Goal: Task Accomplishment & Management: Complete application form

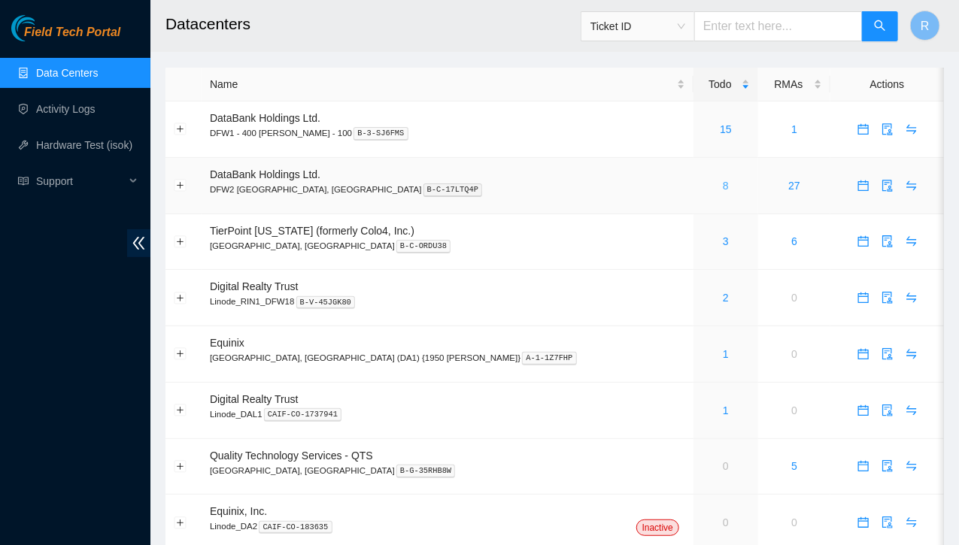
click at [723, 184] on link "8" at bounding box center [726, 186] width 6 height 12
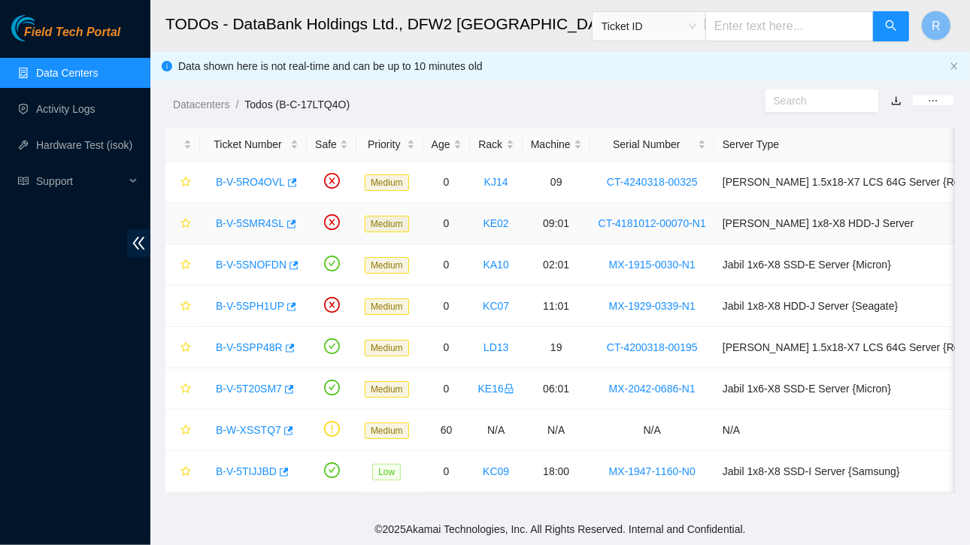
click at [262, 221] on link "B-V-5SMR4SL" at bounding box center [250, 223] width 68 height 12
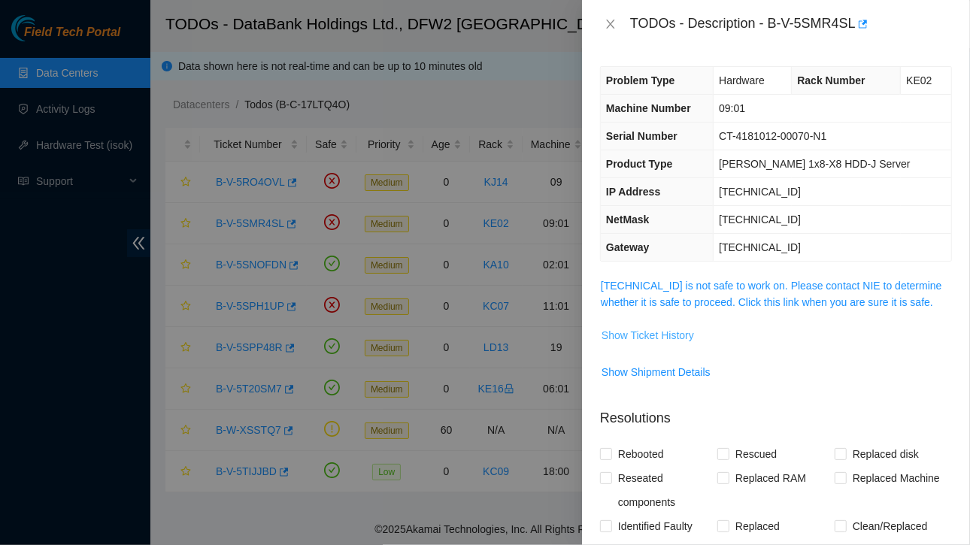
click at [645, 332] on span "Show Ticket History" at bounding box center [648, 335] width 93 height 17
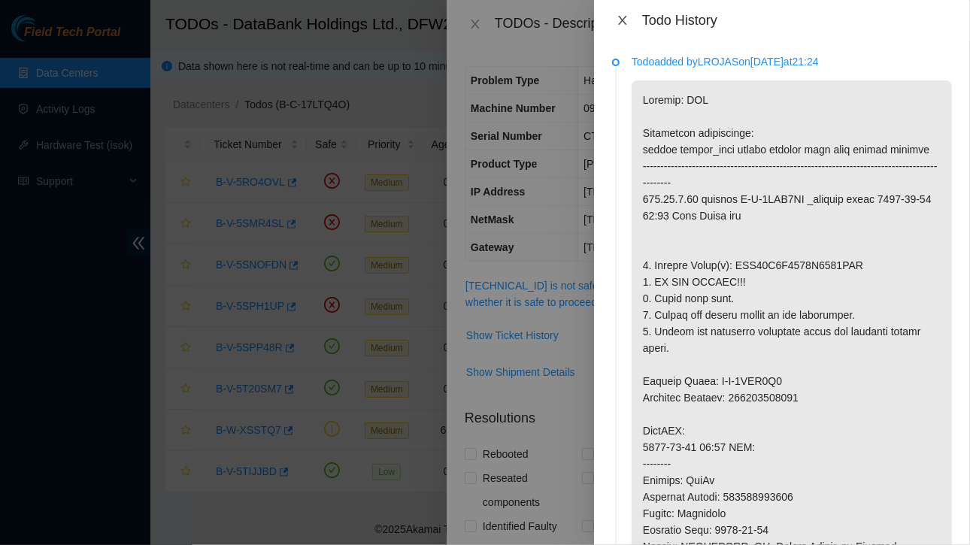
click at [618, 14] on button "Close" at bounding box center [622, 21] width 21 height 14
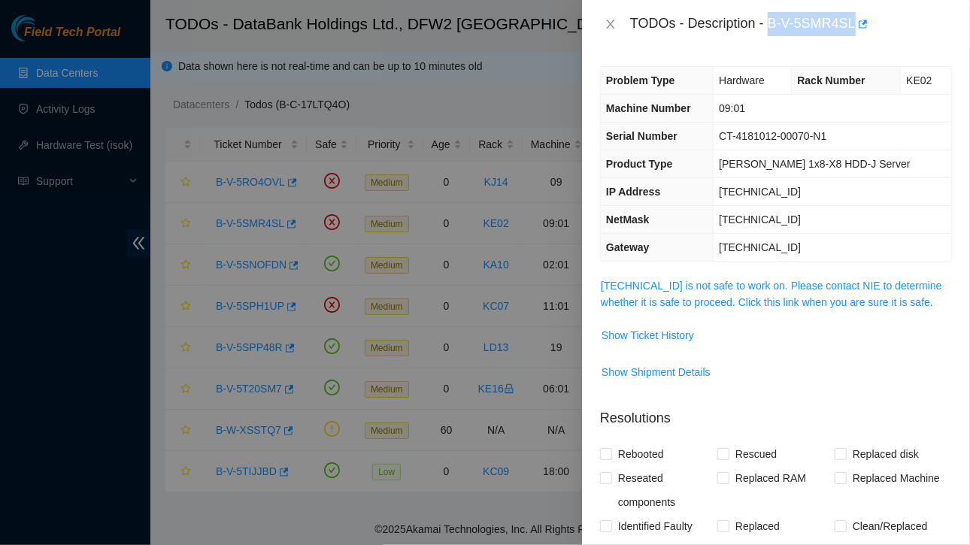
drag, startPoint x: 770, startPoint y: 24, endPoint x: 851, endPoint y: 26, distance: 81.2
click at [852, 25] on div "TODOs - Description - B-V-5SMR4SL" at bounding box center [791, 24] width 322 height 24
copy div "B-V-5SMR4SL"
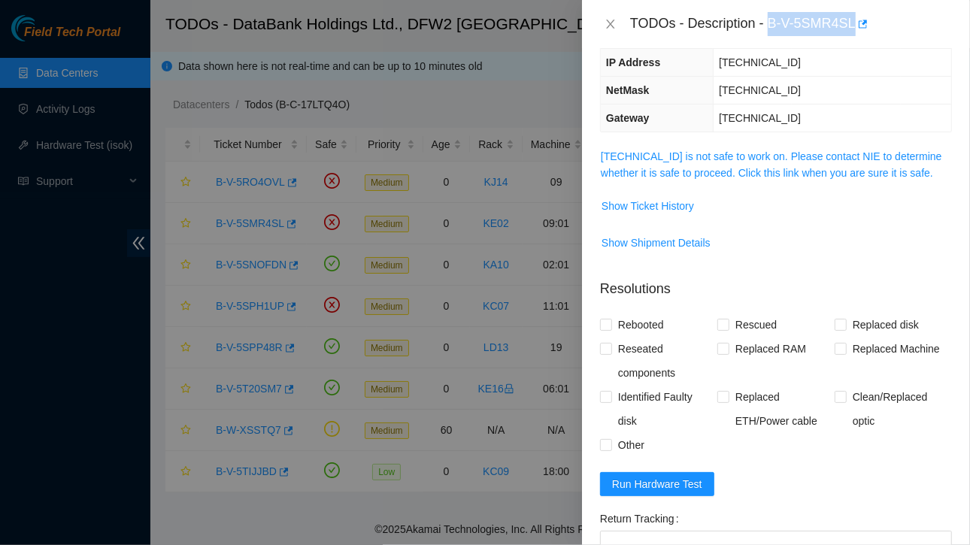
scroll to position [146, 0]
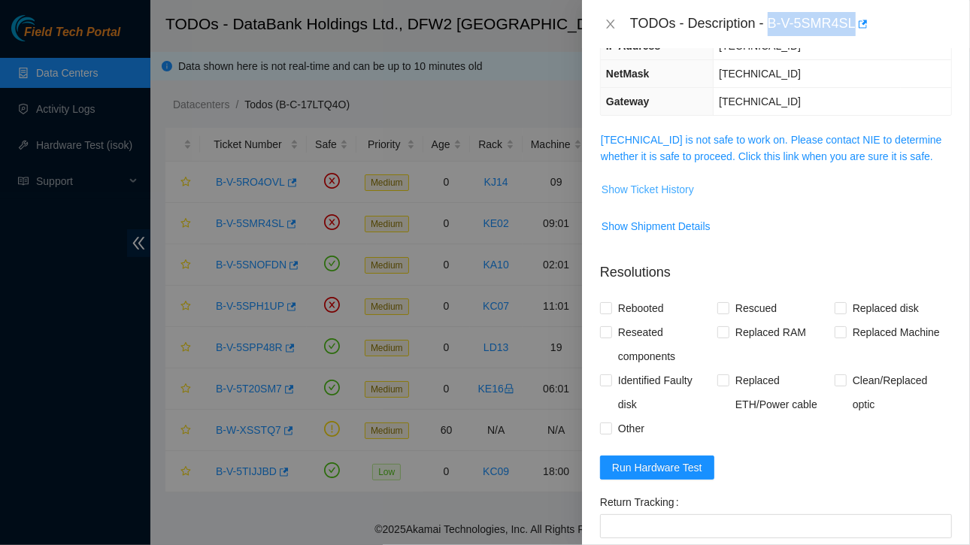
click at [678, 189] on span "Show Ticket History" at bounding box center [648, 189] width 93 height 17
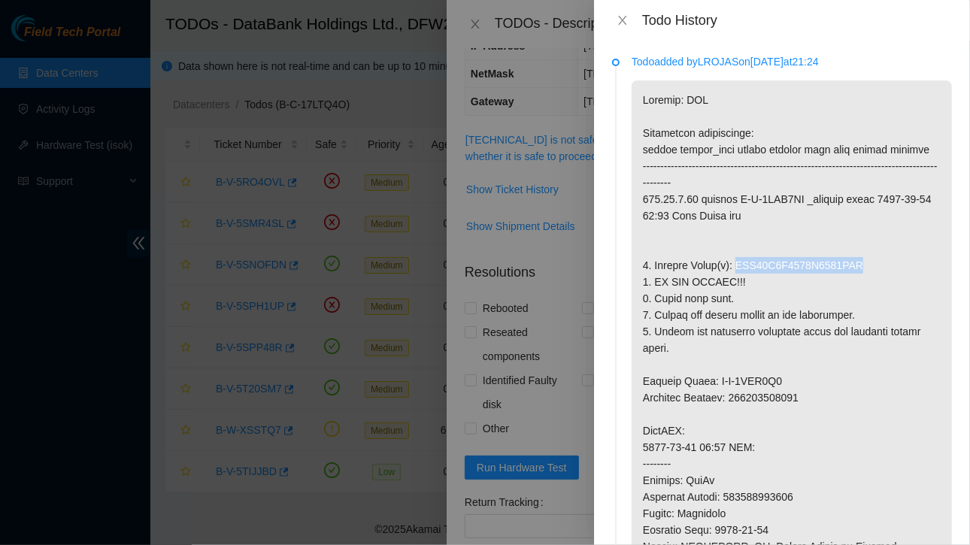
drag, startPoint x: 732, startPoint y: 267, endPoint x: 860, endPoint y: 268, distance: 128.6
click at [860, 268] on p at bounding box center [792, 480] width 320 height 800
copy p "WFK05K2X0000E8134KXD"
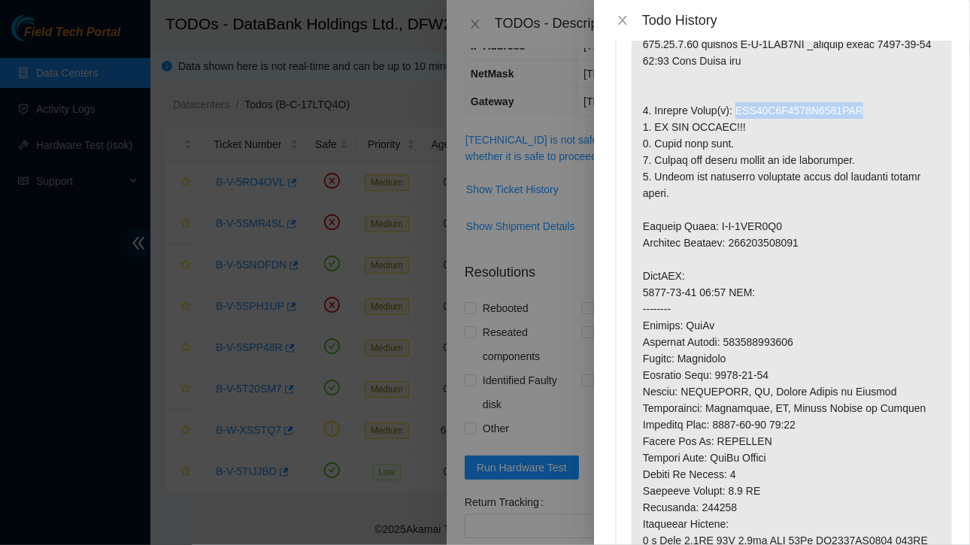
scroll to position [157, 0]
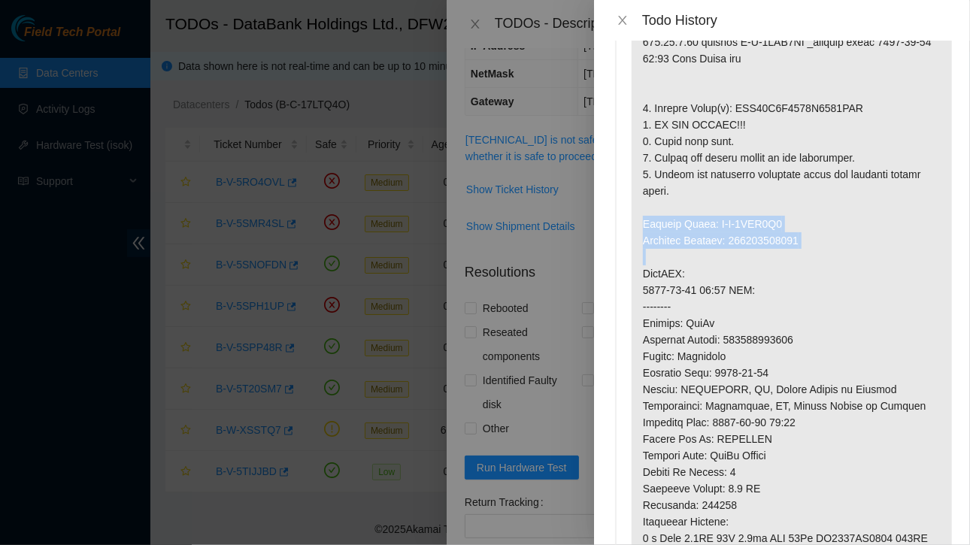
drag, startPoint x: 642, startPoint y: 224, endPoint x: 808, endPoint y: 250, distance: 167.5
click at [808, 250] on p at bounding box center [792, 323] width 320 height 800
copy p "Service Order: B-V-5SNE3I8 Tracking Numbers: 463470040452"
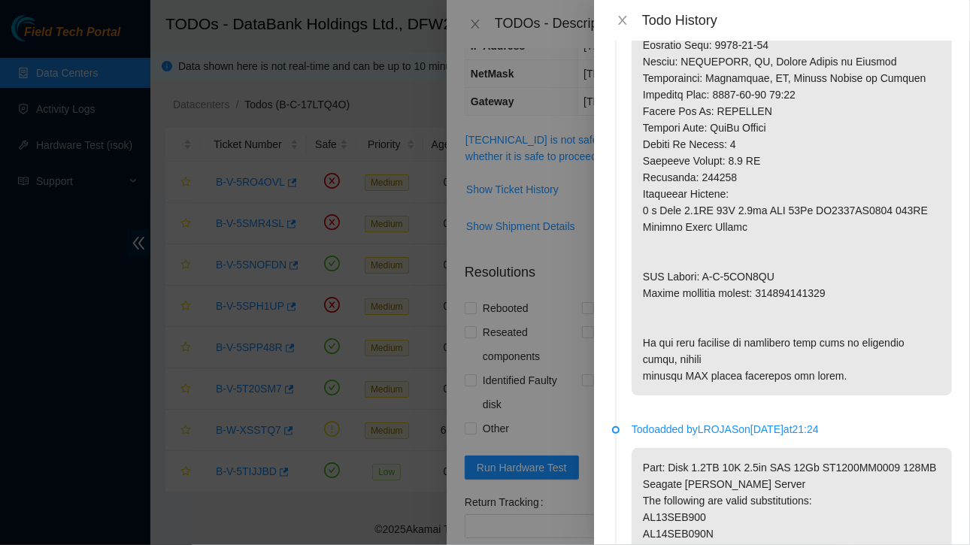
scroll to position [496, 0]
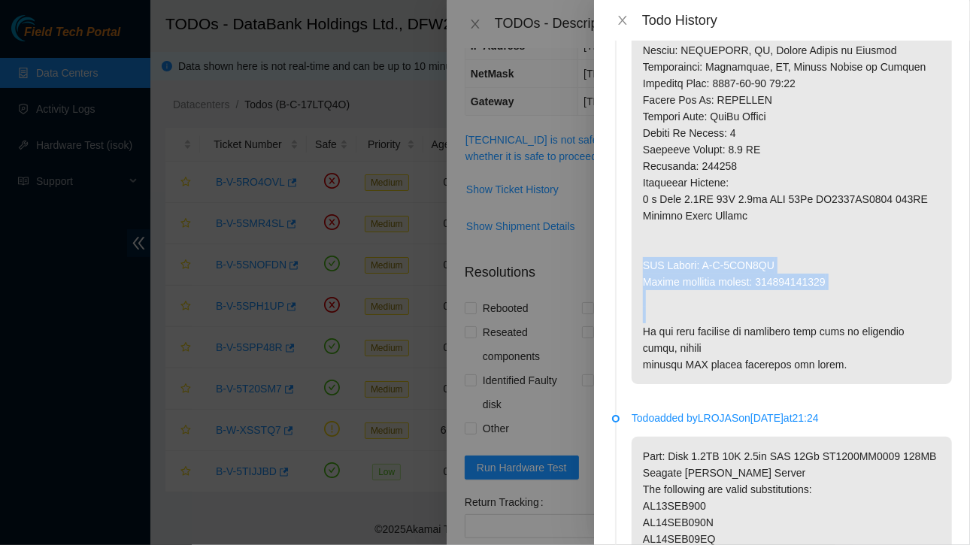
drag, startPoint x: 641, startPoint y: 260, endPoint x: 835, endPoint y: 291, distance: 196.5
copy p "RMA Return: B-V-5SNE3IH Return tracking number: 463470040463"
click at [620, 17] on icon "close" at bounding box center [622, 20] width 8 height 9
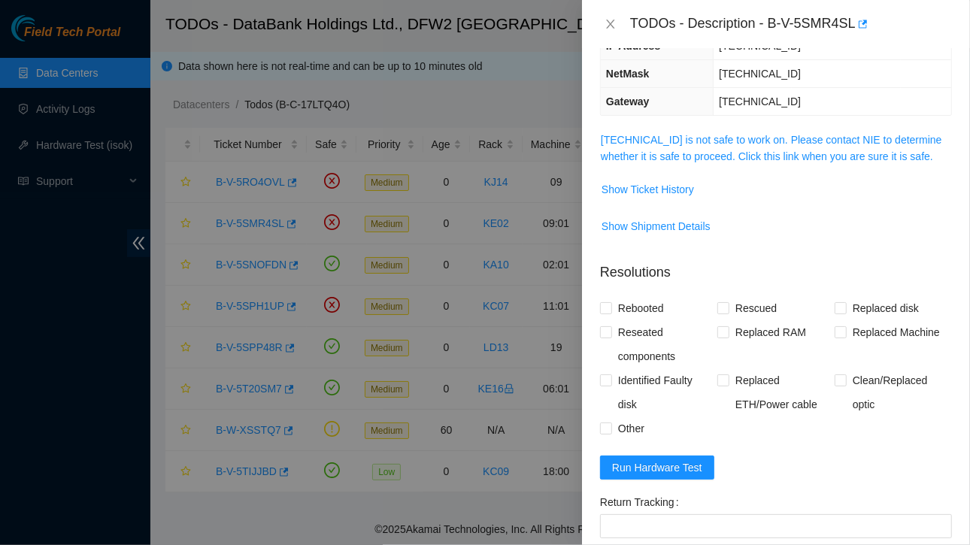
scroll to position [0, 0]
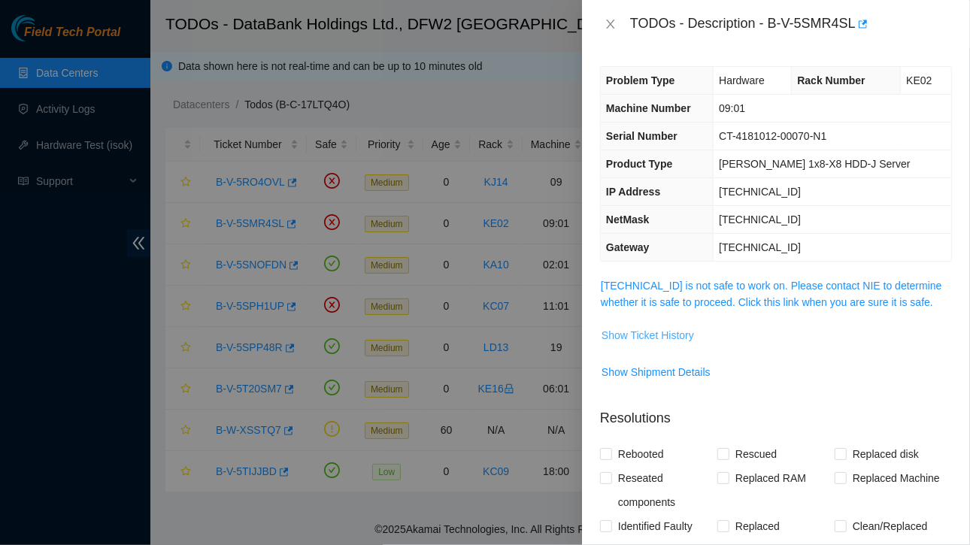
click at [658, 335] on span "Show Ticket History" at bounding box center [648, 335] width 93 height 17
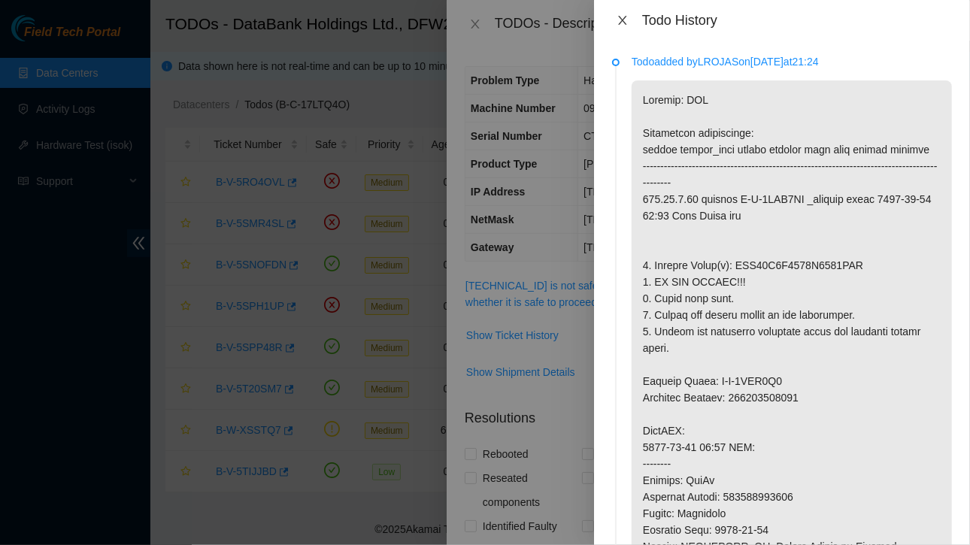
click at [623, 14] on button "Close" at bounding box center [622, 21] width 21 height 14
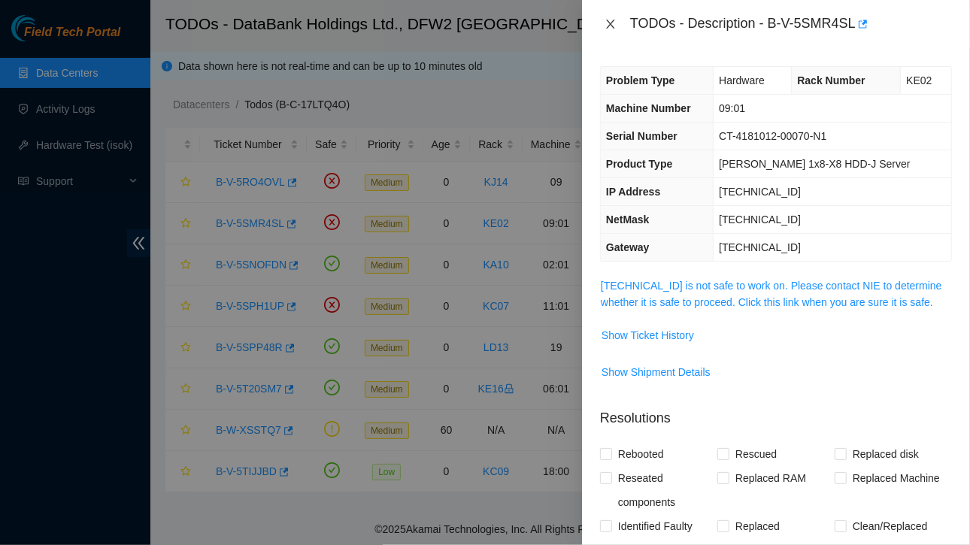
click at [614, 19] on icon "close" at bounding box center [611, 24] width 12 height 12
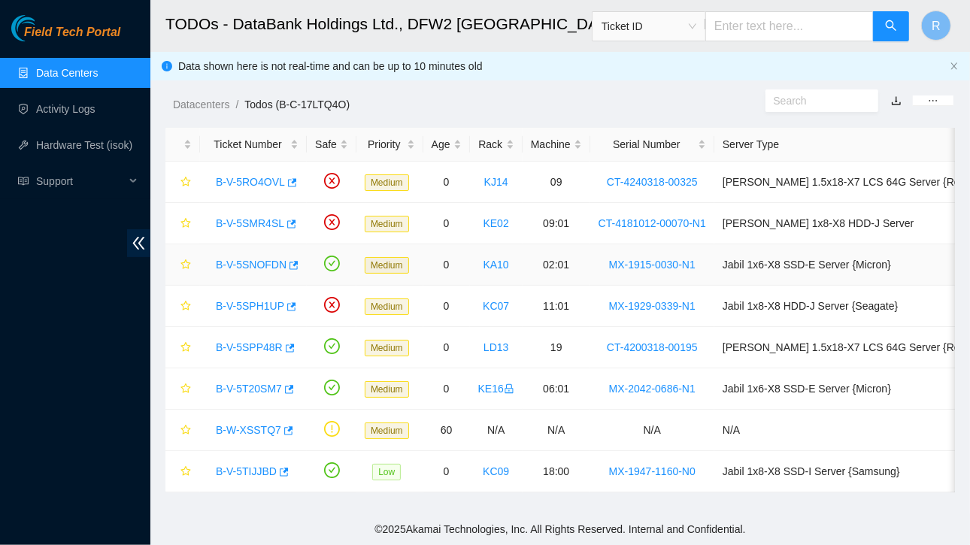
drag, startPoint x: 262, startPoint y: 265, endPoint x: 250, endPoint y: 261, distance: 12.2
click at [250, 261] on link "B-V-5SNOFDN" at bounding box center [251, 265] width 71 height 12
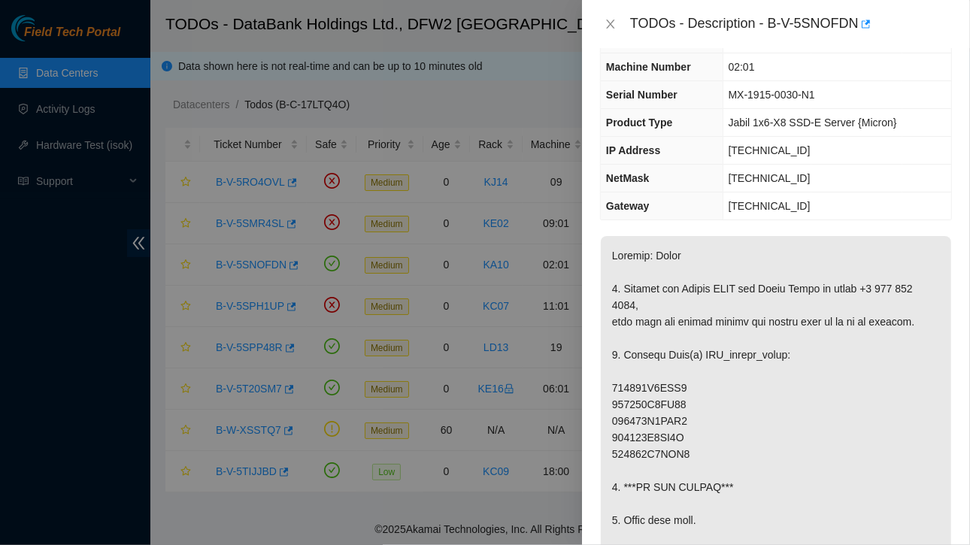
scroll to position [177, 0]
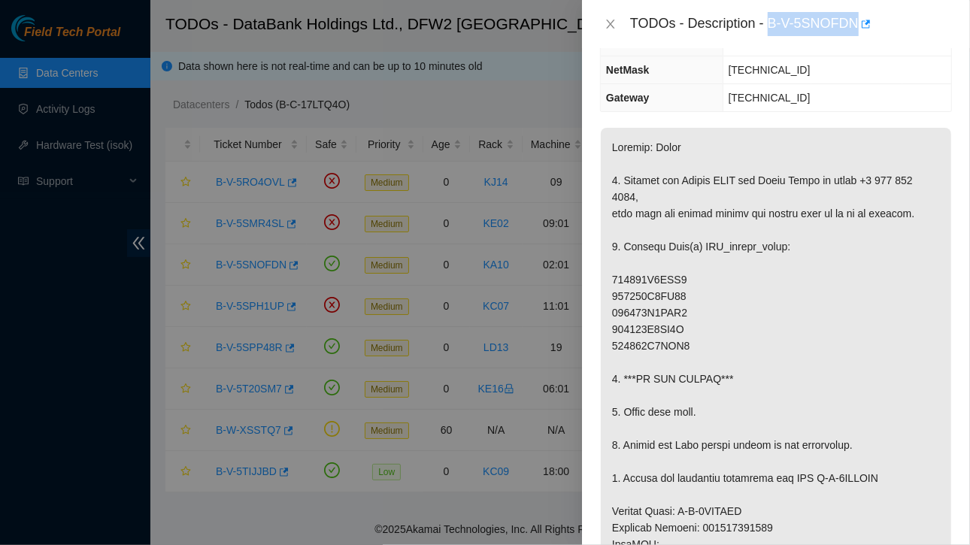
drag, startPoint x: 769, startPoint y: 24, endPoint x: 855, endPoint y: 27, distance: 86.5
click at [855, 27] on div "TODOs - Description - B-V-5SNOFDN" at bounding box center [791, 24] width 322 height 24
copy div "B-V-5SNOFDN"
click at [609, 23] on icon "close" at bounding box center [611, 24] width 12 height 12
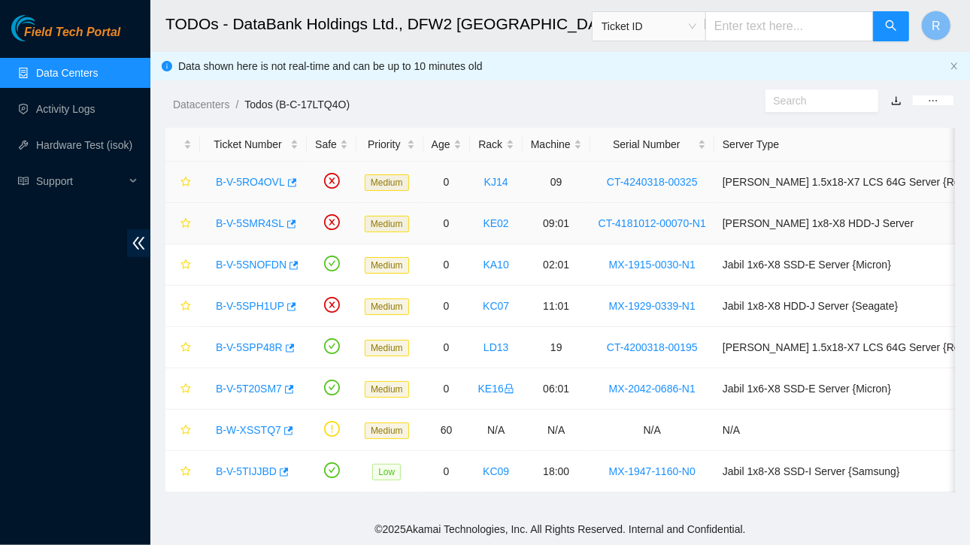
scroll to position [226, 0]
click at [251, 305] on link "B-V-5SPH1UP" at bounding box center [250, 306] width 68 height 12
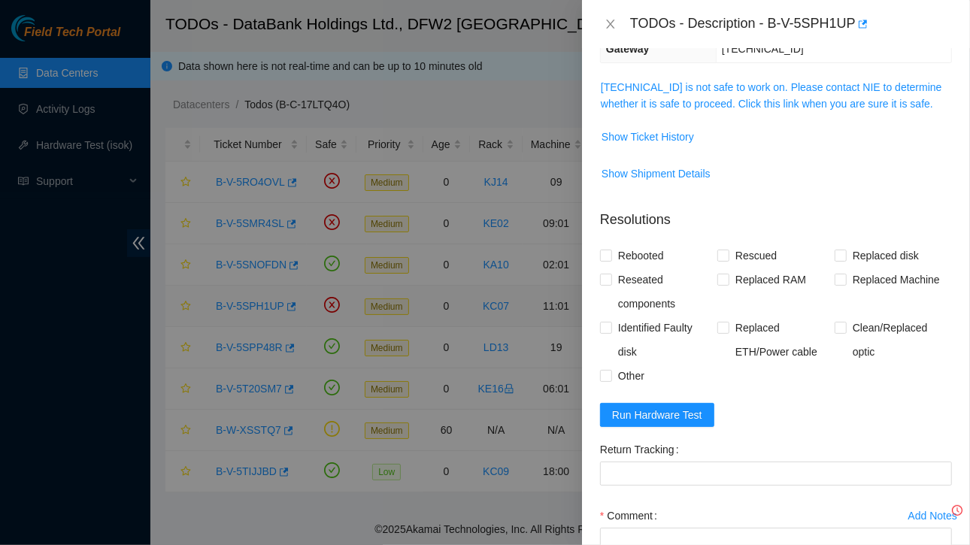
scroll to position [177, 0]
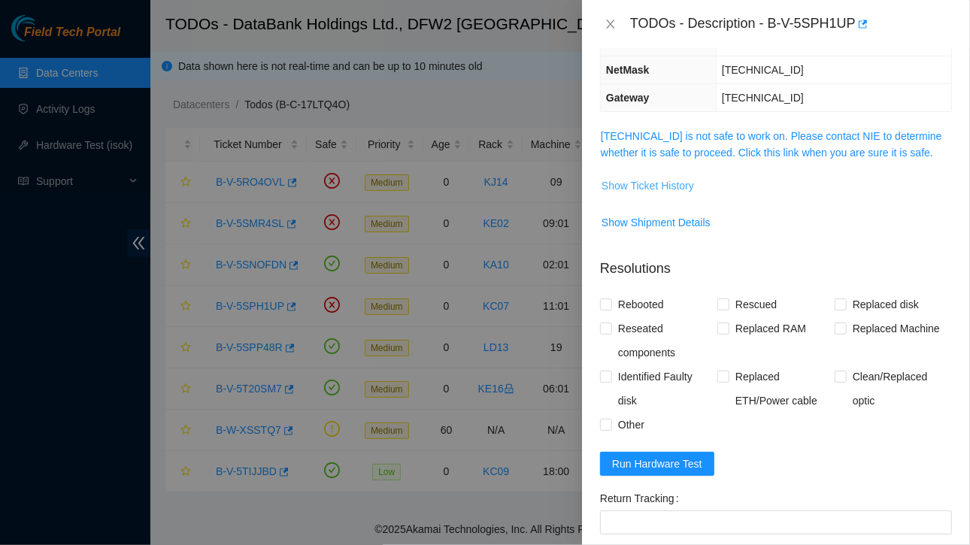
click at [672, 187] on span "Show Ticket History" at bounding box center [648, 185] width 93 height 17
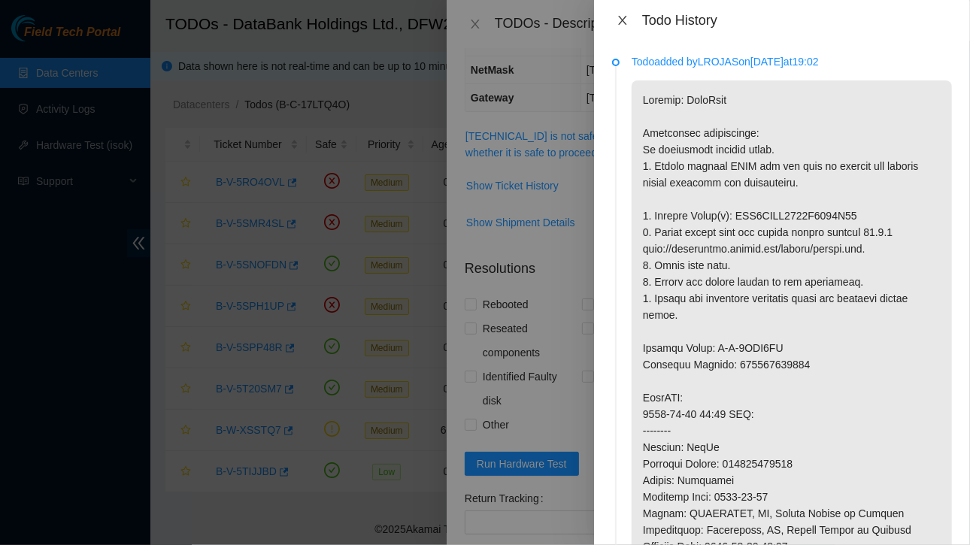
click at [623, 19] on icon "close" at bounding box center [623, 20] width 12 height 12
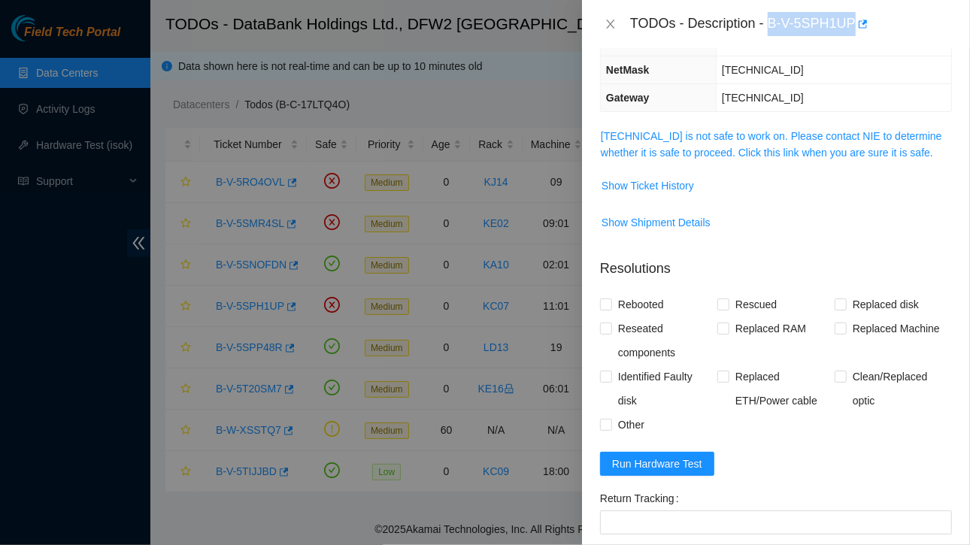
drag, startPoint x: 769, startPoint y: 23, endPoint x: 851, endPoint y: 24, distance: 82.7
click at [851, 24] on div "TODOs - Description - B-V-5SPH1UP" at bounding box center [791, 24] width 322 height 24
copy div "B-V-5SPH1UP"
click at [605, 23] on icon "close" at bounding box center [611, 24] width 12 height 12
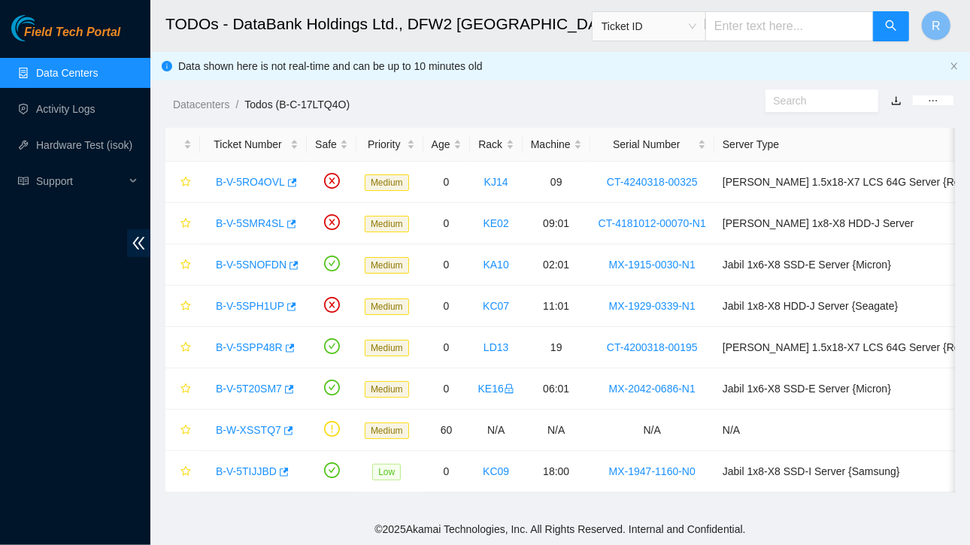
scroll to position [226, 0]
click at [248, 429] on div "Open Ticket Details" at bounding box center [277, 436] width 103 height 26
click at [238, 429] on link "B-W-XSSTQ7" at bounding box center [248, 430] width 65 height 12
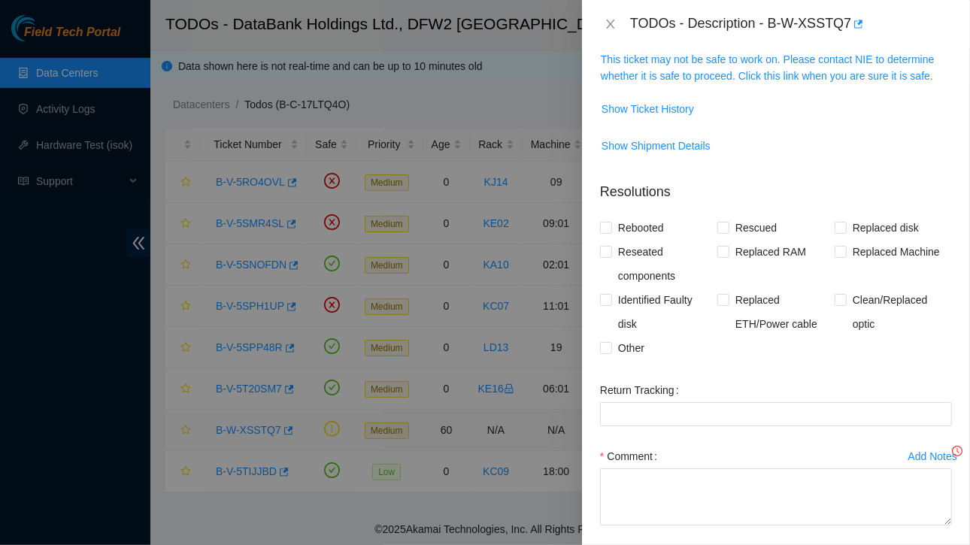
scroll to position [177, 0]
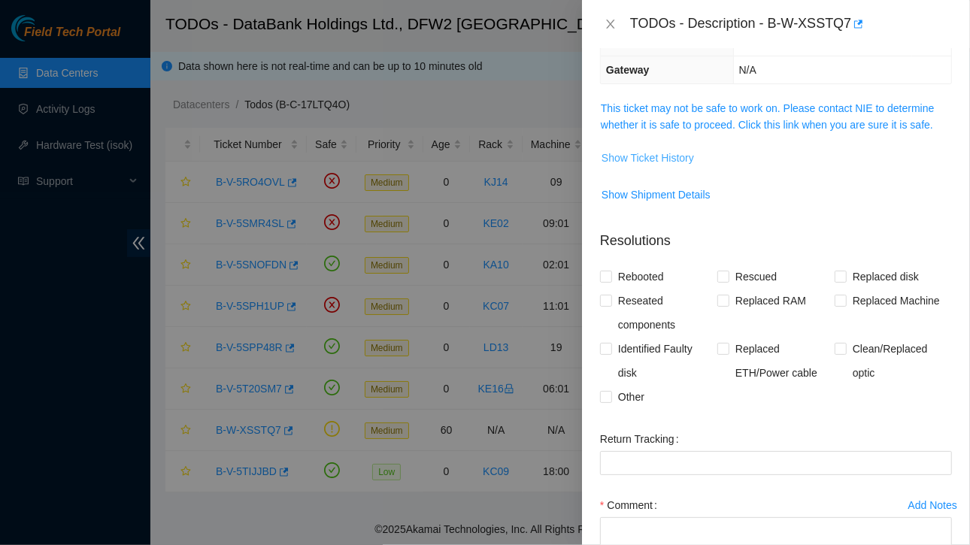
click at [663, 154] on span "Show Ticket History" at bounding box center [648, 158] width 93 height 17
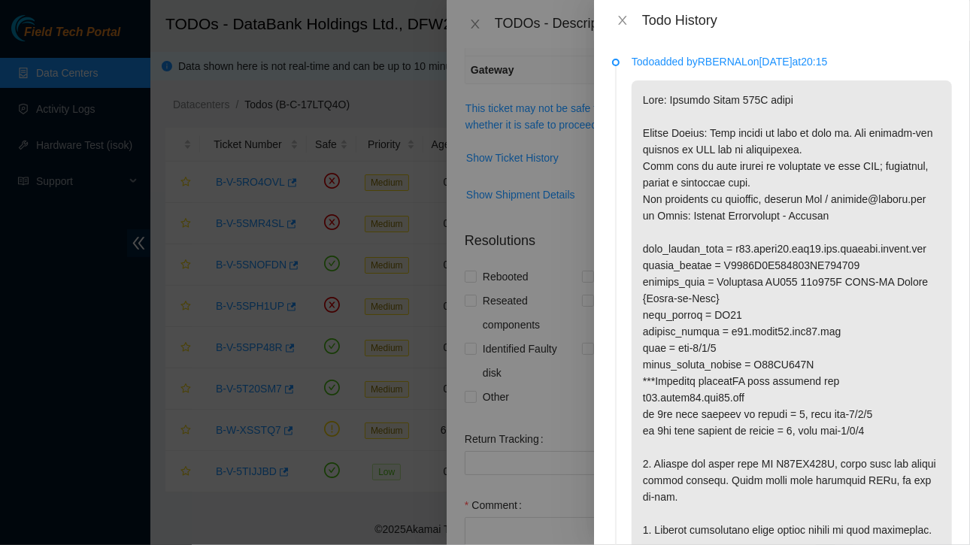
scroll to position [1, 0]
click at [890, 159] on p at bounding box center [792, 339] width 320 height 519
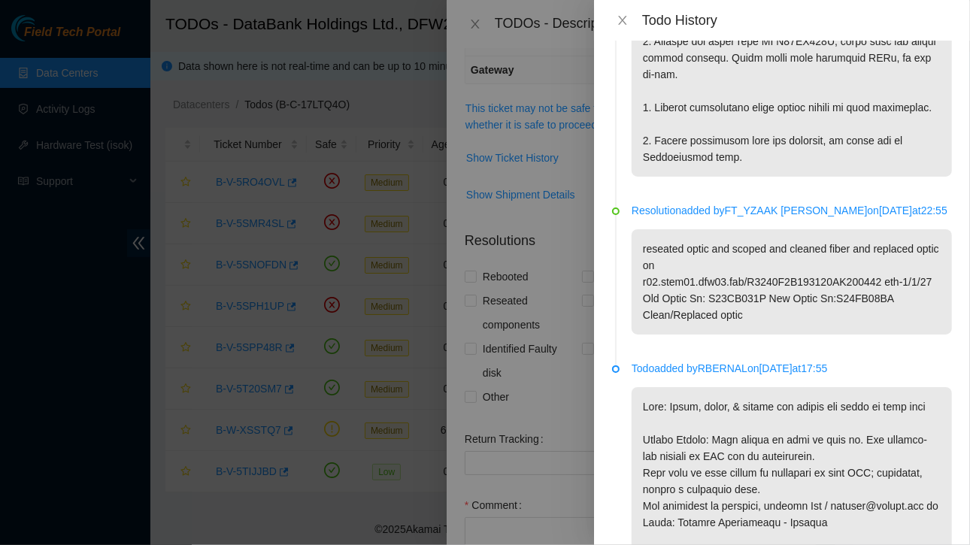
scroll to position [423, 0]
click at [624, 19] on icon "close" at bounding box center [623, 20] width 12 height 12
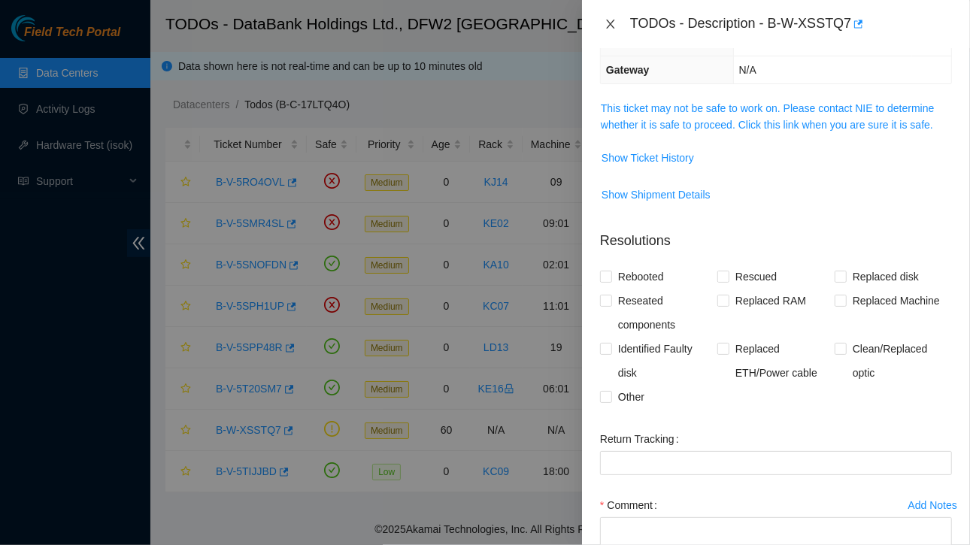
click at [618, 25] on button "Close" at bounding box center [610, 24] width 21 height 14
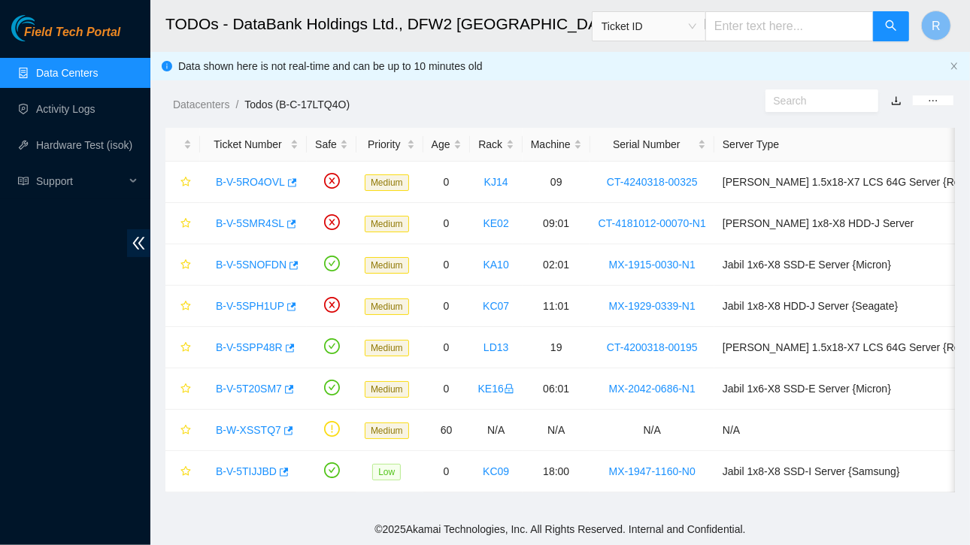
scroll to position [226, 0]
click at [245, 472] on link "B-V-5TIJJBD" at bounding box center [246, 472] width 61 height 12
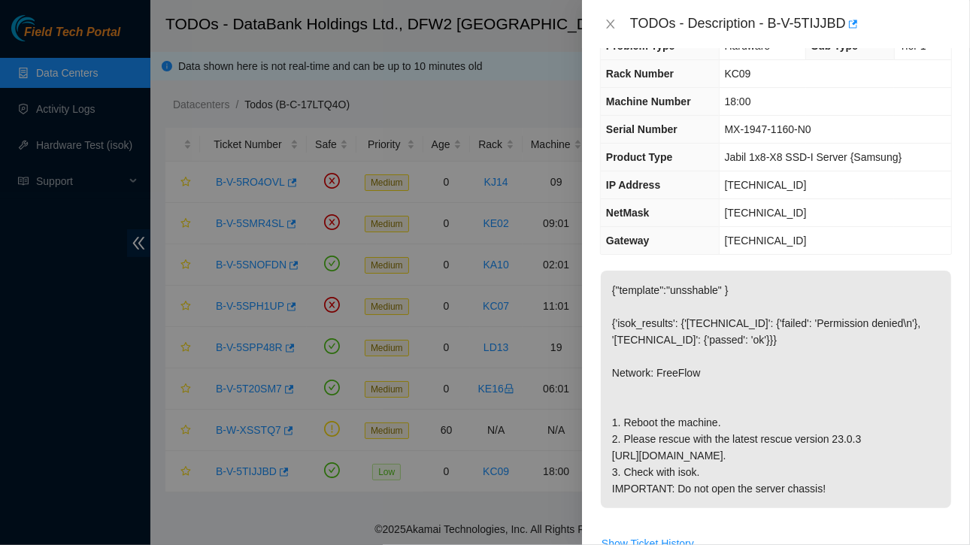
scroll to position [0, 0]
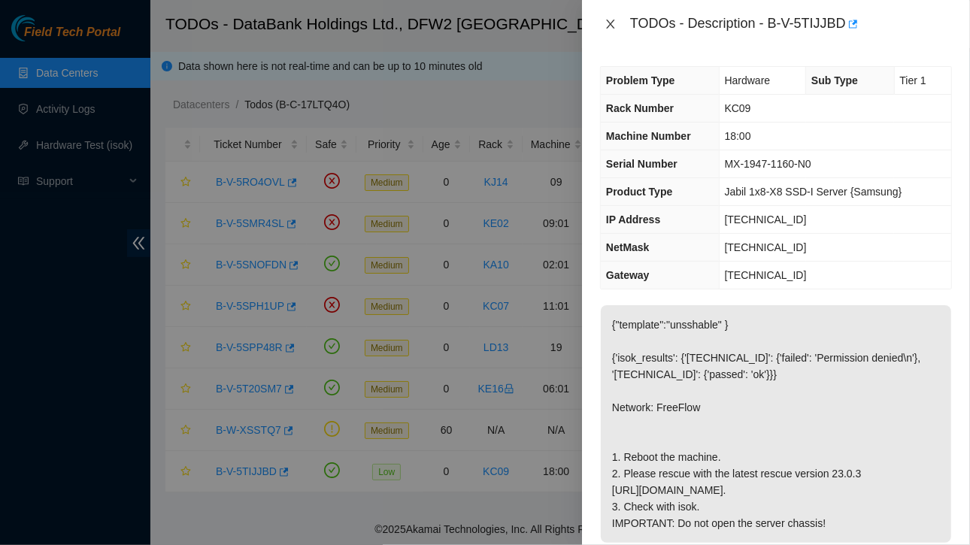
click at [606, 20] on icon "close" at bounding box center [611, 24] width 12 height 12
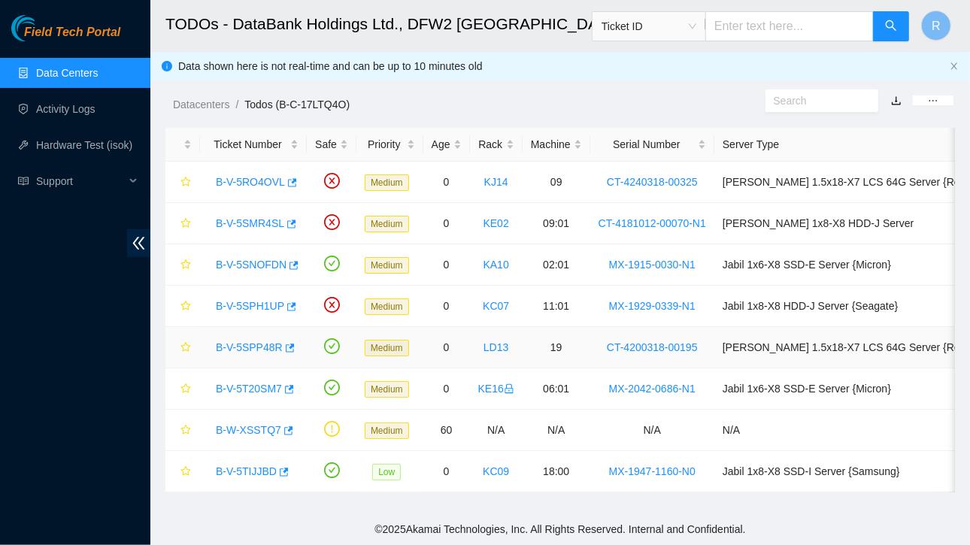
click at [251, 344] on link "B-V-5SPP48R" at bounding box center [249, 347] width 67 height 12
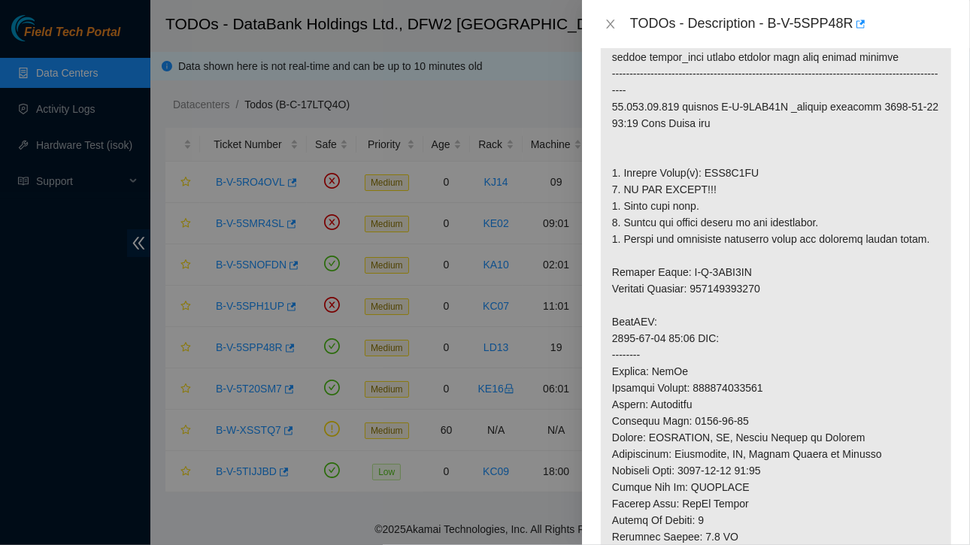
scroll to position [322, 0]
drag, startPoint x: 769, startPoint y: 22, endPoint x: 854, endPoint y: 22, distance: 85.0
click at [854, 22] on div "TODOs - Description - B-V-5SPP48R" at bounding box center [791, 24] width 322 height 24
copy div "B-V-5SPP48R"
drag, startPoint x: 702, startPoint y: 139, endPoint x: 760, endPoint y: 136, distance: 57.2
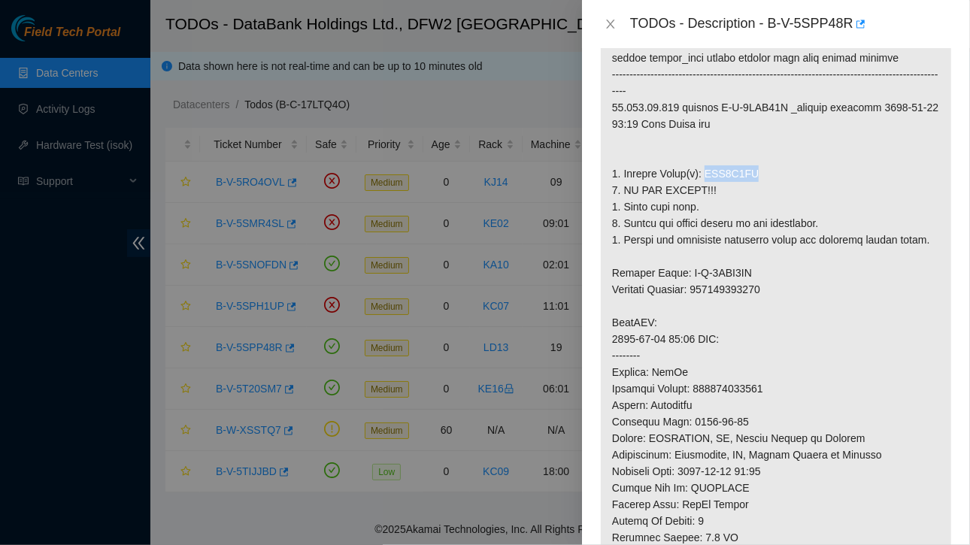
click at [760, 136] on p at bounding box center [776, 364] width 350 height 751
copy p "WJG0A9PB"
drag, startPoint x: 606, startPoint y: 231, endPoint x: 771, endPoint y: 252, distance: 166.0
click at [771, 252] on p at bounding box center [776, 364] width 350 height 751
copy p "Service Order: B-V-5SQT5HJ Tracking Numbers: 463470040691"
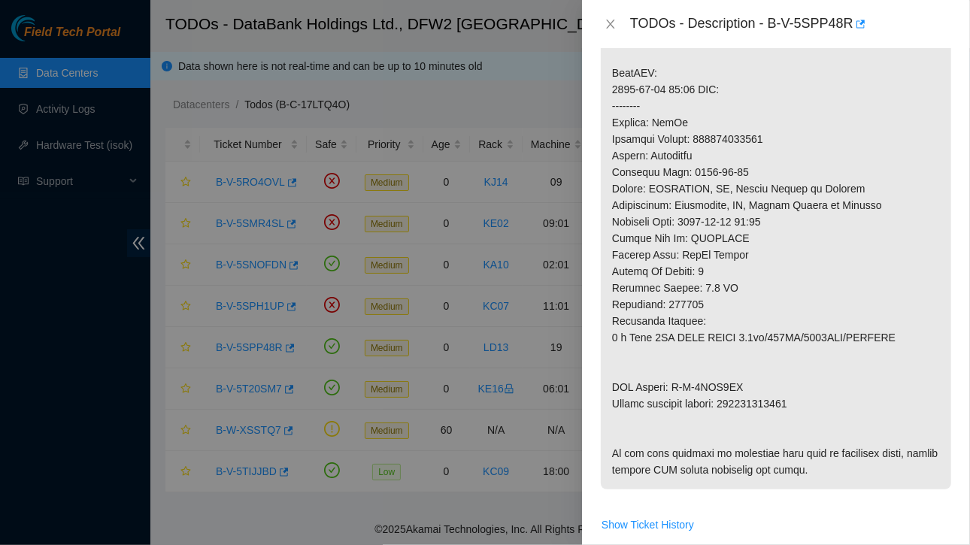
scroll to position [594, 0]
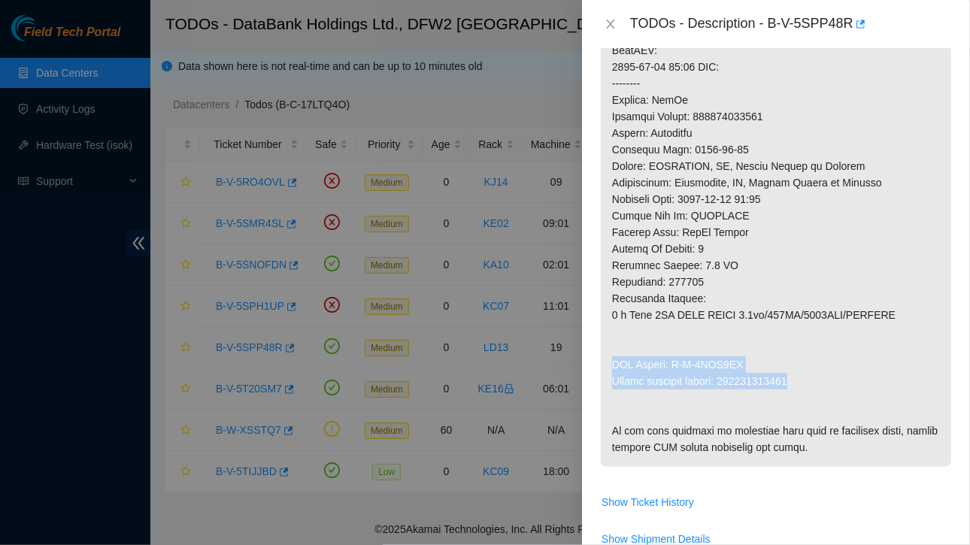
drag, startPoint x: 613, startPoint y: 324, endPoint x: 811, endPoint y: 349, distance: 200.1
click at [811, 349] on p at bounding box center [776, 91] width 350 height 751
copy p "RMA Return: B-V-5SQT5HS Return tracking number: 463470040706"
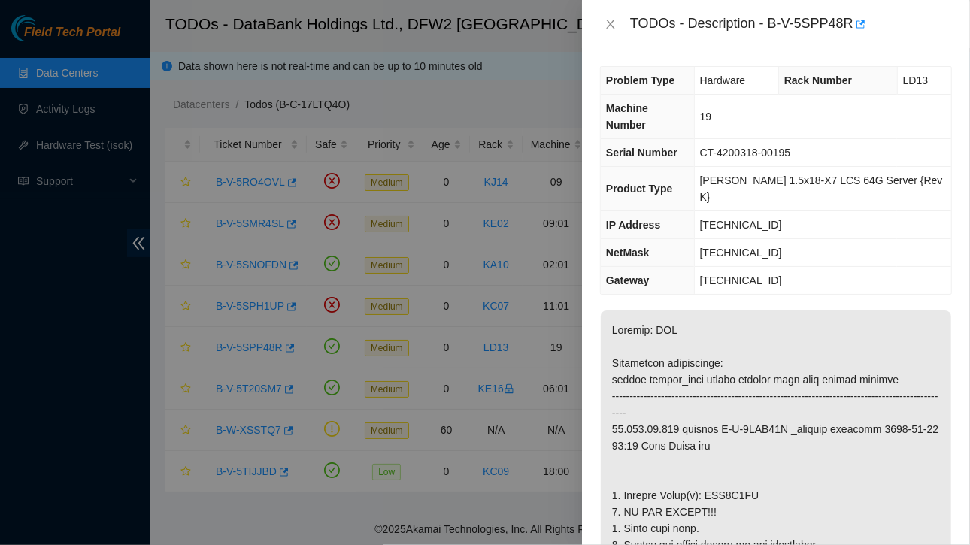
scroll to position [139, 0]
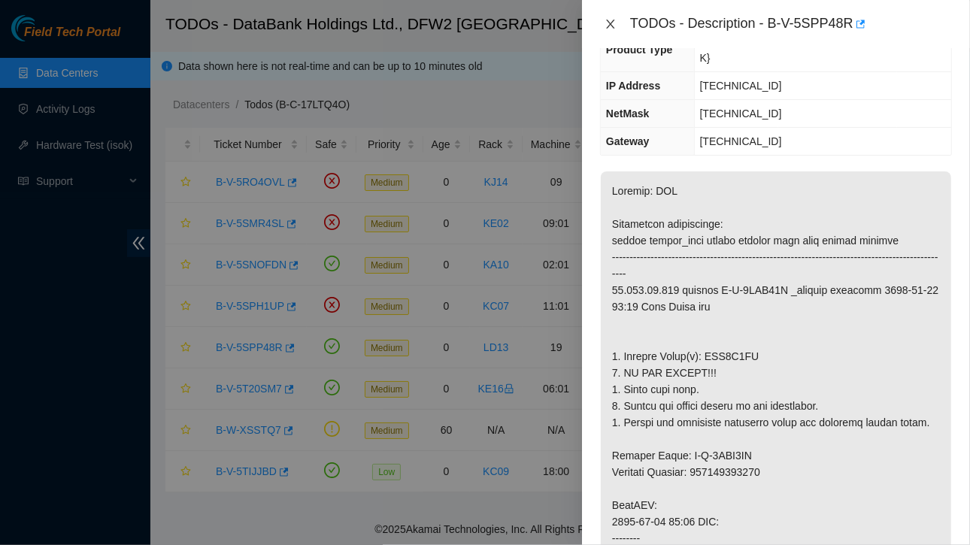
click at [606, 17] on button "Close" at bounding box center [610, 24] width 21 height 14
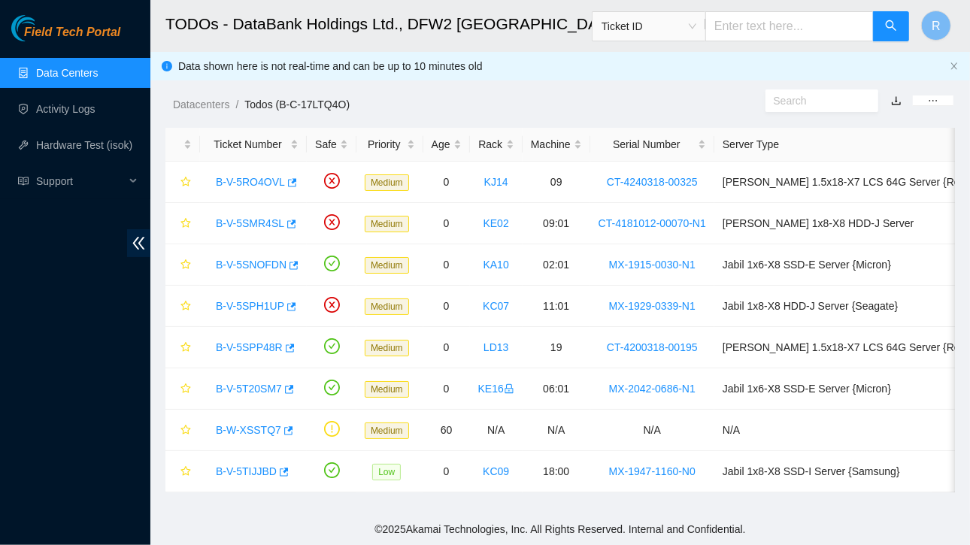
scroll to position [189, 0]
click at [259, 221] on link "B-V-5SMR4SL" at bounding box center [250, 223] width 68 height 12
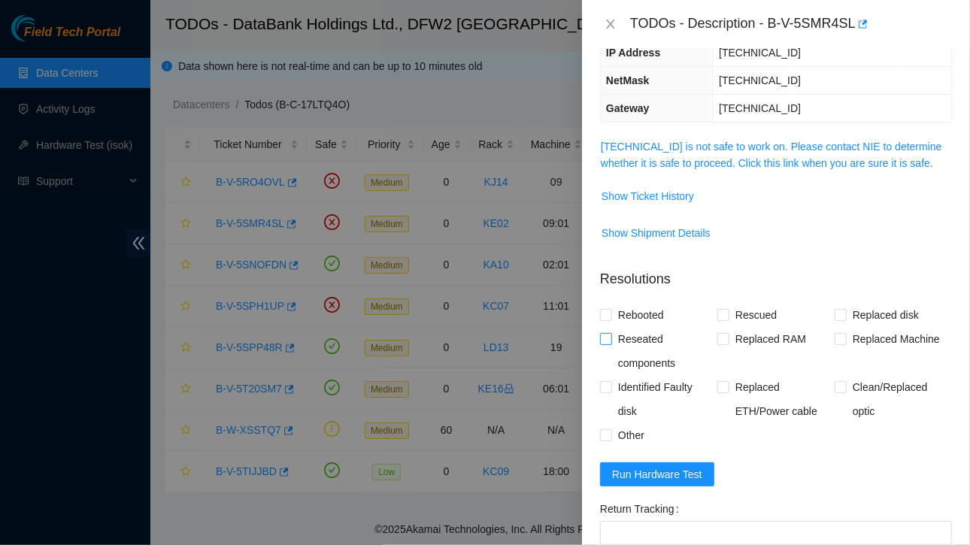
scroll to position [323, 0]
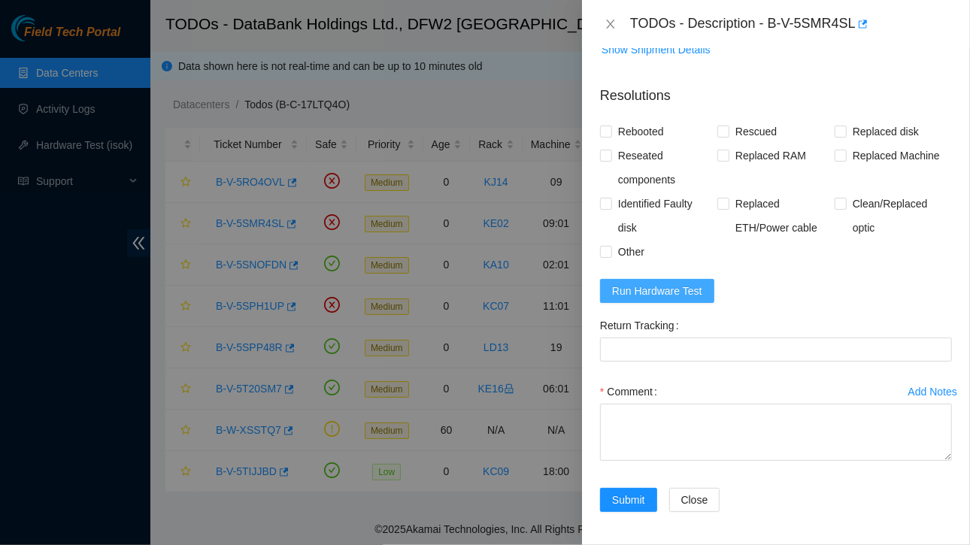
click at [648, 291] on span "Run Hardware Test" at bounding box center [657, 291] width 90 height 17
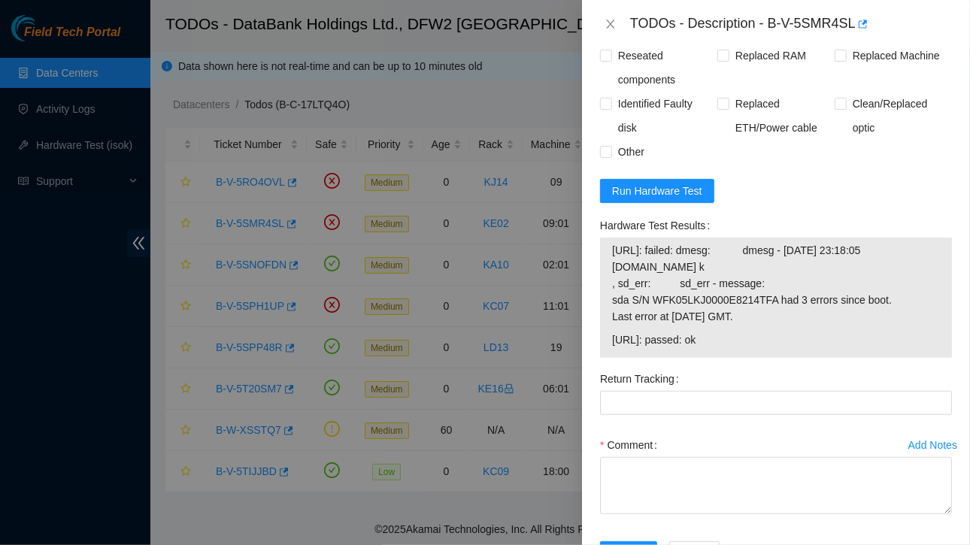
scroll to position [470, 0]
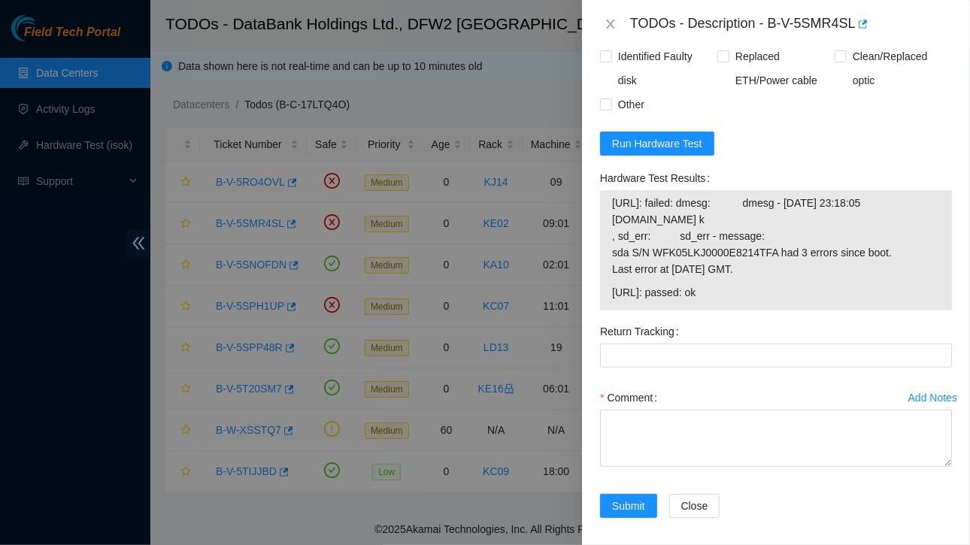
drag, startPoint x: 612, startPoint y: 293, endPoint x: 735, endPoint y: 286, distance: 122.8
click at [735, 286] on span "[URL]: passed: ok" at bounding box center [776, 292] width 328 height 17
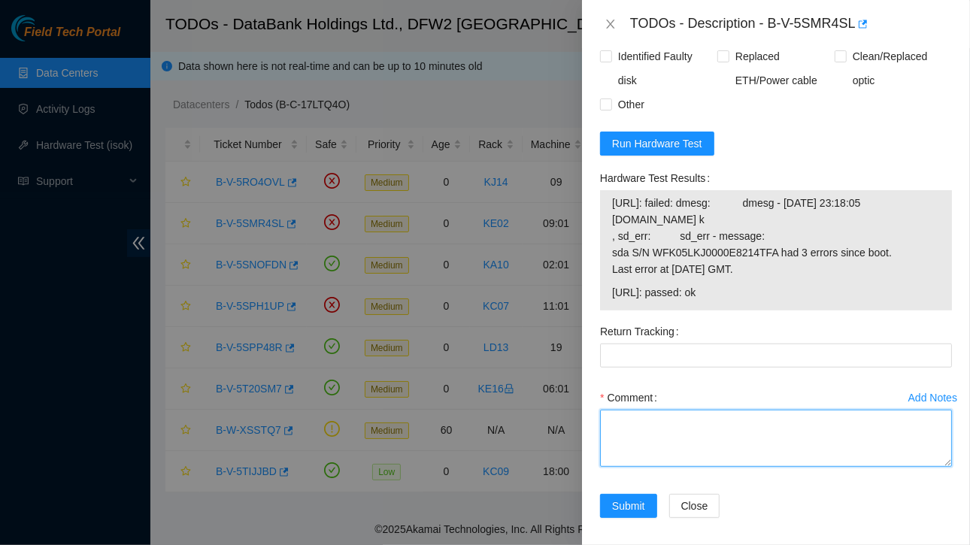
click at [643, 441] on textarea "Comment" at bounding box center [776, 438] width 352 height 57
paste textarea "[URL]: passed: ok"
click at [643, 441] on textarea "[URL]: passed: ok" at bounding box center [776, 438] width 352 height 57
click at [604, 420] on textarea "[URL]: passed: ok" at bounding box center [776, 438] width 352 height 57
paste textarea "Ticket:B-V-5SMR4SL Service Order: B-V-5SNE3I8 Tracking Numbers: 463470040452 Se…"
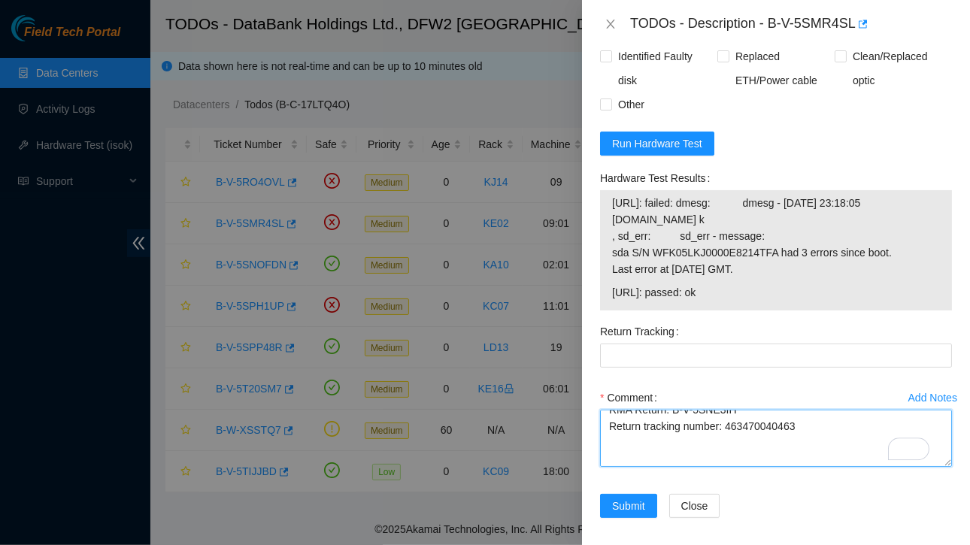
scroll to position [111, 0]
drag, startPoint x: 723, startPoint y: 423, endPoint x: 798, endPoint y: 426, distance: 75.3
click at [798, 426] on textarea "Ticket:B-V-5SMR4SL Service Order: B-V-5SNE3I8 Tracking Numbers: 463470040452 Se…" at bounding box center [776, 438] width 352 height 57
type textarea "Ticket:B-V-5SMR4SL Service Order: B-V-5SNE3I8 Tracking Numbers: 463470040452 Se…"
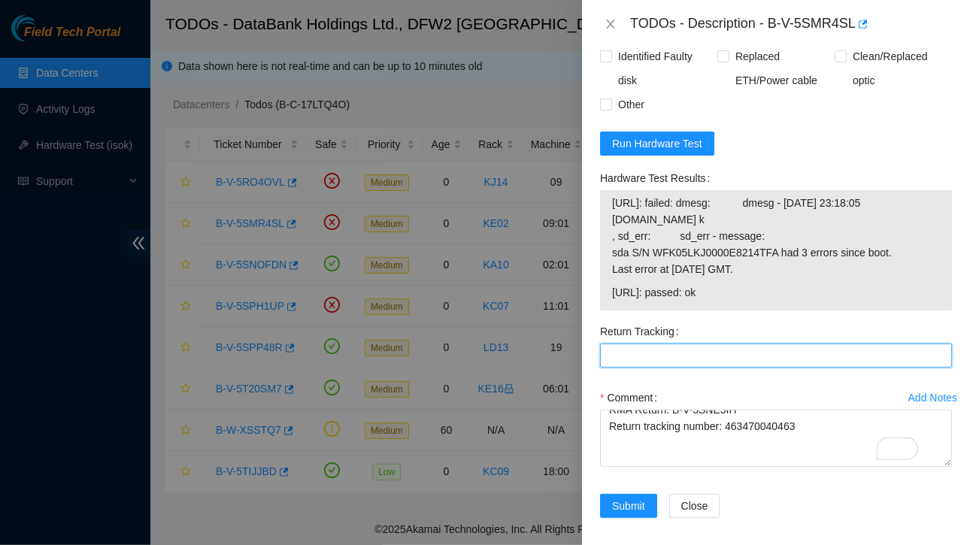
click at [628, 359] on Tracking "Return Tracking" at bounding box center [776, 356] width 352 height 24
paste Tracking "463470040463"
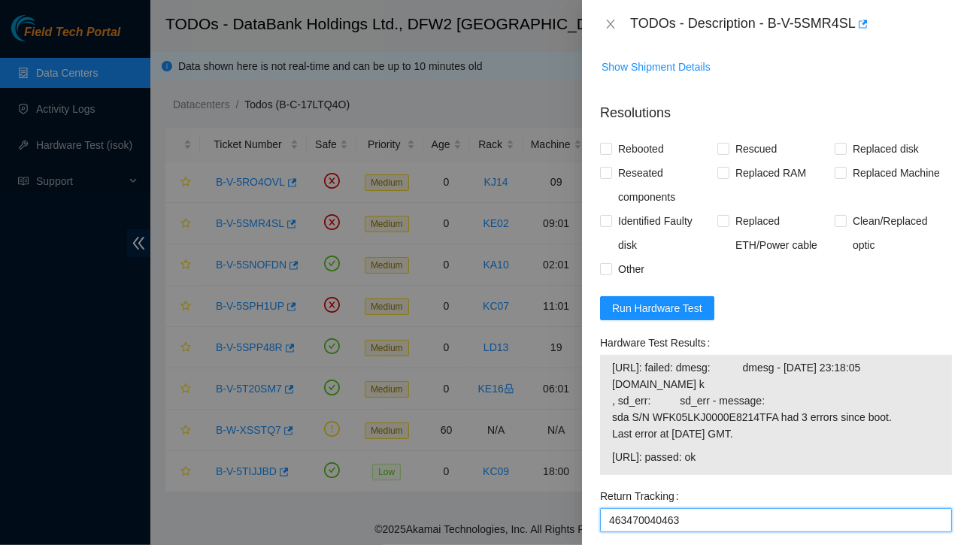
scroll to position [302, 0]
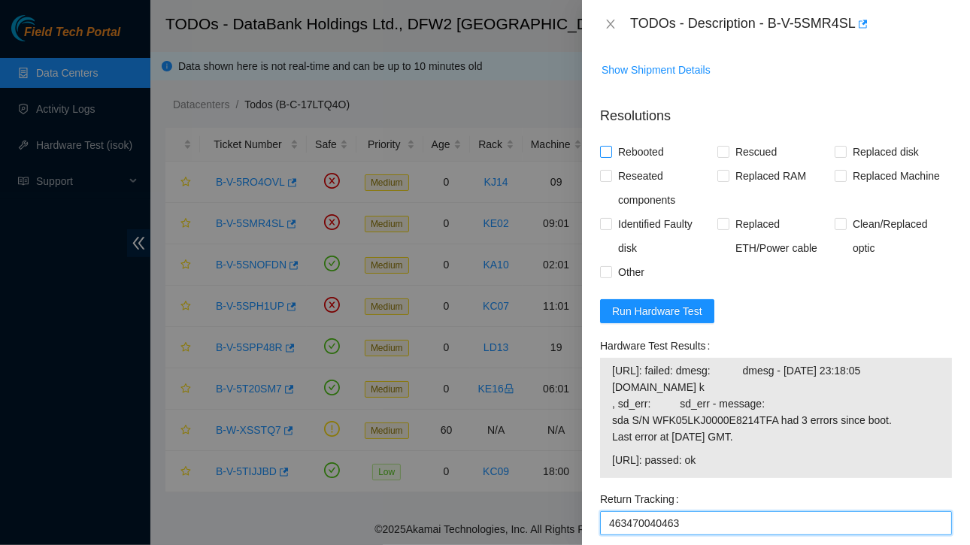
type Tracking "463470040463"
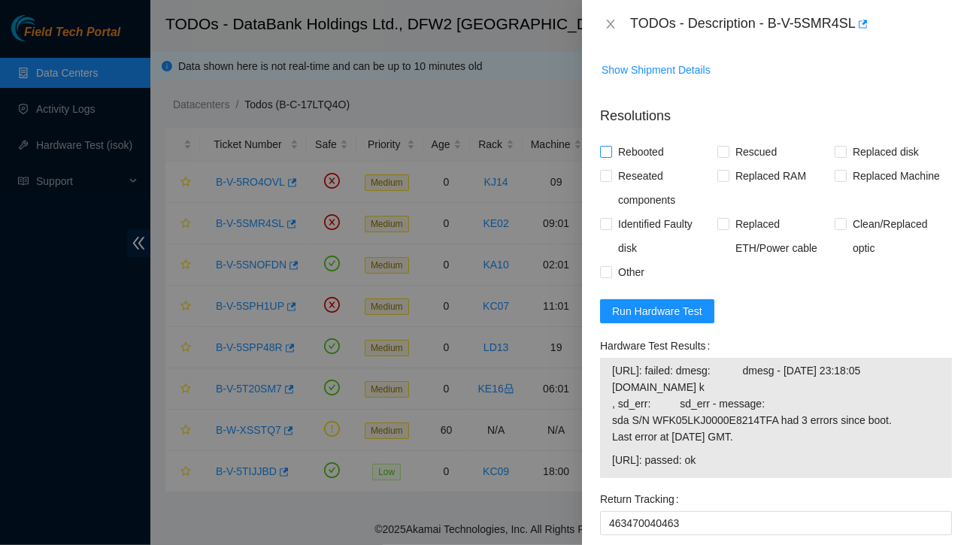
click at [608, 147] on input "Rebooted" at bounding box center [605, 151] width 11 height 11
checkbox input "true"
click at [835, 151] on input "Replaced disk" at bounding box center [840, 151] width 11 height 11
checkbox input "true"
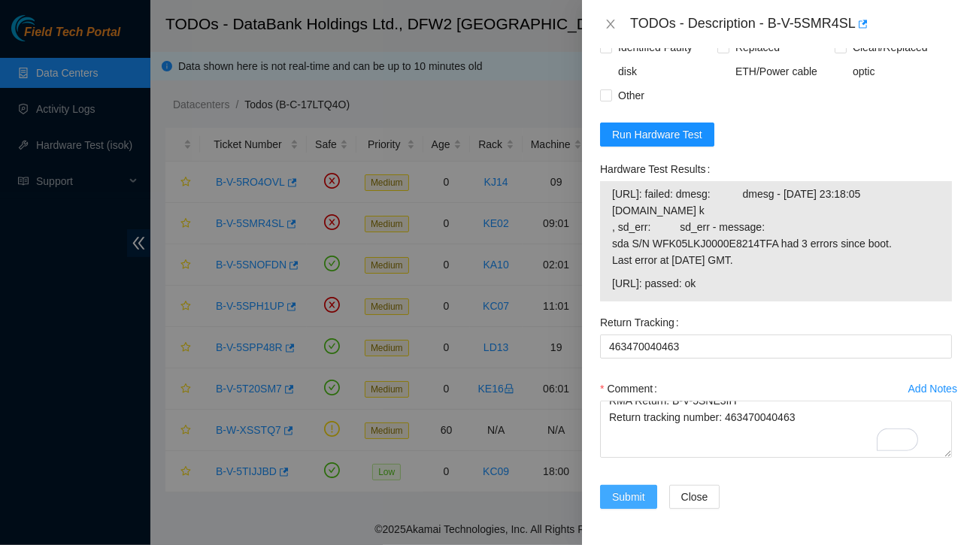
click at [620, 489] on span "Submit" at bounding box center [628, 497] width 33 height 17
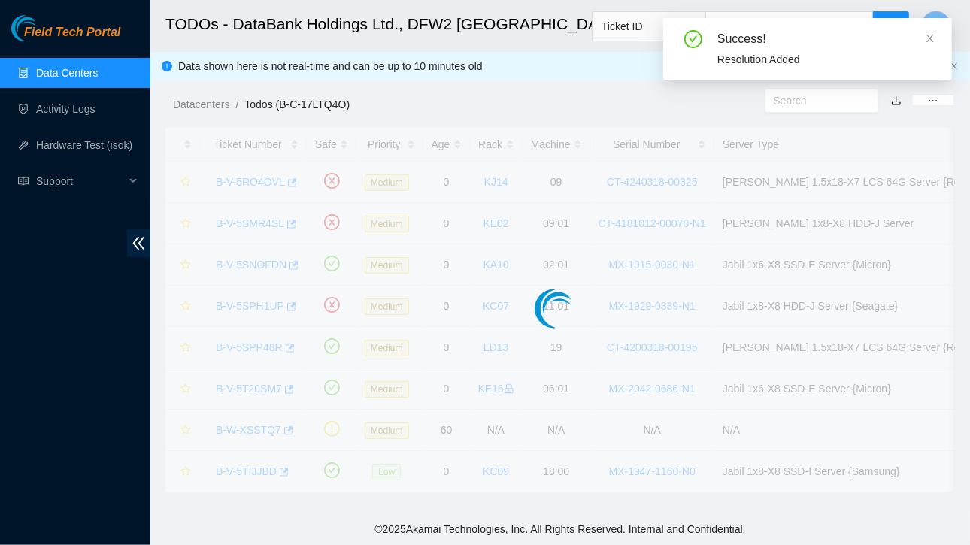
scroll to position [400, 0]
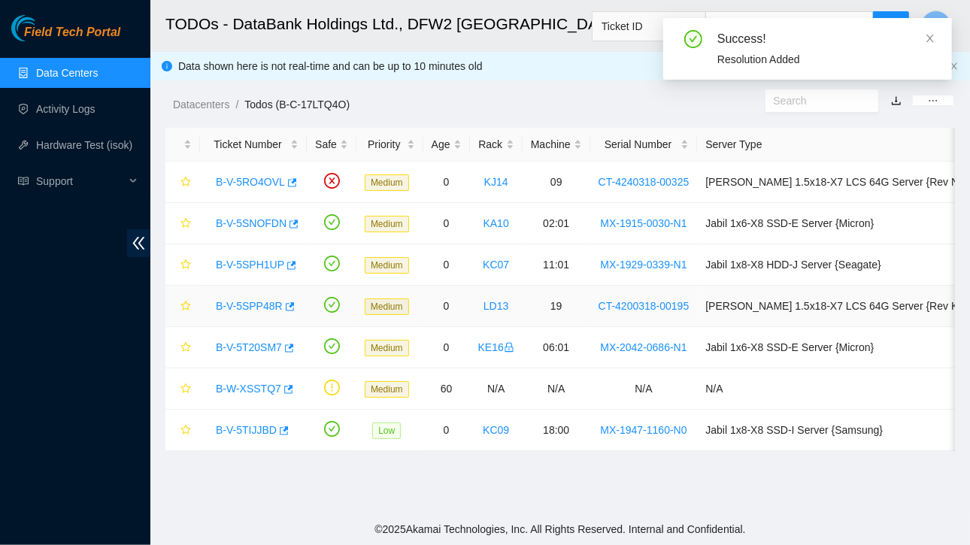
click at [244, 300] on link "B-V-5SPP48R" at bounding box center [249, 306] width 67 height 12
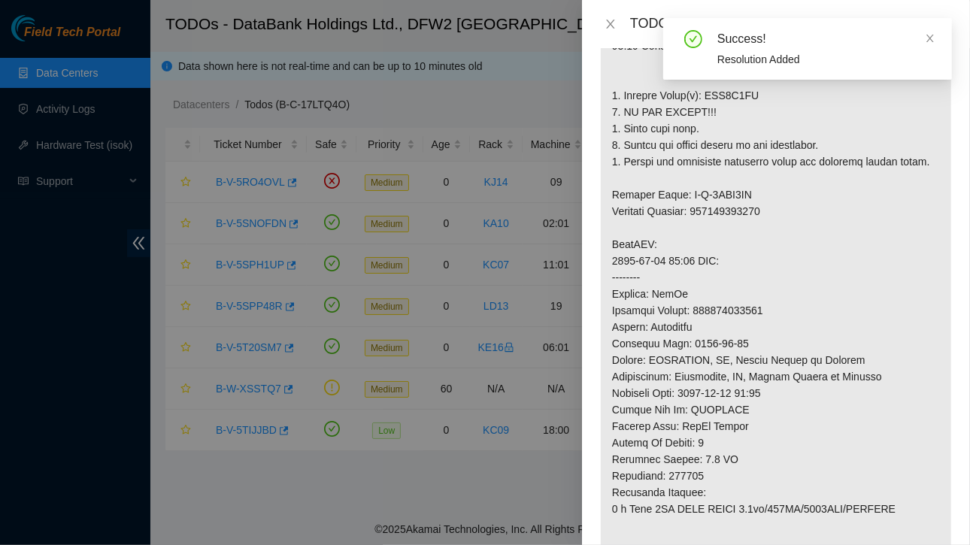
scroll to position [1133, 0]
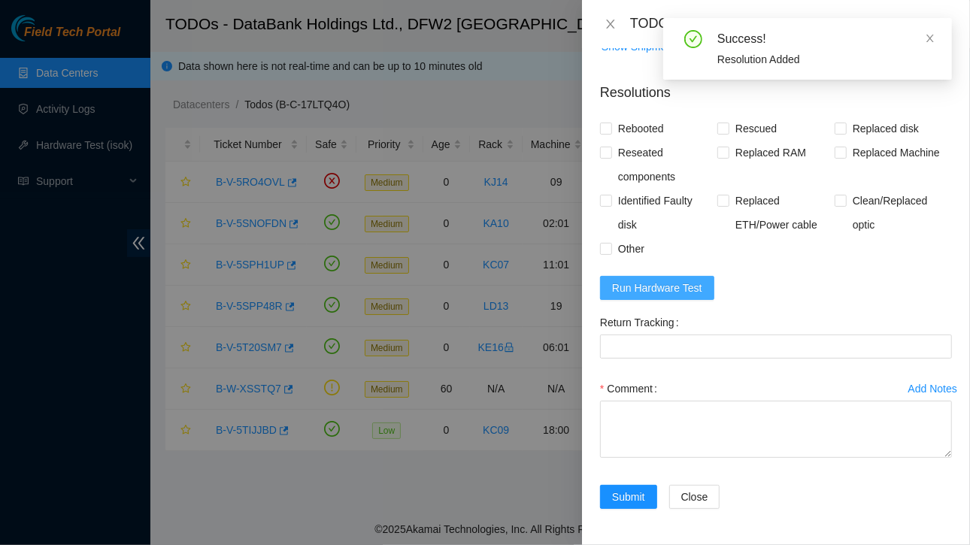
click at [657, 287] on span "Run Hardware Test" at bounding box center [657, 288] width 90 height 17
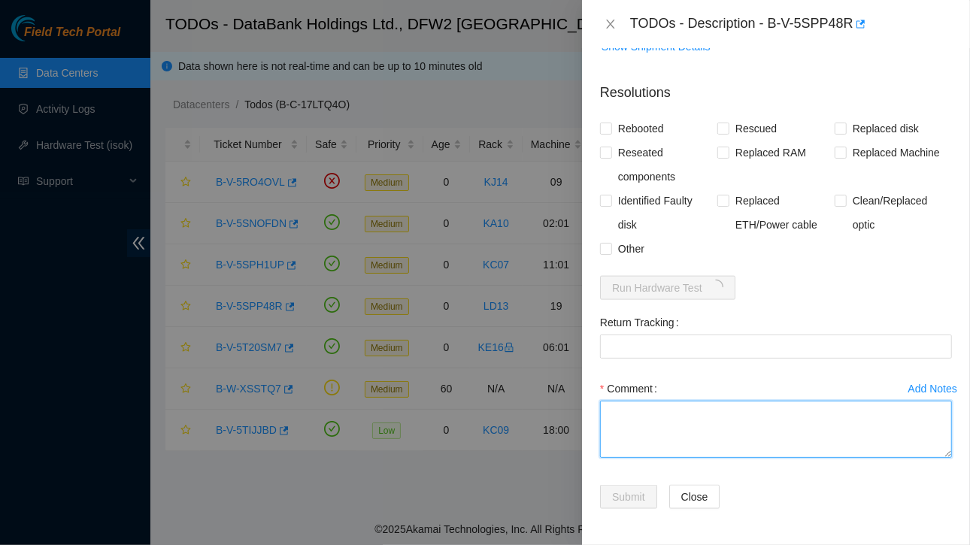
click at [669, 432] on textarea "Comment" at bounding box center [776, 429] width 352 height 57
paste textarea "Ticket:B-V-5SPP48R Service Order: B-V-5SQT5HJ Tracking Numbers: 463470040691 Se…"
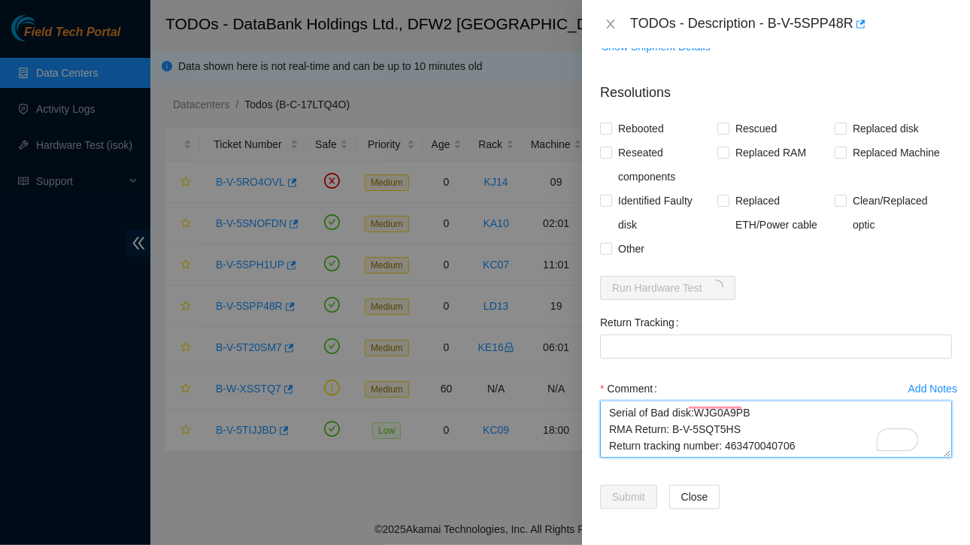
drag, startPoint x: 723, startPoint y: 435, endPoint x: 796, endPoint y: 434, distance: 73.0
click at [796, 434] on textarea "Ticket:B-V-5SPP48R Service Order: B-V-5SQT5HJ Tracking Numbers: 463470040691 Se…" at bounding box center [776, 429] width 352 height 57
type textarea "Ticket:B-V-5SPP48R Service Order: B-V-5SQT5HJ Tracking Numbers: 463470040691 Se…"
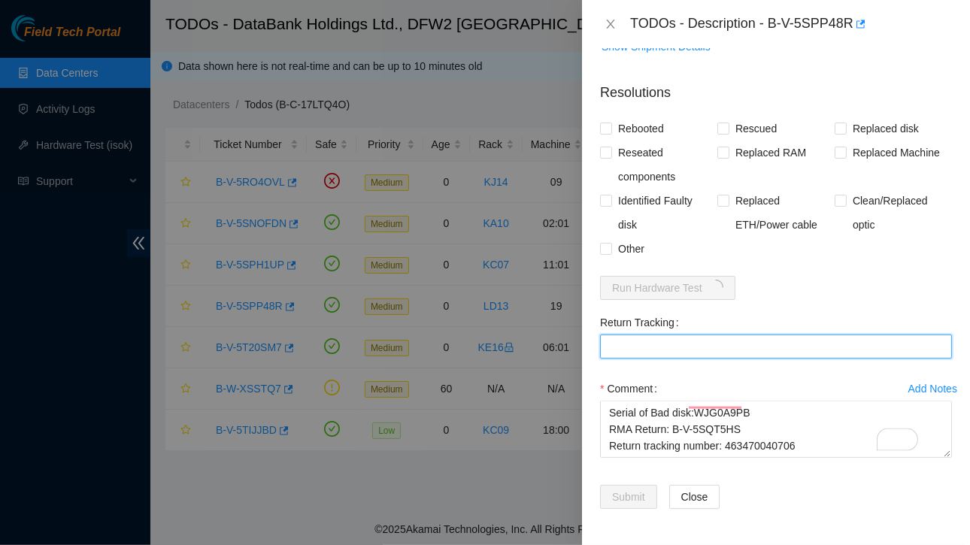
click at [623, 350] on Tracking "Return Tracking" at bounding box center [776, 347] width 352 height 24
paste Tracking "463470040706"
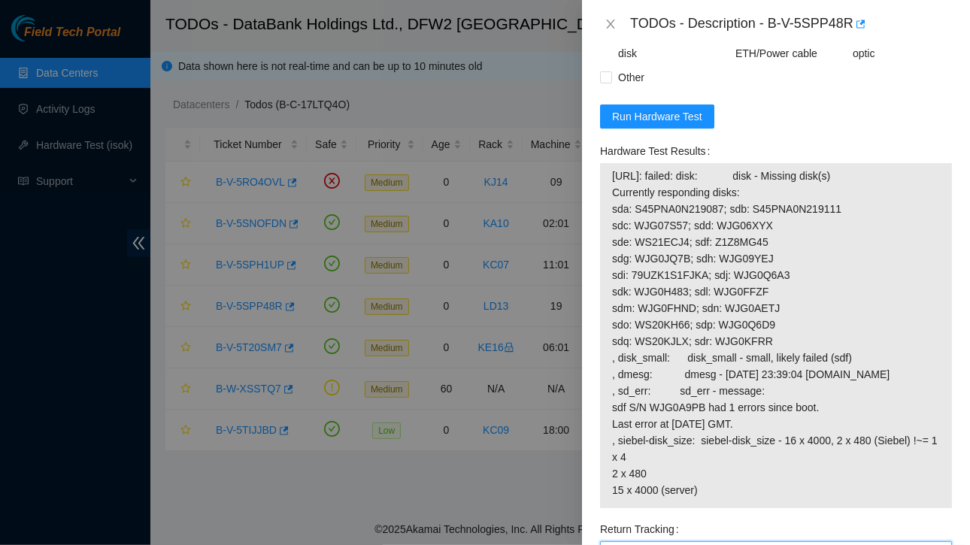
scroll to position [0, 0]
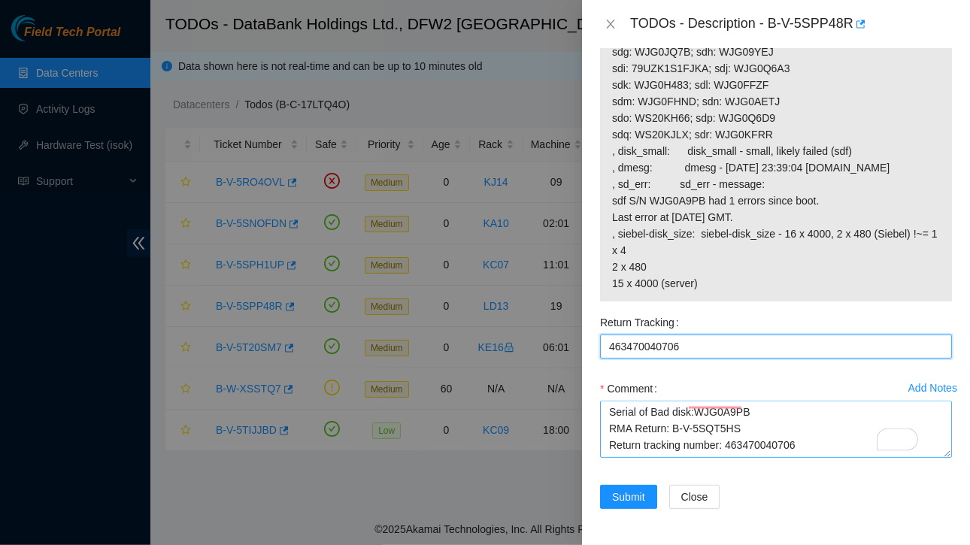
type Tracking "463470040706"
click at [636, 438] on textarea "Ticket:B-V-5SPP48R Service Order: B-V-5SQT5HJ Tracking Numbers: 463470040691 Se…" at bounding box center [776, 429] width 352 height 57
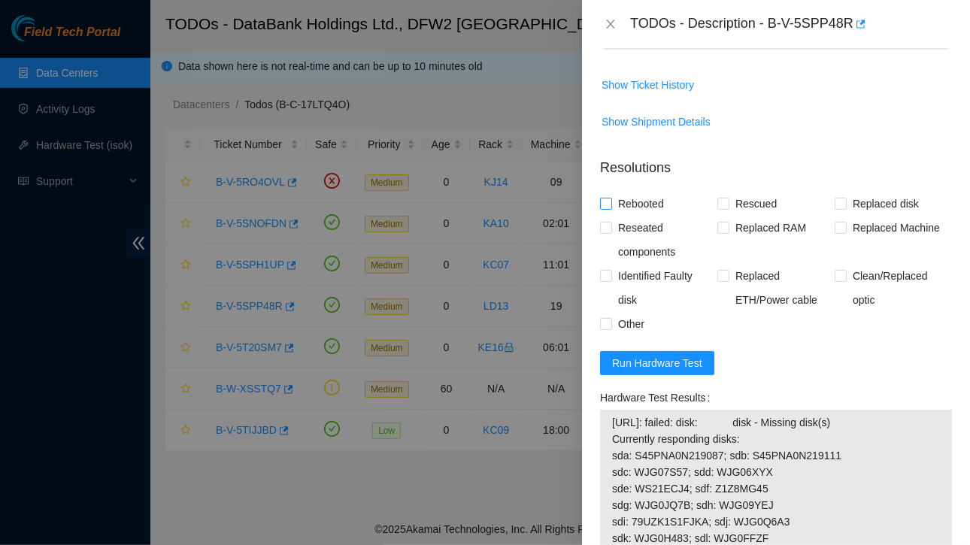
type textarea "Ticket:B-V-5SPP48R Service Order: B-V-5SQT5HJ Tracking Numbers: 463470040691 Se…"
click at [608, 208] on input "Rebooted" at bounding box center [605, 203] width 11 height 11
checkbox input "true"
click at [835, 208] on input "Replaced disk" at bounding box center [840, 203] width 11 height 11
checkbox input "true"
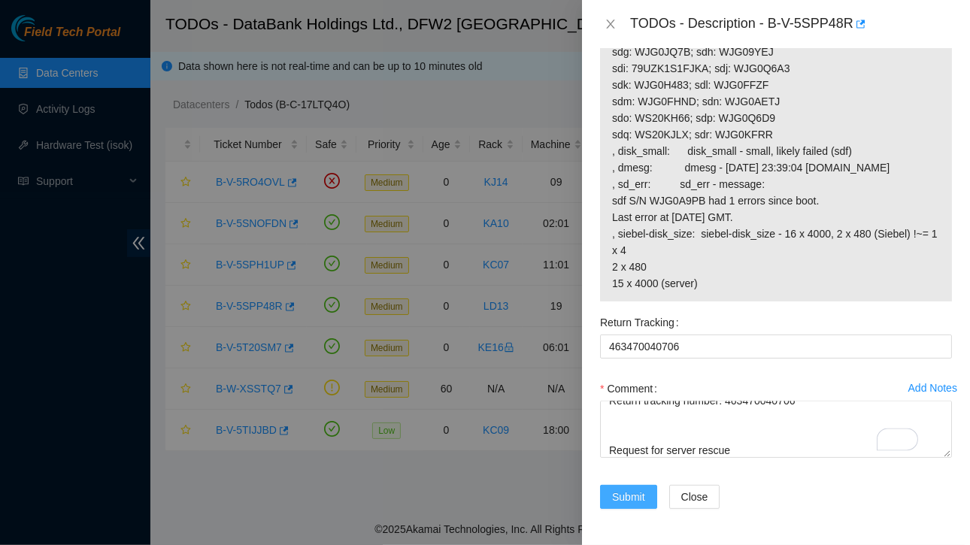
click at [633, 491] on span "Submit" at bounding box center [628, 497] width 33 height 17
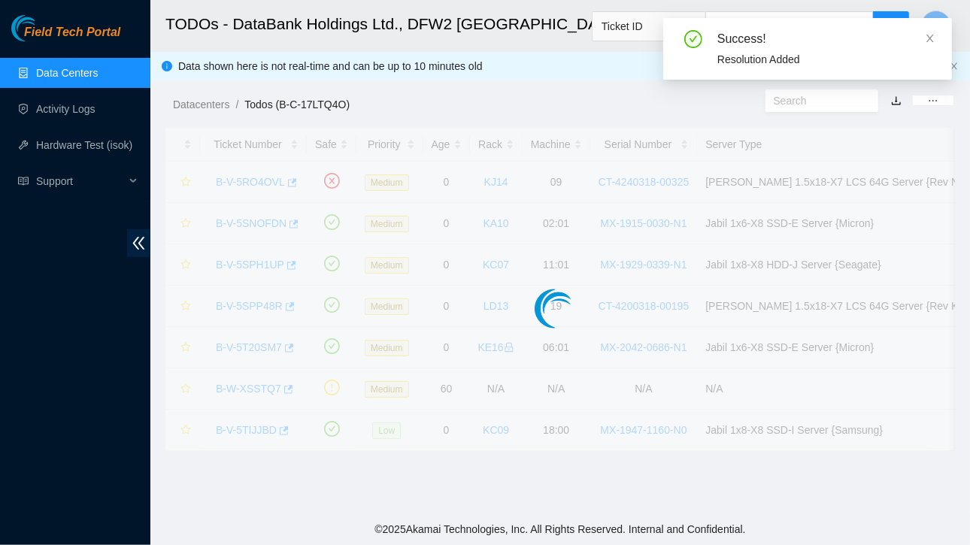
scroll to position [400, 0]
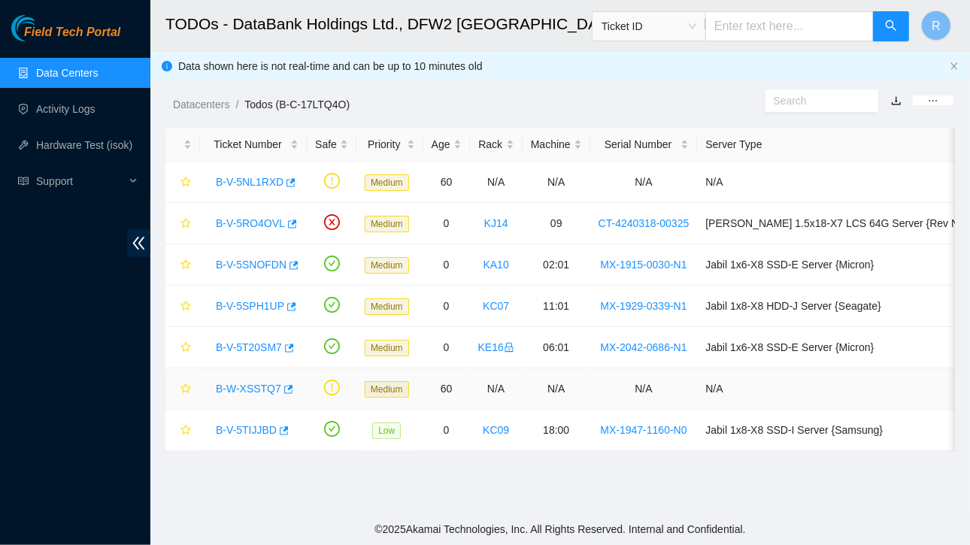
click at [250, 384] on link "B-W-XSSTQ7" at bounding box center [248, 389] width 65 height 12
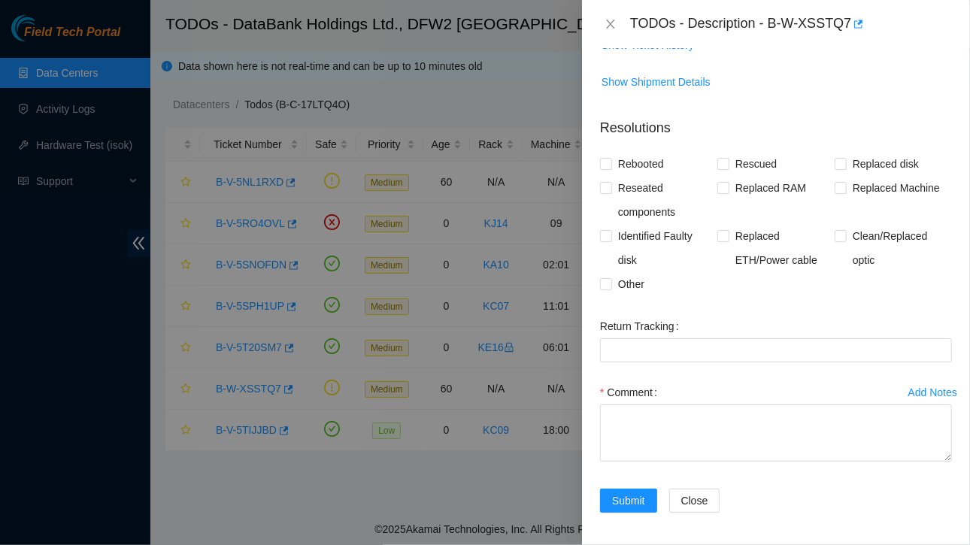
scroll to position [0, 0]
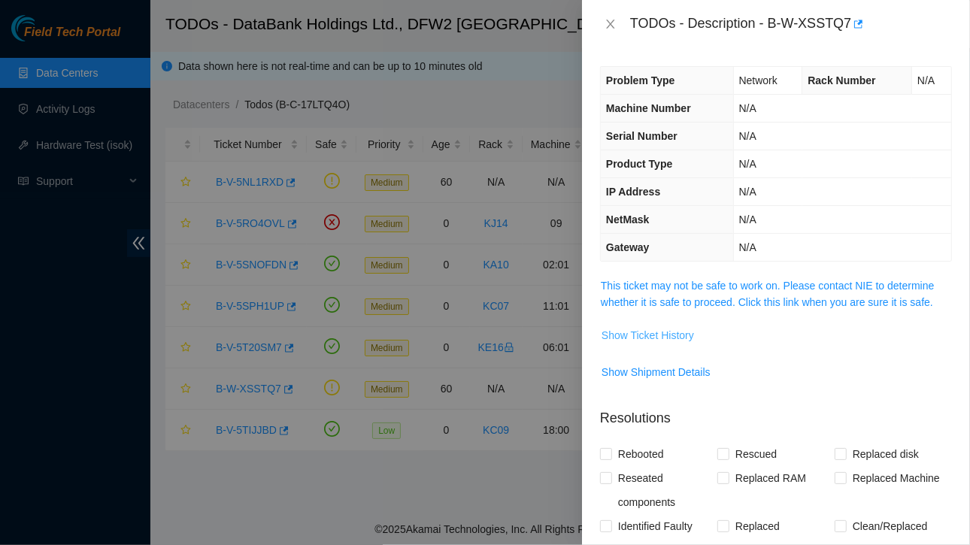
click at [660, 327] on span "Show Ticket History" at bounding box center [648, 335] width 93 height 17
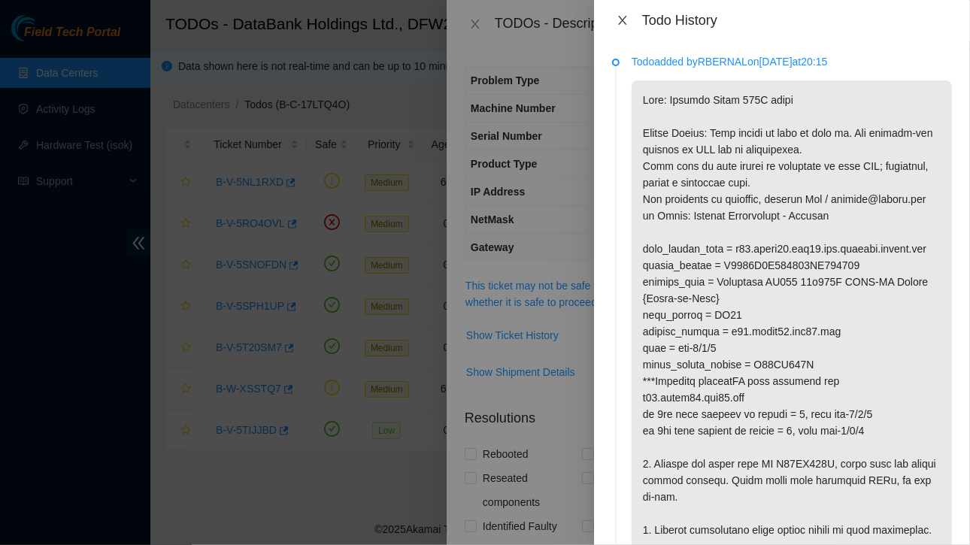
click at [622, 21] on icon "close" at bounding box center [622, 20] width 8 height 9
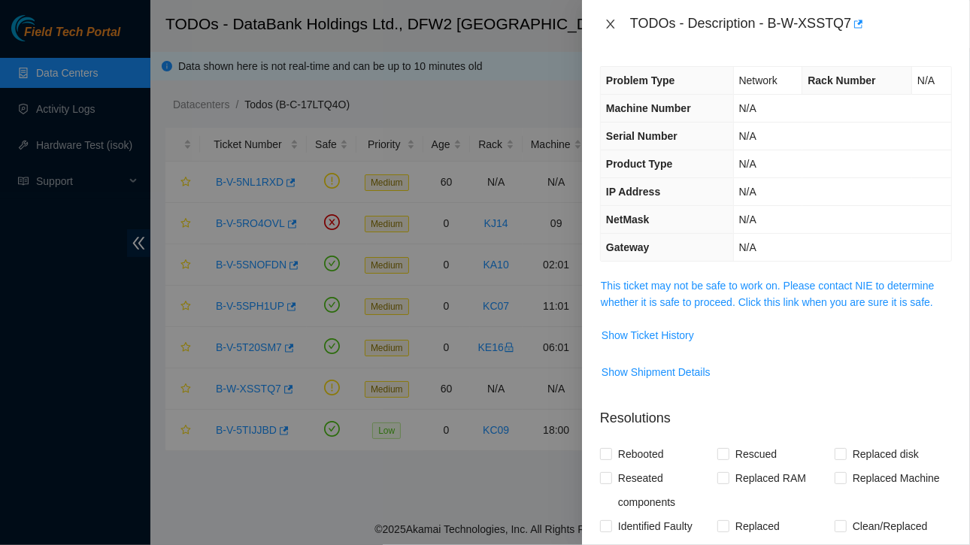
click at [614, 22] on icon "close" at bounding box center [611, 24] width 12 height 12
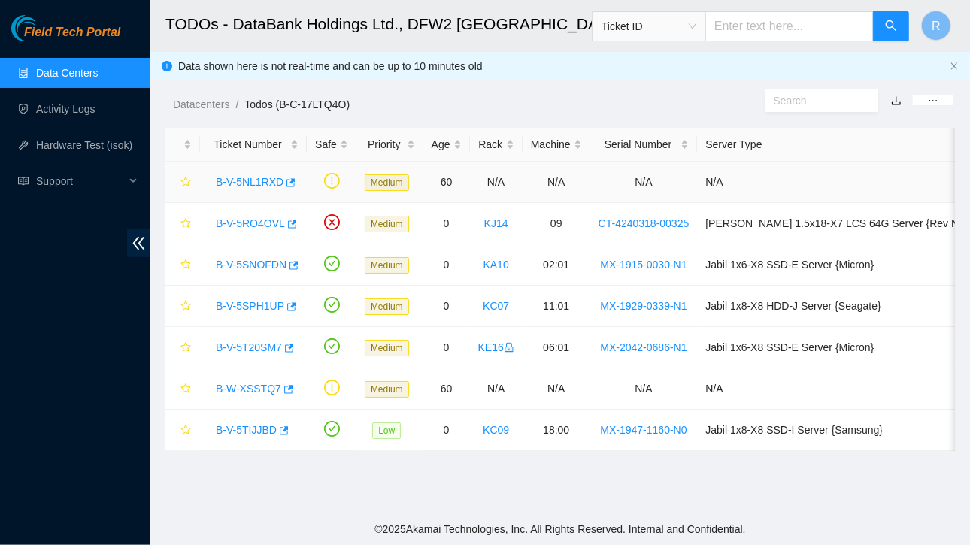
click at [265, 180] on link "B-V-5NL1RXD" at bounding box center [250, 182] width 68 height 12
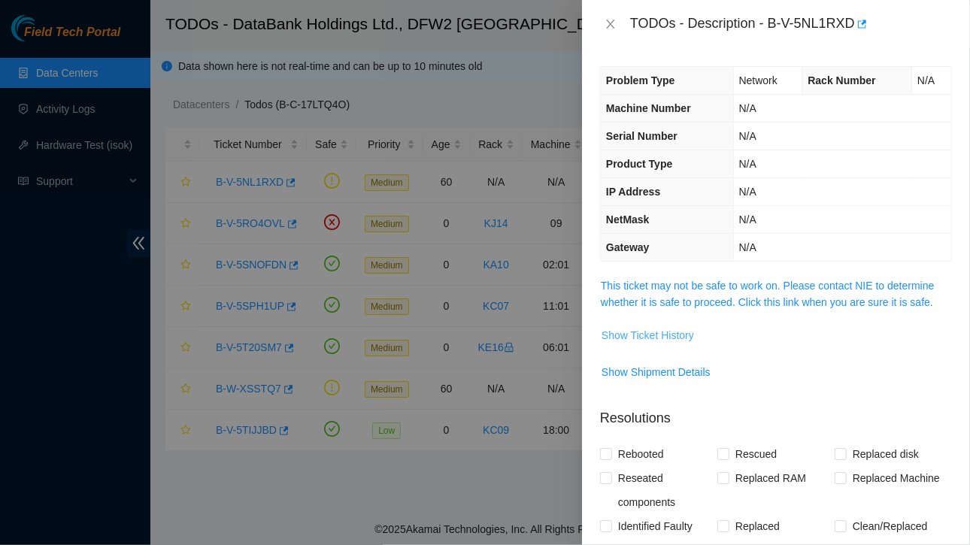
click at [659, 332] on span "Show Ticket History" at bounding box center [648, 335] width 93 height 17
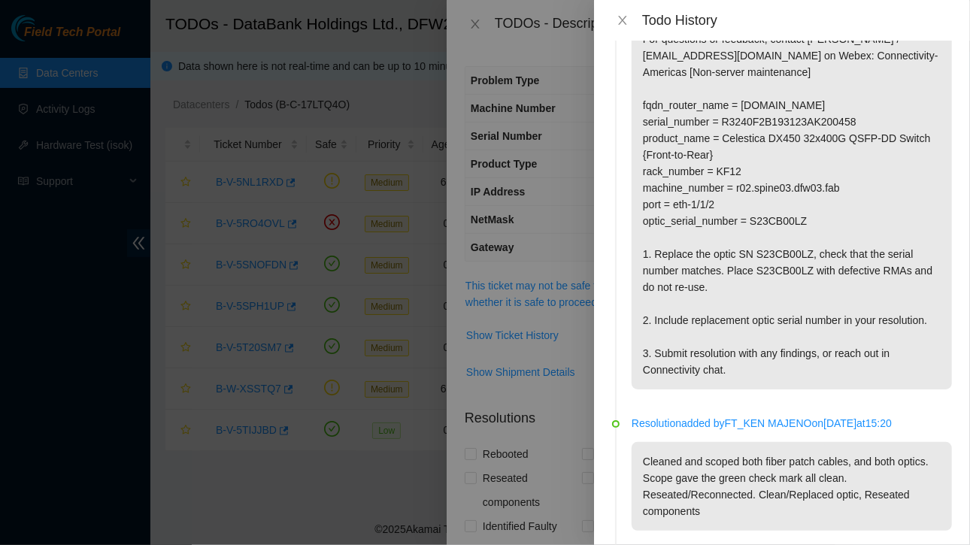
scroll to position [161, 0]
click at [620, 17] on icon "close" at bounding box center [623, 20] width 12 height 12
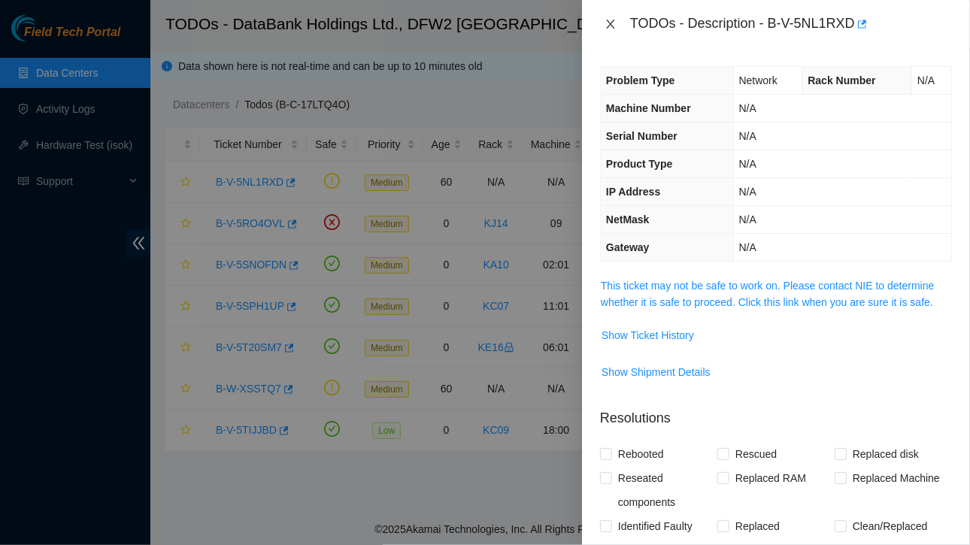
click at [616, 23] on icon "close" at bounding box center [611, 24] width 12 height 12
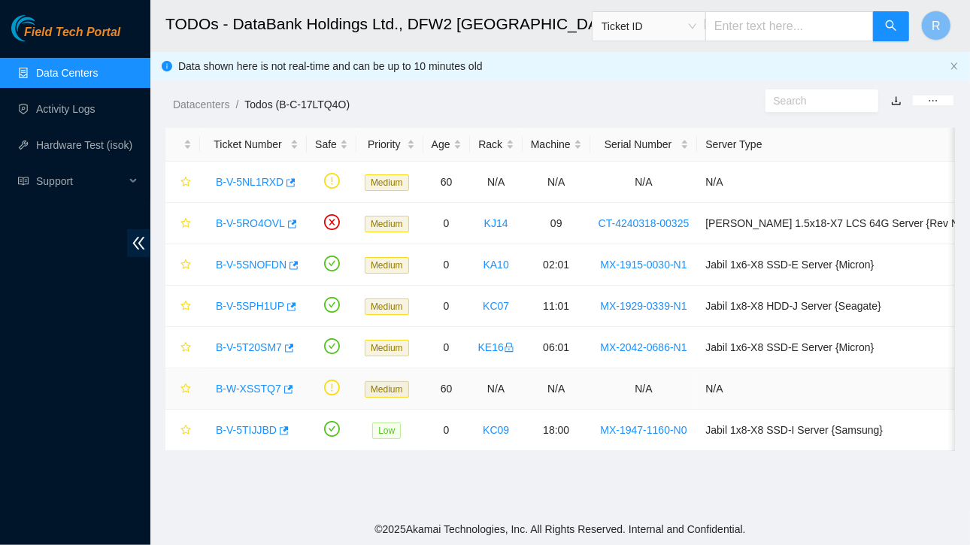
click at [265, 387] on link "B-W-XSSTQ7" at bounding box center [248, 389] width 65 height 12
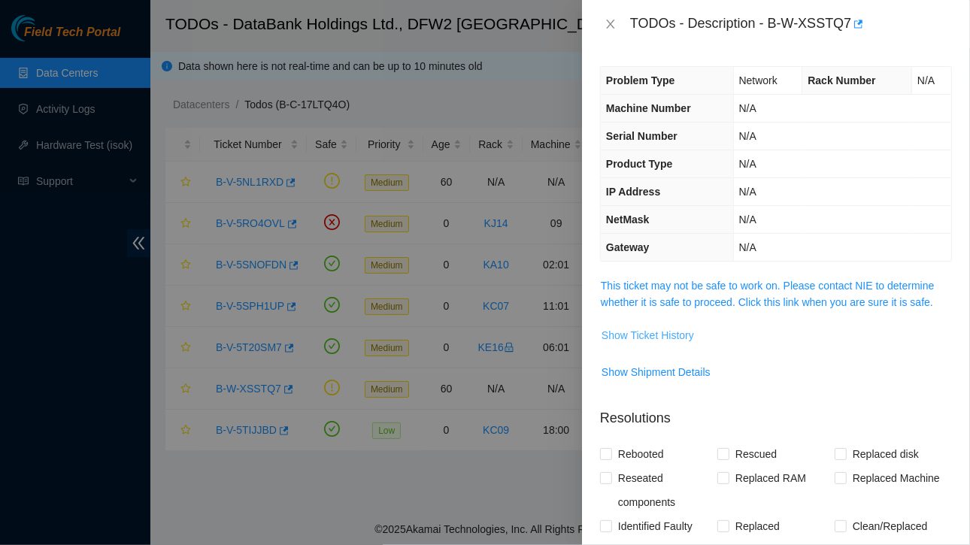
click at [660, 332] on span "Show Ticket History" at bounding box center [648, 335] width 93 height 17
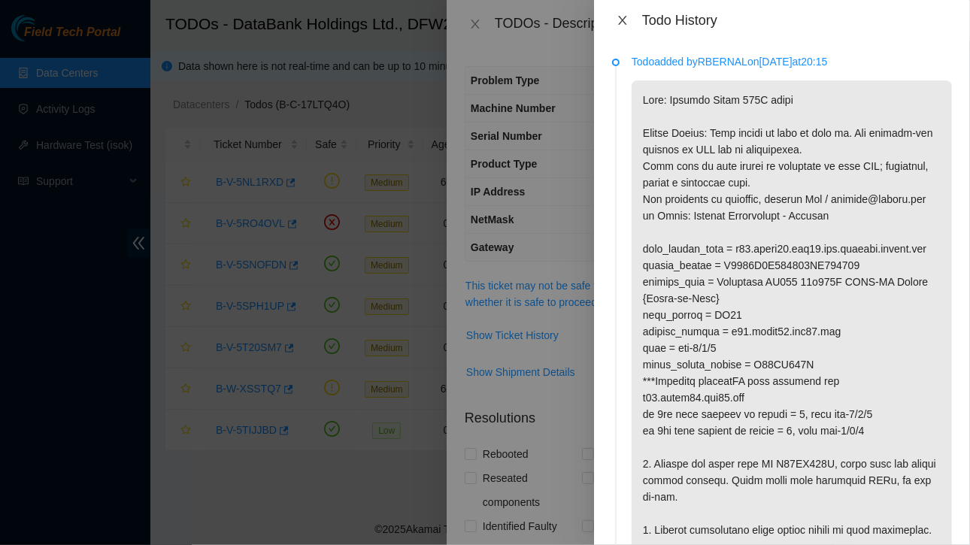
click at [623, 25] on icon "close" at bounding box center [623, 20] width 12 height 12
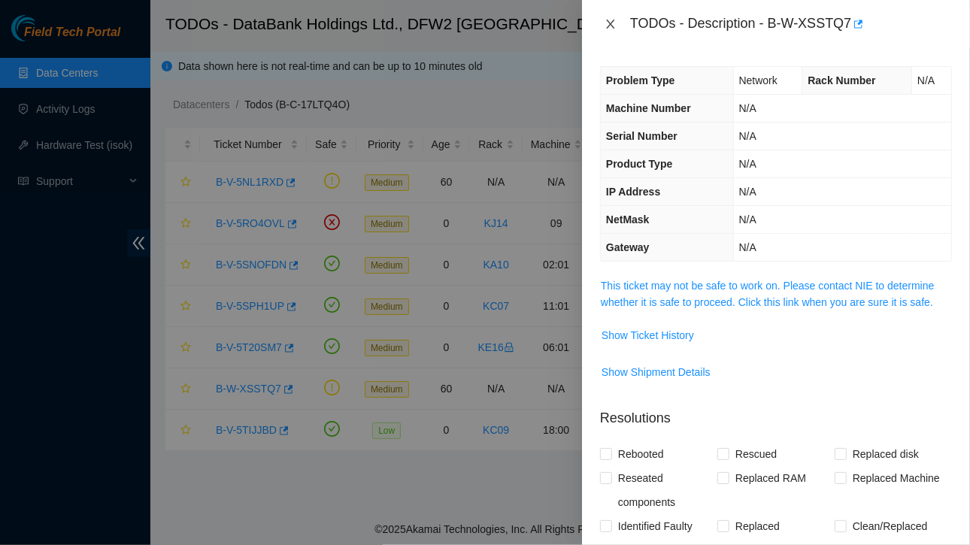
click at [611, 20] on icon "close" at bounding box center [611, 24] width 12 height 12
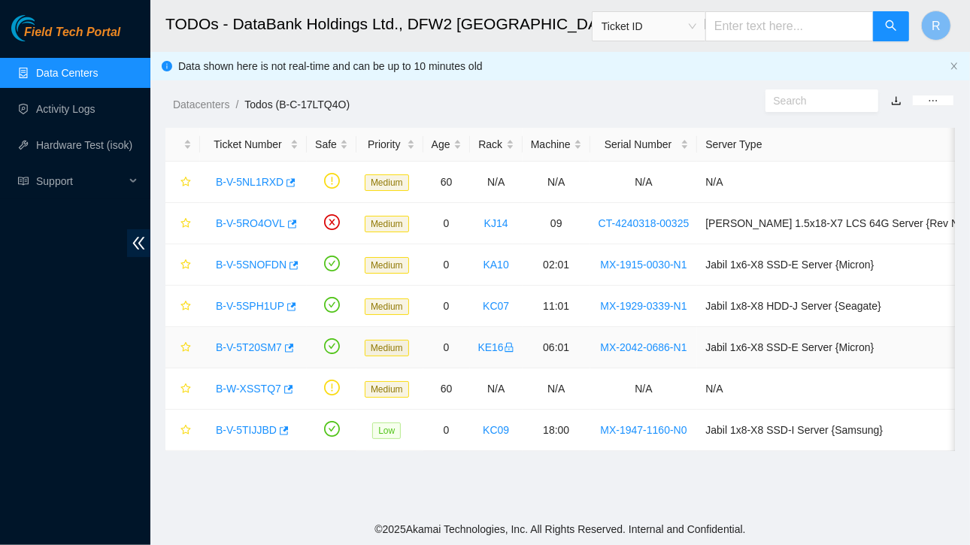
click at [257, 347] on link "B-V-5T20SM7" at bounding box center [249, 347] width 66 height 12
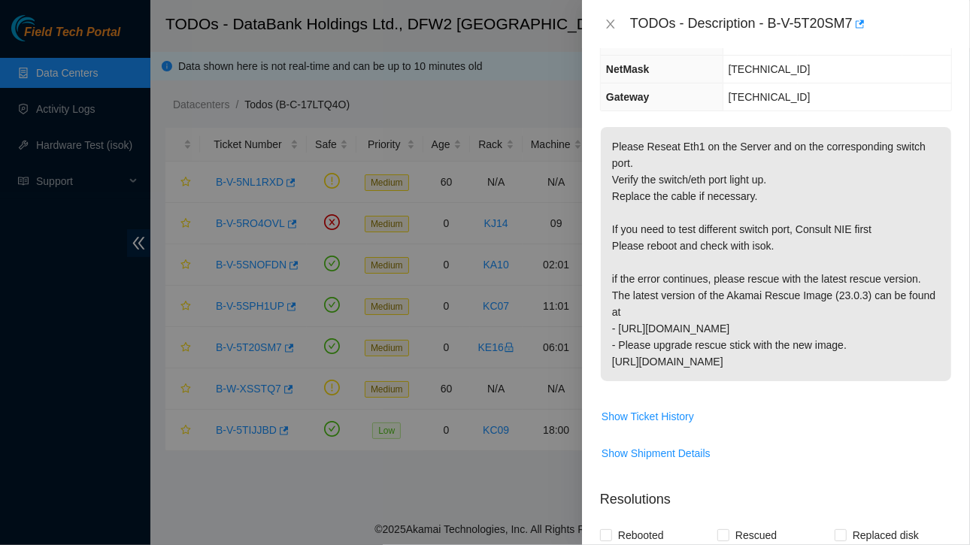
scroll to position [0, 0]
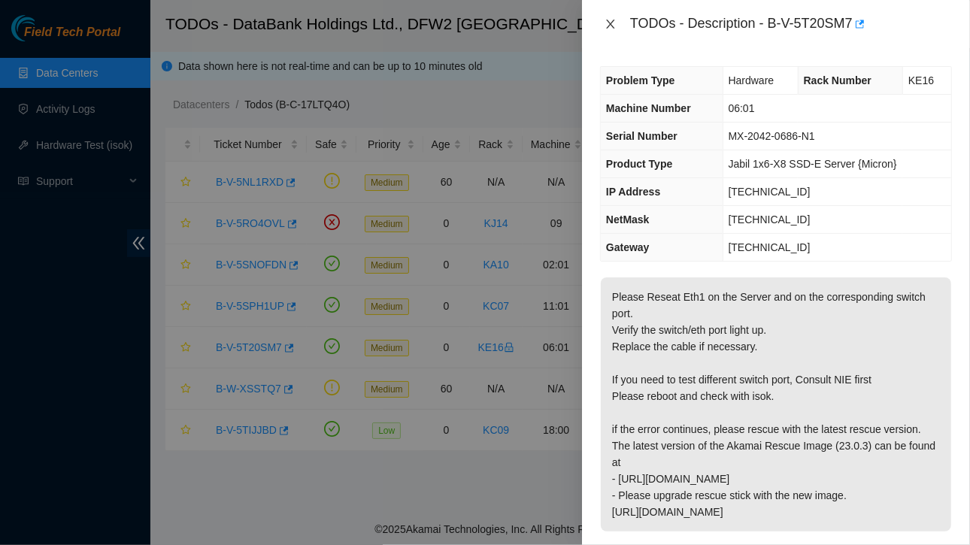
click at [608, 18] on icon "close" at bounding box center [611, 24] width 12 height 12
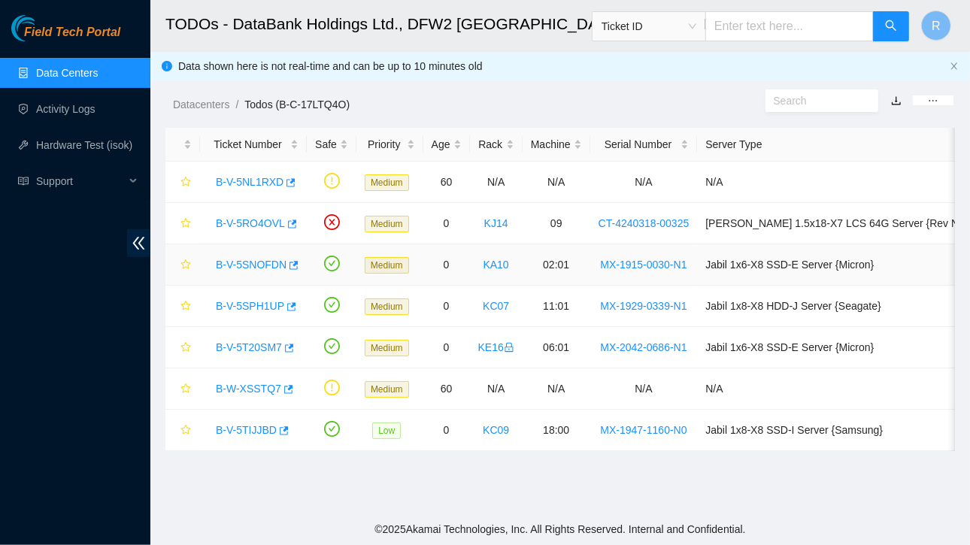
click at [256, 262] on link "B-V-5SNOFDN" at bounding box center [251, 265] width 71 height 12
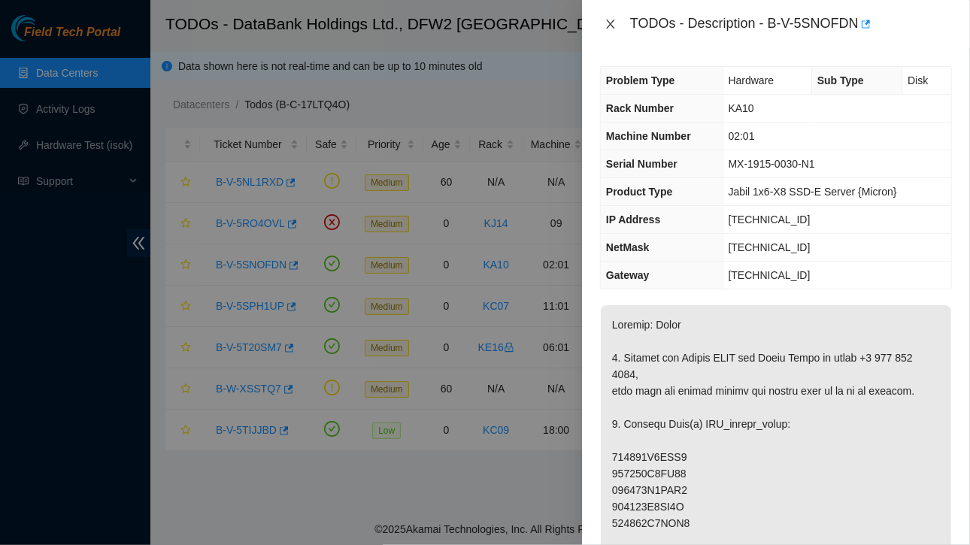
click at [614, 20] on icon "close" at bounding box center [610, 24] width 8 height 9
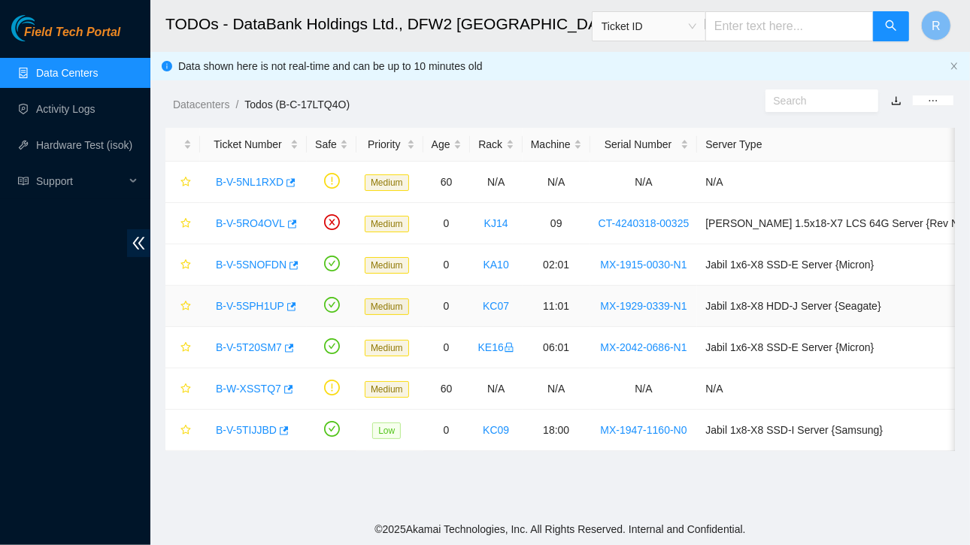
click at [253, 305] on link "B-V-5SPH1UP" at bounding box center [250, 306] width 68 height 12
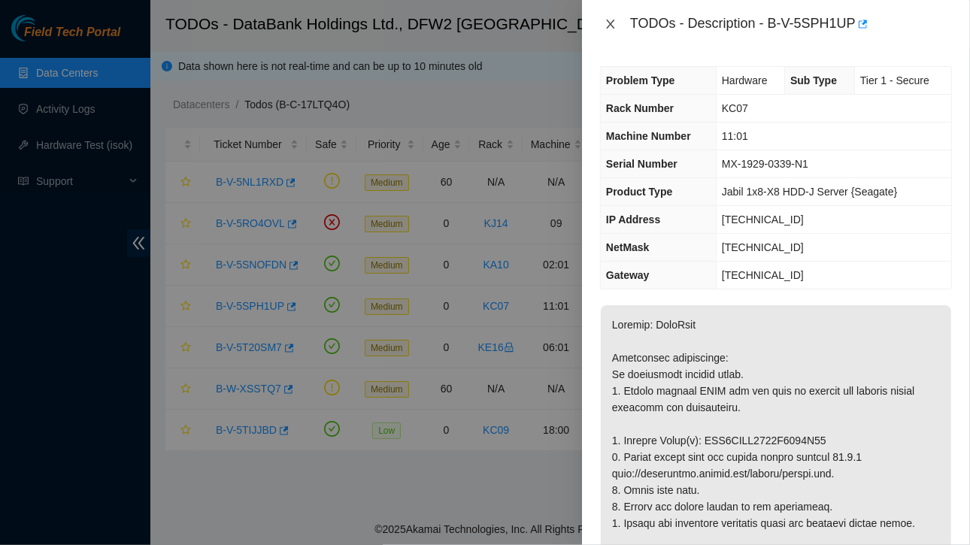
click at [608, 18] on icon "close" at bounding box center [611, 24] width 12 height 12
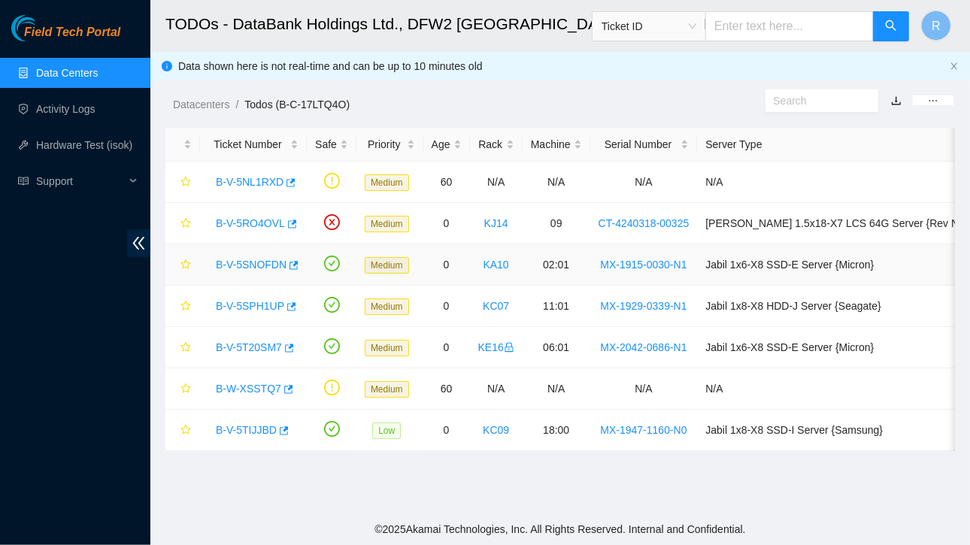
click at [255, 260] on link "B-V-5SNOFDN" at bounding box center [251, 265] width 71 height 12
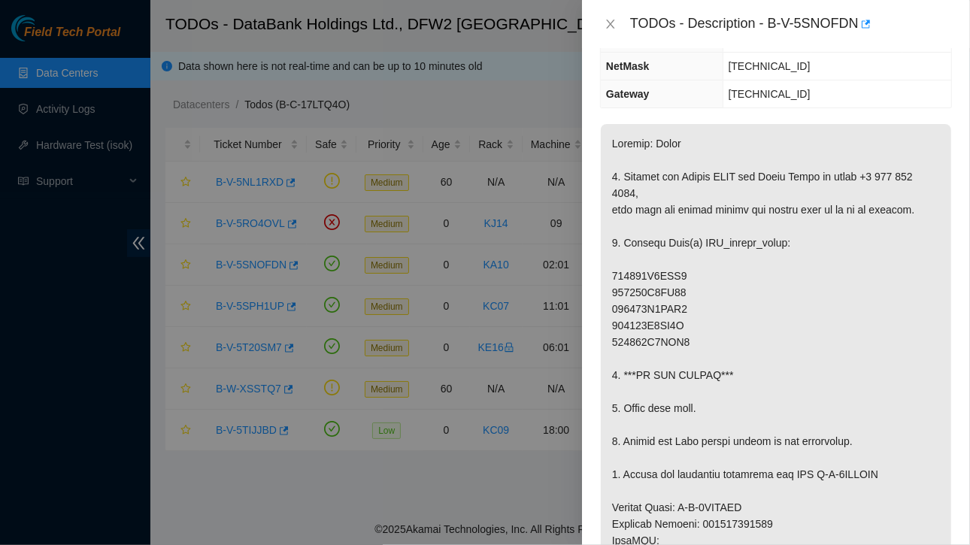
scroll to position [182, 0]
click at [610, 23] on icon "close" at bounding box center [611, 24] width 12 height 12
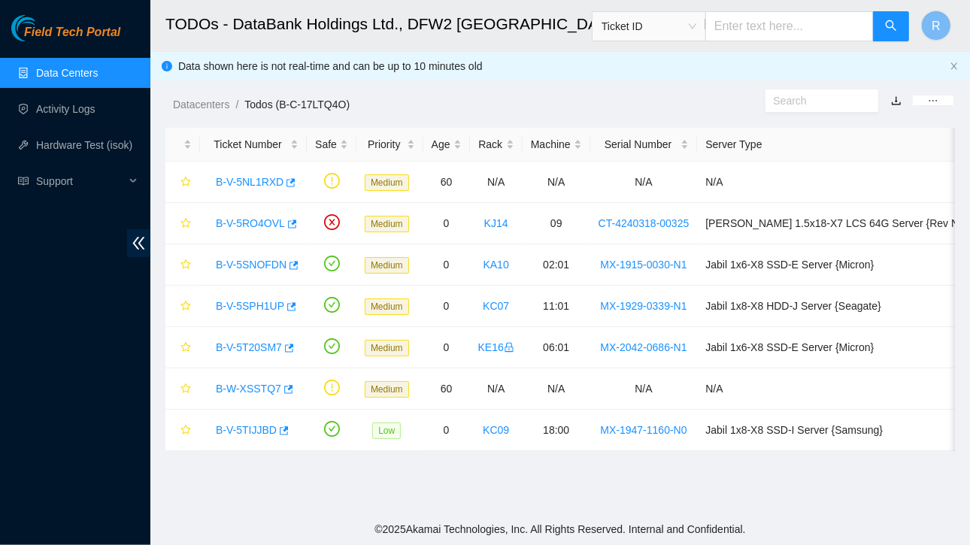
scroll to position [232, 0]
click at [250, 433] on link "B-V-5TIJJBD" at bounding box center [246, 430] width 61 height 12
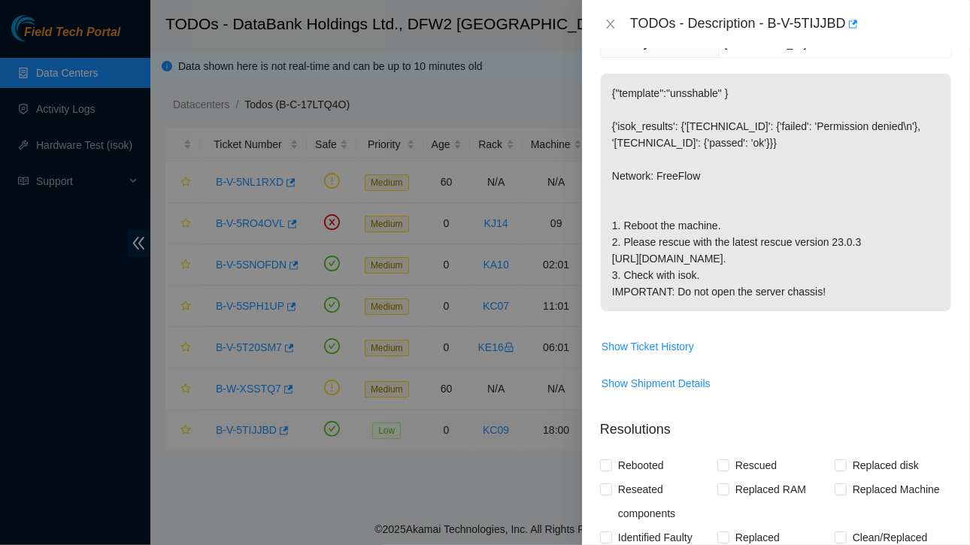
scroll to position [182, 0]
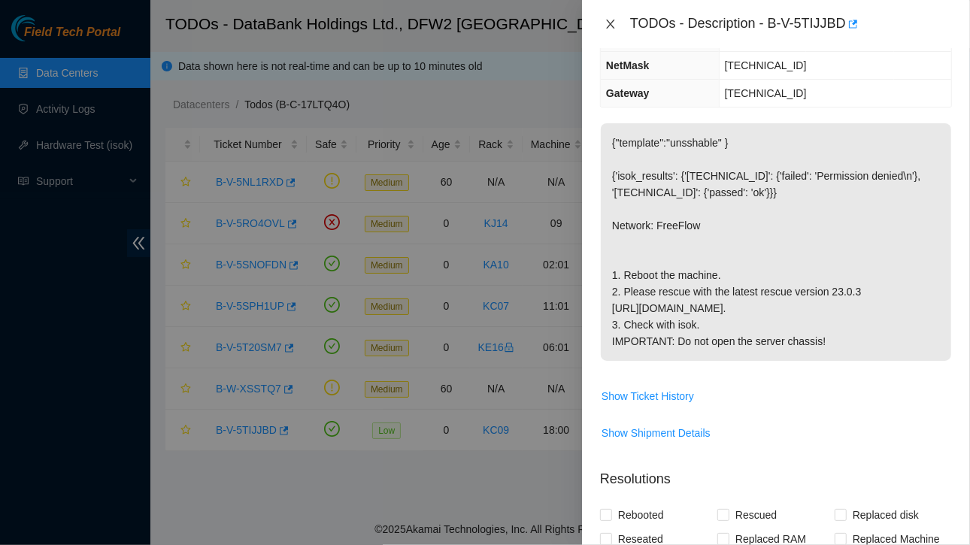
click at [612, 24] on icon "close" at bounding box center [611, 24] width 12 height 12
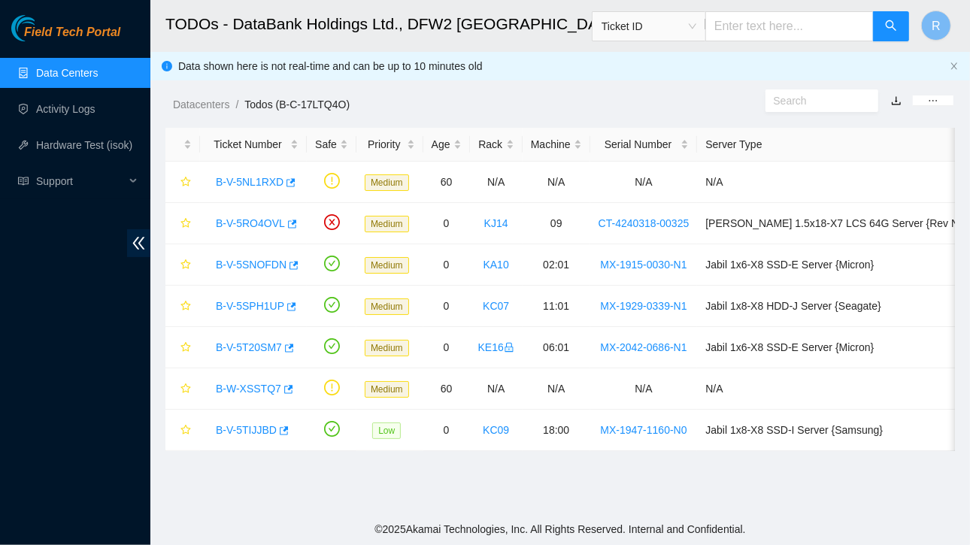
scroll to position [232, 0]
click at [245, 303] on link "B-V-5SPH1UP" at bounding box center [250, 306] width 68 height 12
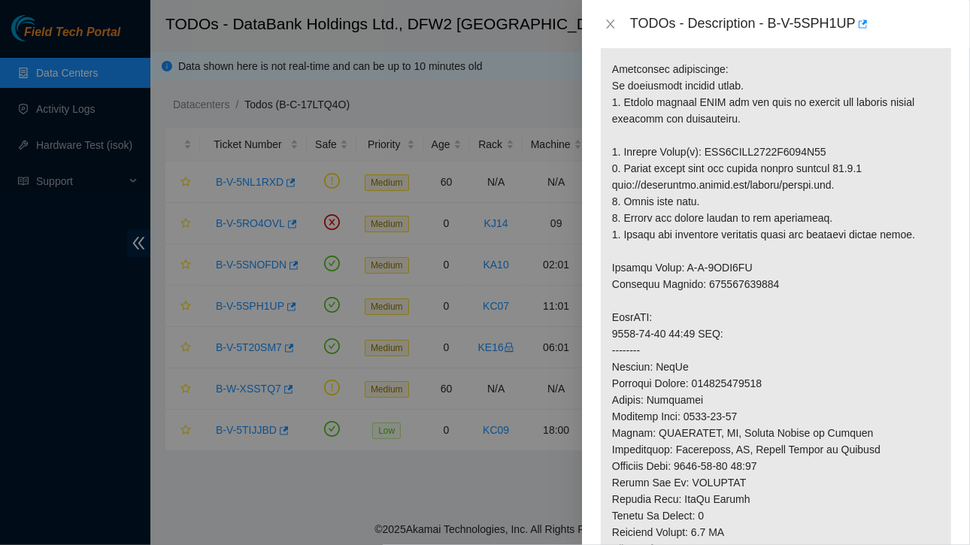
scroll to position [293, 0]
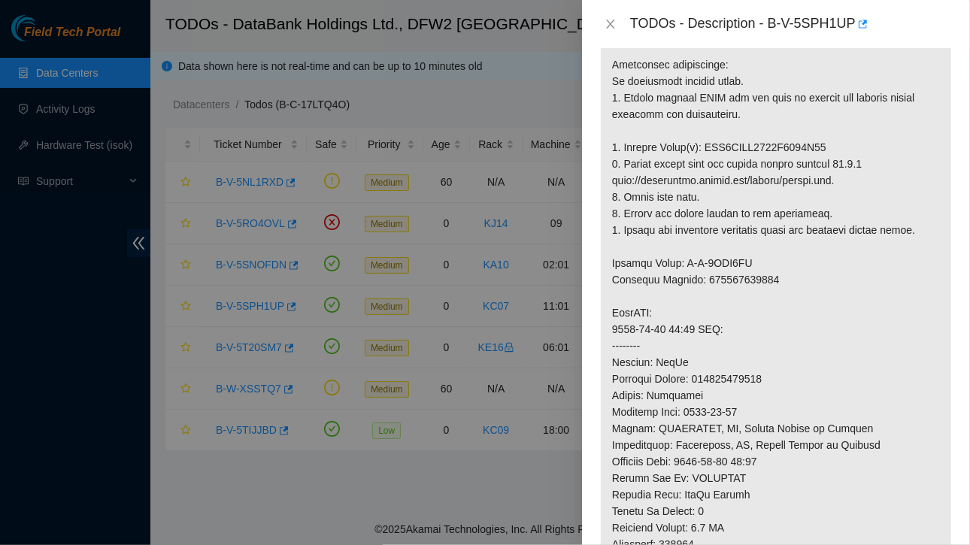
drag, startPoint x: 614, startPoint y: 20, endPoint x: 466, endPoint y: 464, distance: 467.6
drag, startPoint x: 466, startPoint y: 464, endPoint x: 611, endPoint y: 20, distance: 466.6
click at [611, 20] on icon "close" at bounding box center [611, 24] width 12 height 12
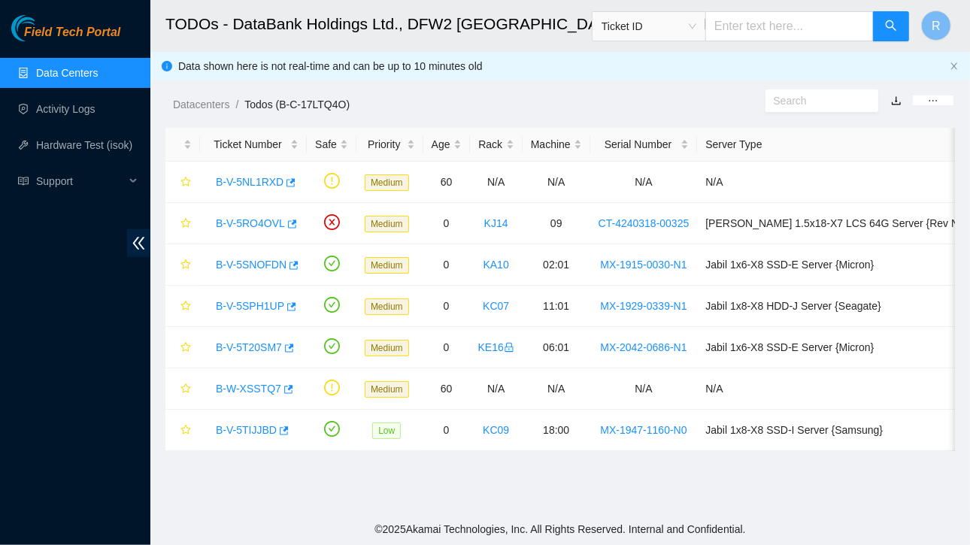
scroll to position [315, 0]
click at [254, 427] on link "B-V-5TIJJBD" at bounding box center [246, 430] width 61 height 12
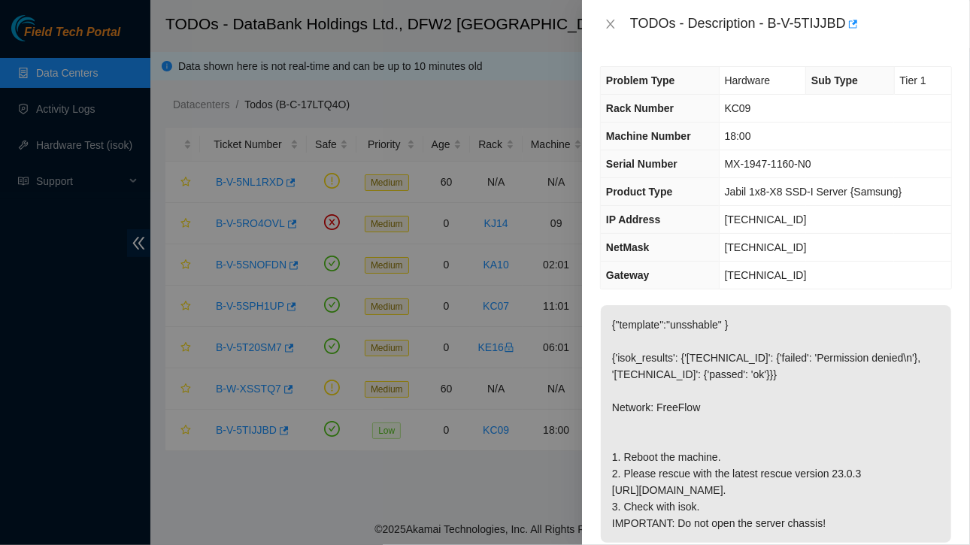
scroll to position [1, 0]
drag, startPoint x: 723, startPoint y: 214, endPoint x: 797, endPoint y: 218, distance: 73.8
click at [797, 218] on td "[TECHNICAL_ID]" at bounding box center [835, 219] width 232 height 28
click at [608, 25] on icon "close" at bounding box center [611, 24] width 12 height 12
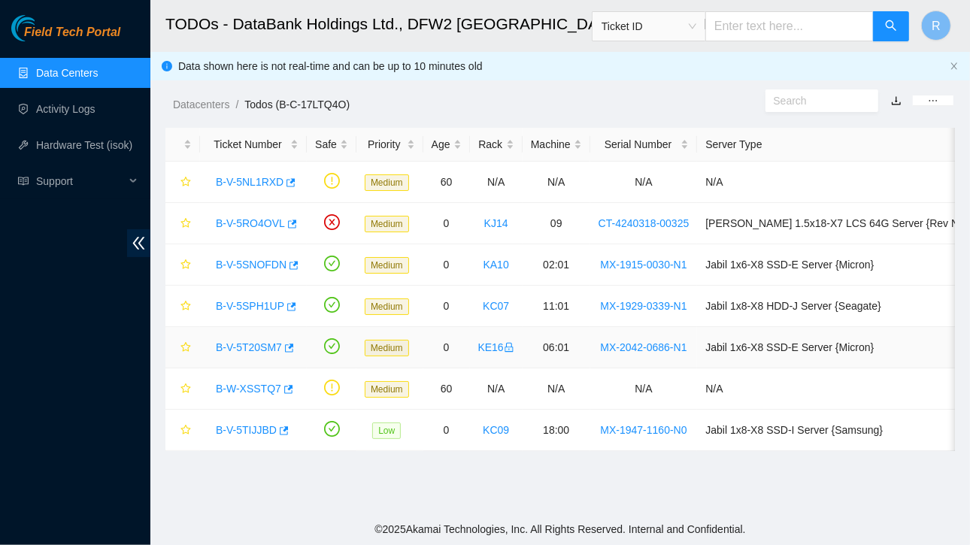
click at [245, 344] on link "B-V-5T20SM7" at bounding box center [249, 347] width 66 height 12
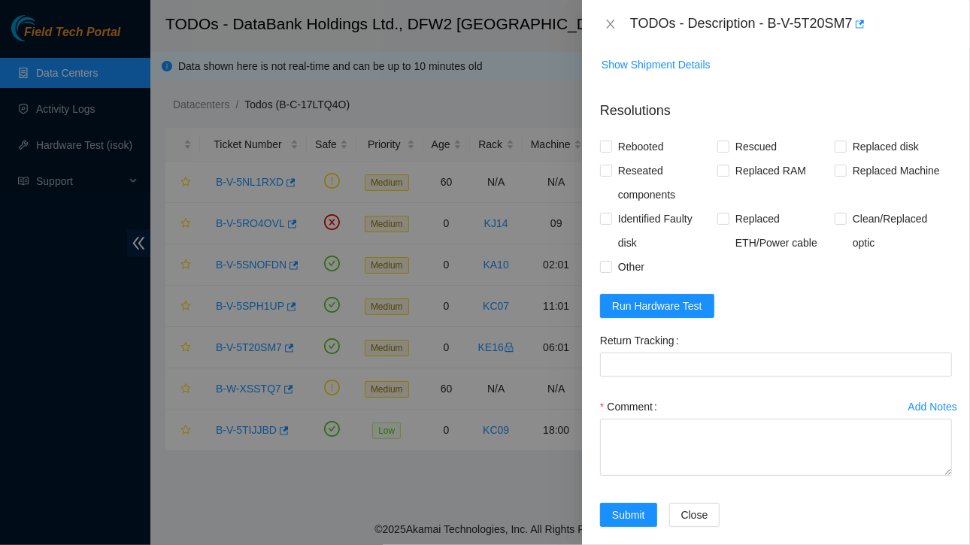
scroll to position [561, 0]
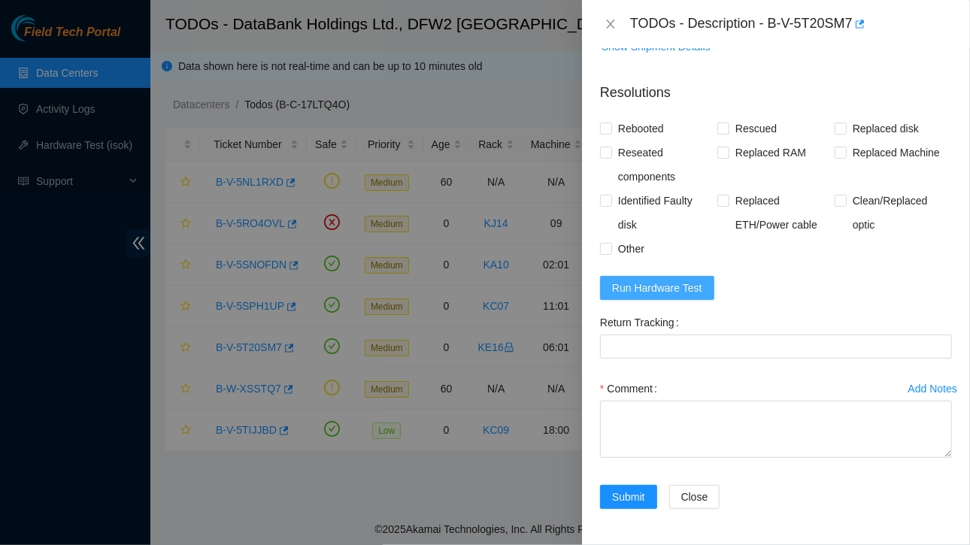
click at [636, 296] on span "Run Hardware Test" at bounding box center [657, 288] width 90 height 17
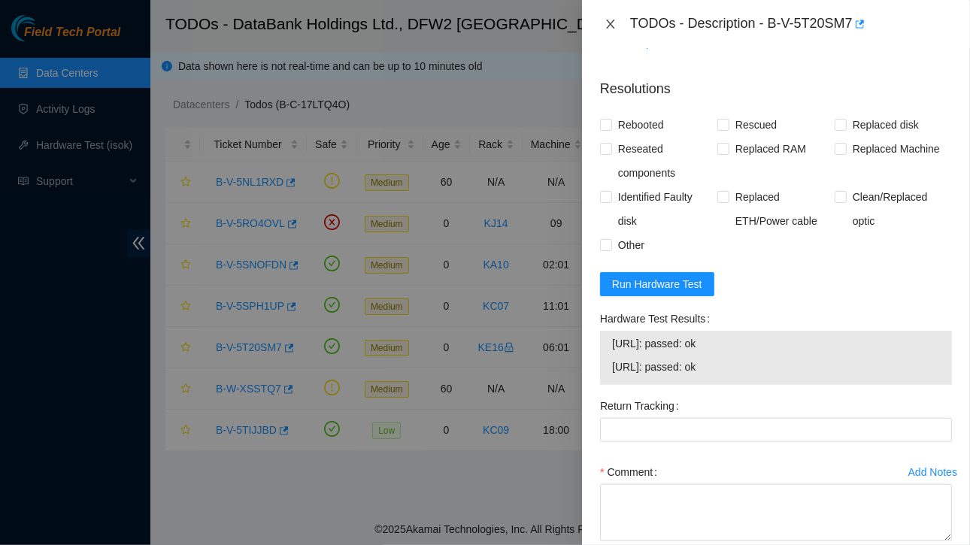
click at [609, 25] on icon "close" at bounding box center [610, 24] width 8 height 9
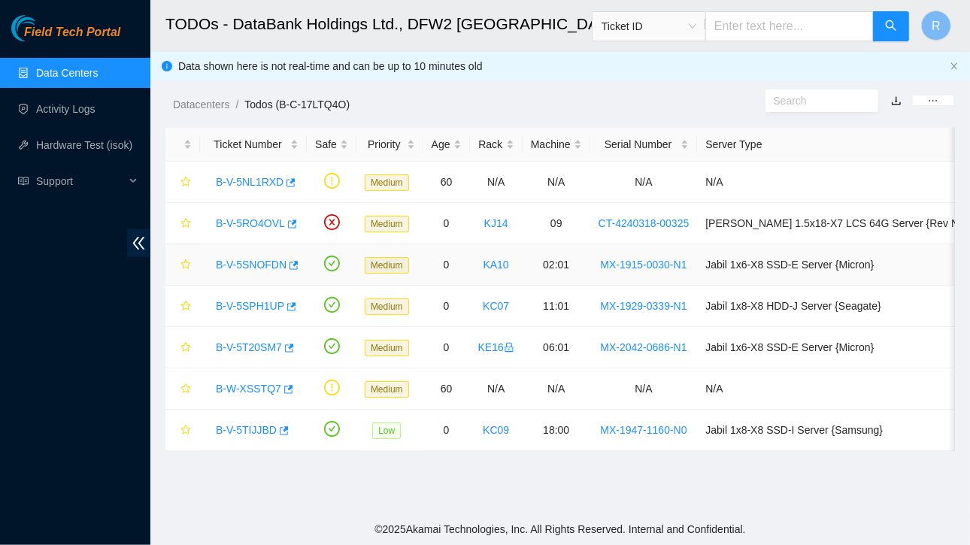
scroll to position [362, 0]
click at [256, 424] on link "B-V-5TIJJBD" at bounding box center [246, 430] width 61 height 12
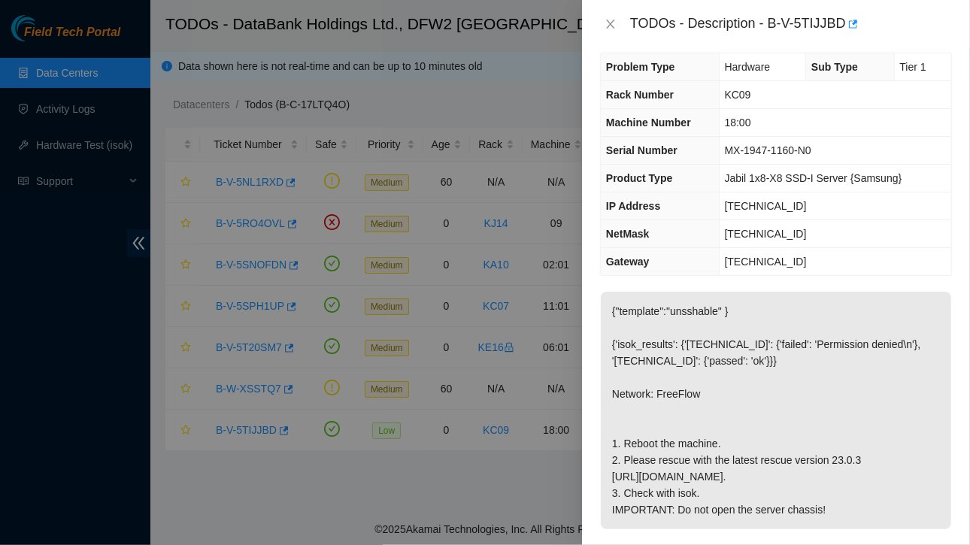
scroll to position [0, 0]
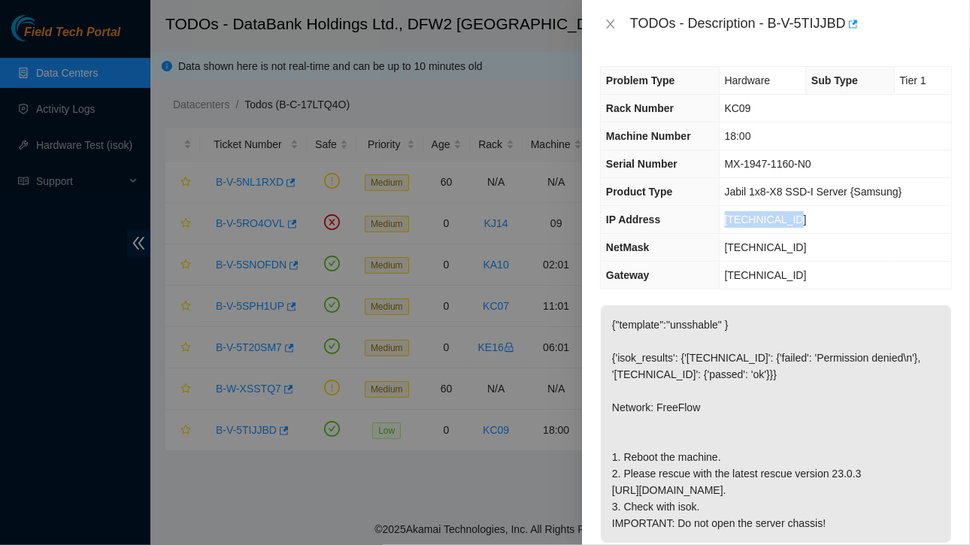
drag, startPoint x: 727, startPoint y: 218, endPoint x: 802, endPoint y: 216, distance: 76.0
click at [802, 216] on td "[TECHNICAL_ID]" at bounding box center [835, 220] width 232 height 28
drag, startPoint x: 727, startPoint y: 244, endPoint x: 800, endPoint y: 241, distance: 73.0
click at [800, 241] on span "[TECHNICAL_ID]" at bounding box center [766, 247] width 82 height 12
click at [611, 23] on icon "close" at bounding box center [610, 24] width 8 height 9
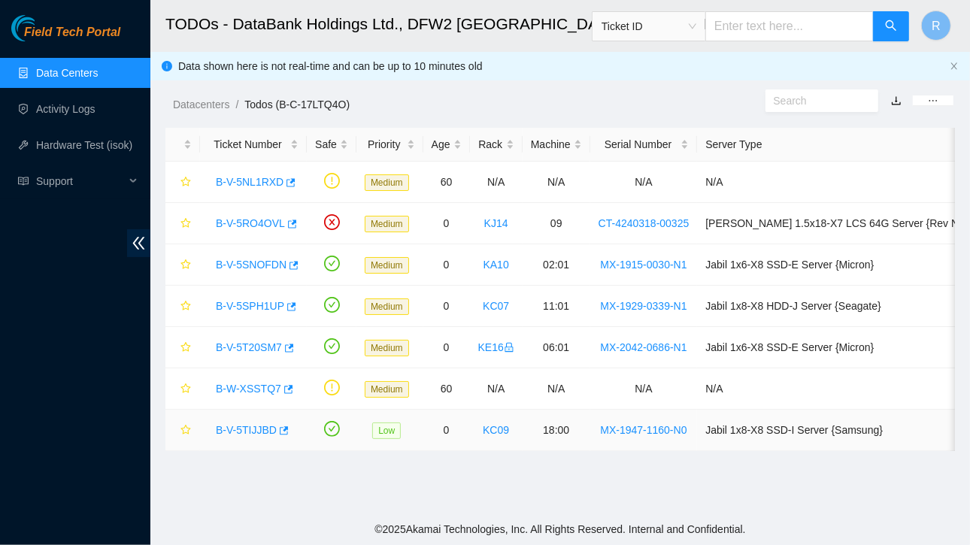
click at [238, 433] on link "B-V-5TIJJBD" at bounding box center [246, 430] width 61 height 12
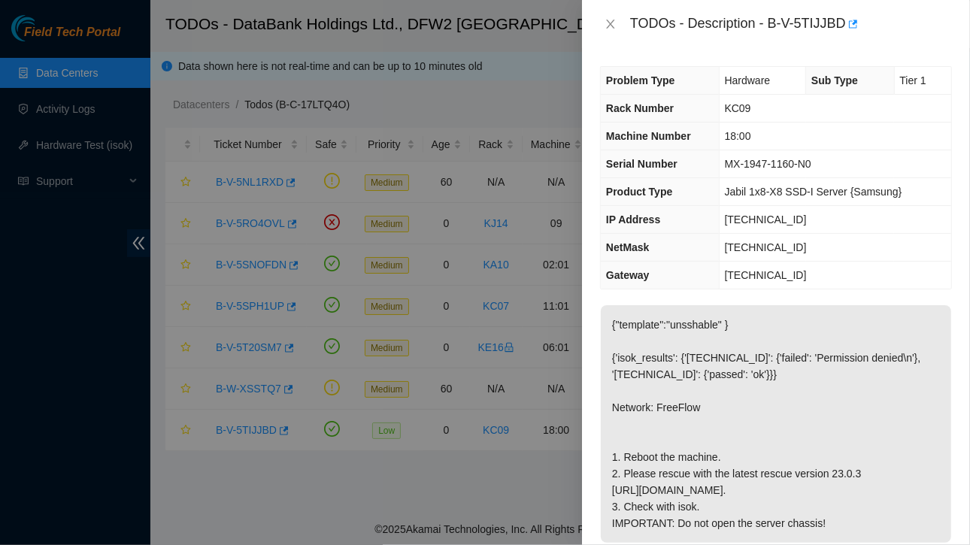
scroll to position [614, 0]
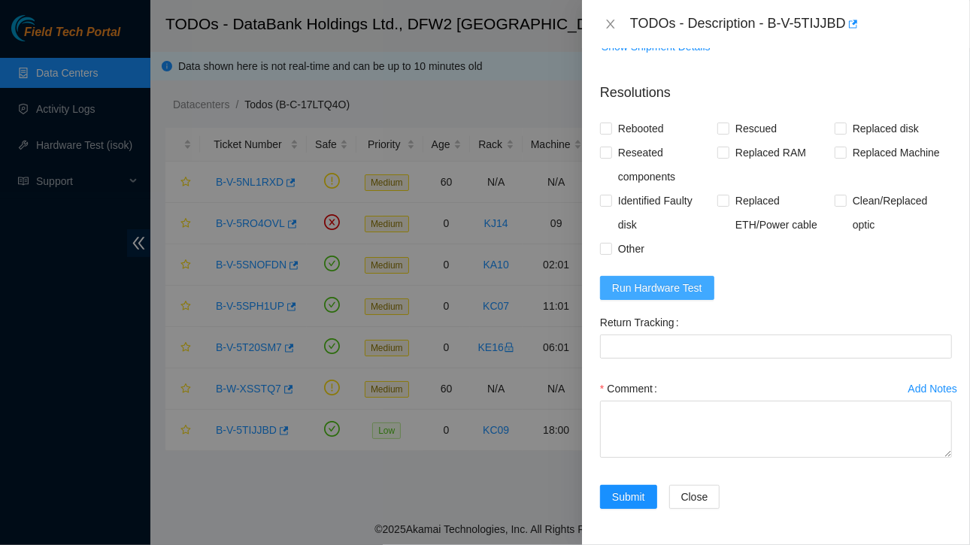
click at [651, 288] on span "Run Hardware Test" at bounding box center [657, 288] width 90 height 17
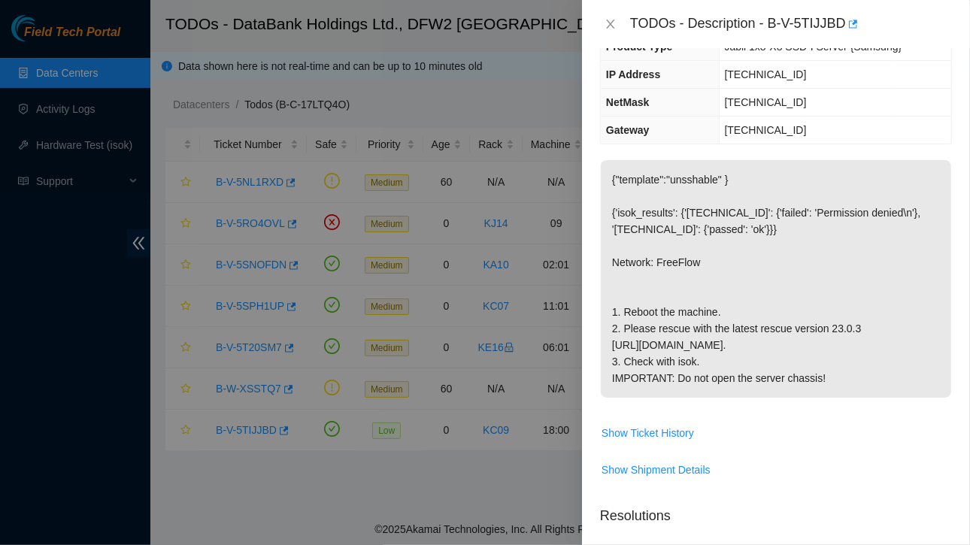
scroll to position [0, 0]
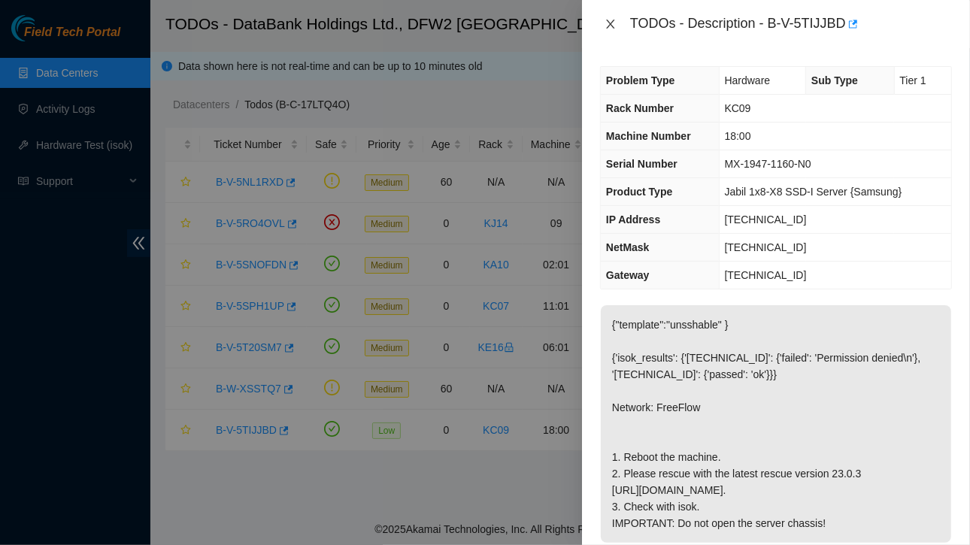
click at [613, 20] on icon "close" at bounding box center [610, 24] width 8 height 9
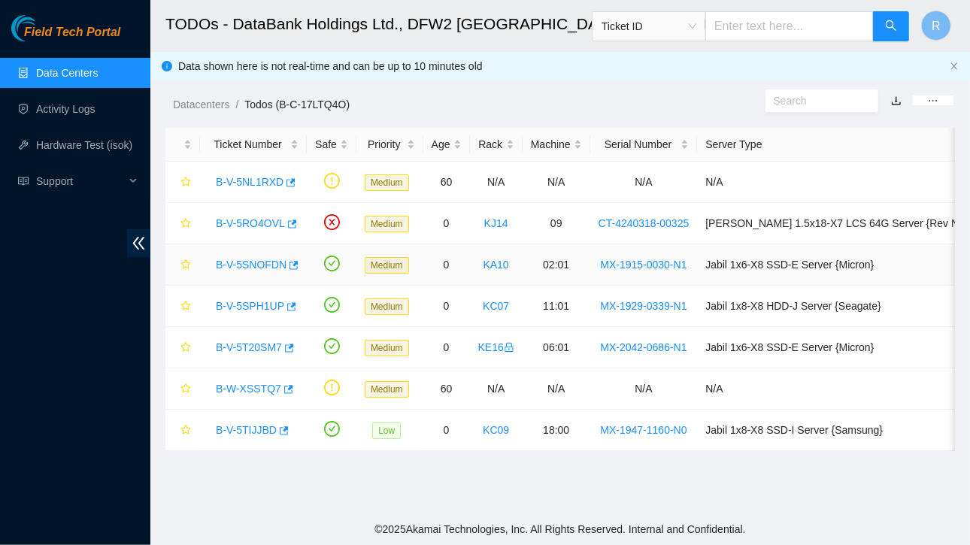
click at [264, 261] on link "B-V-5SNOFDN" at bounding box center [251, 265] width 71 height 12
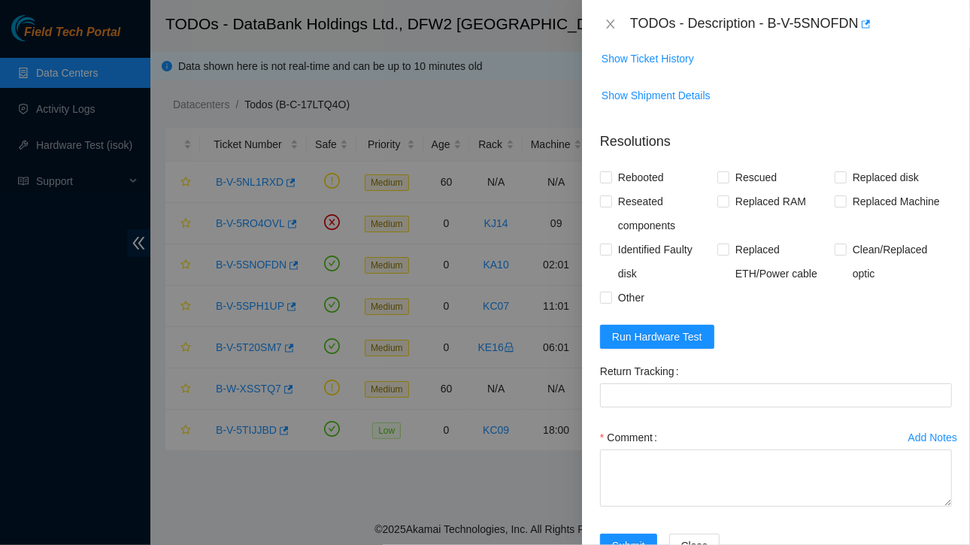
scroll to position [1144, 0]
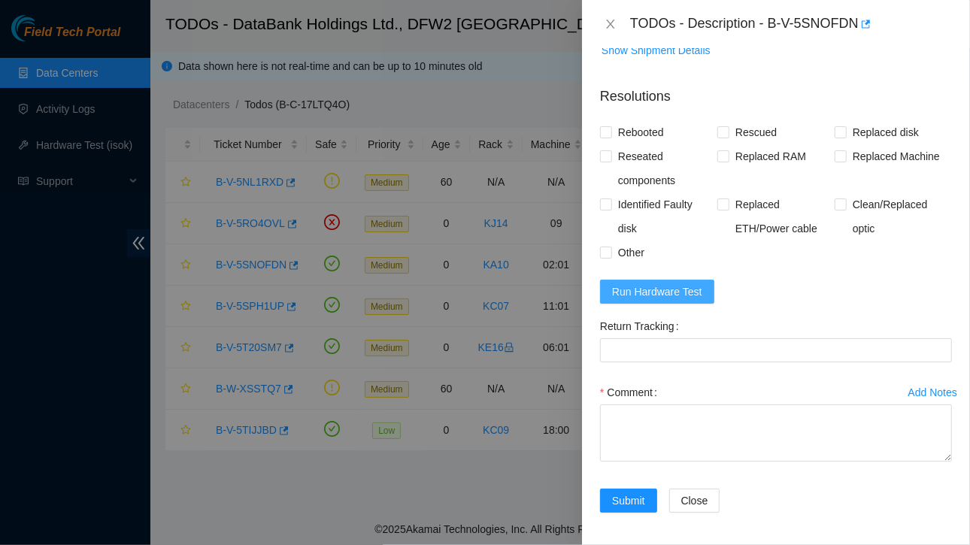
click at [642, 293] on span "Run Hardware Test" at bounding box center [657, 292] width 90 height 17
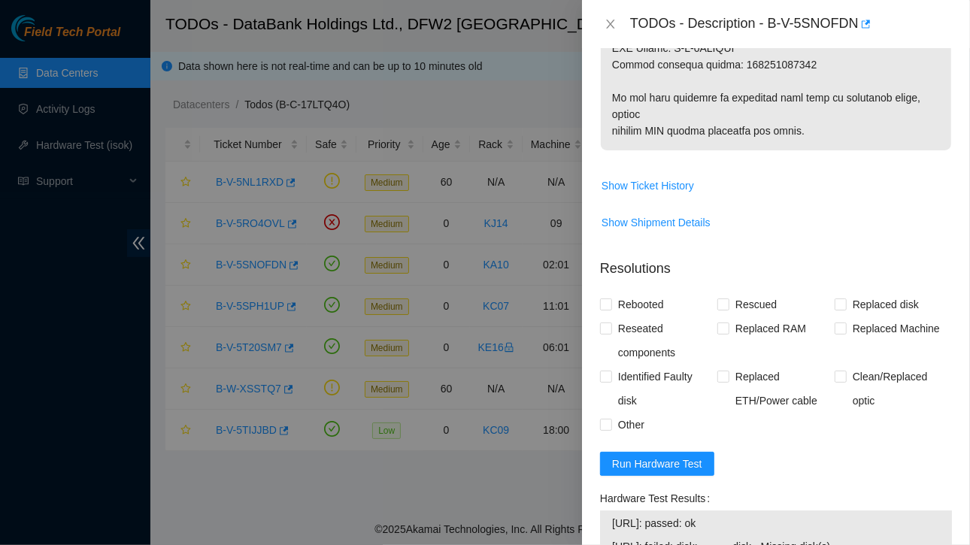
scroll to position [1314, 0]
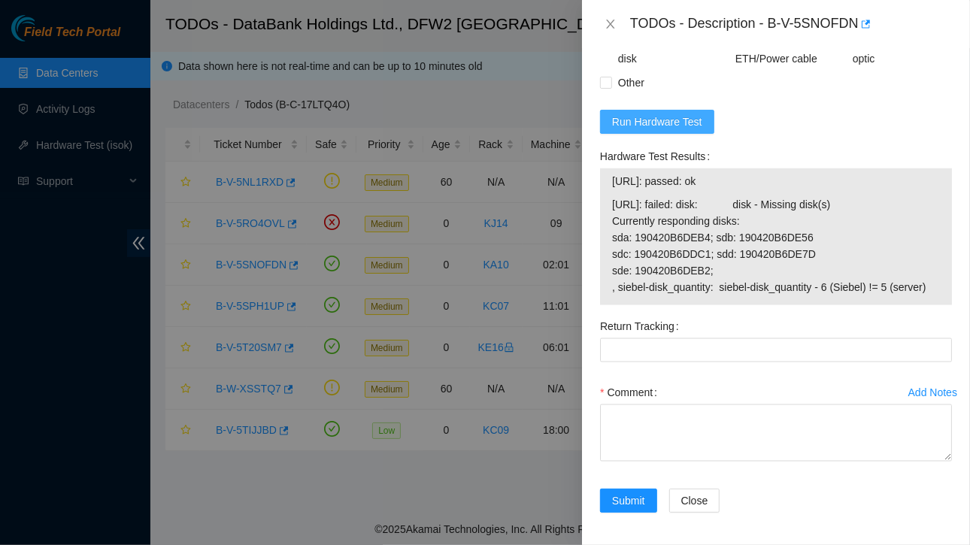
click at [645, 123] on span "Run Hardware Test" at bounding box center [657, 122] width 90 height 17
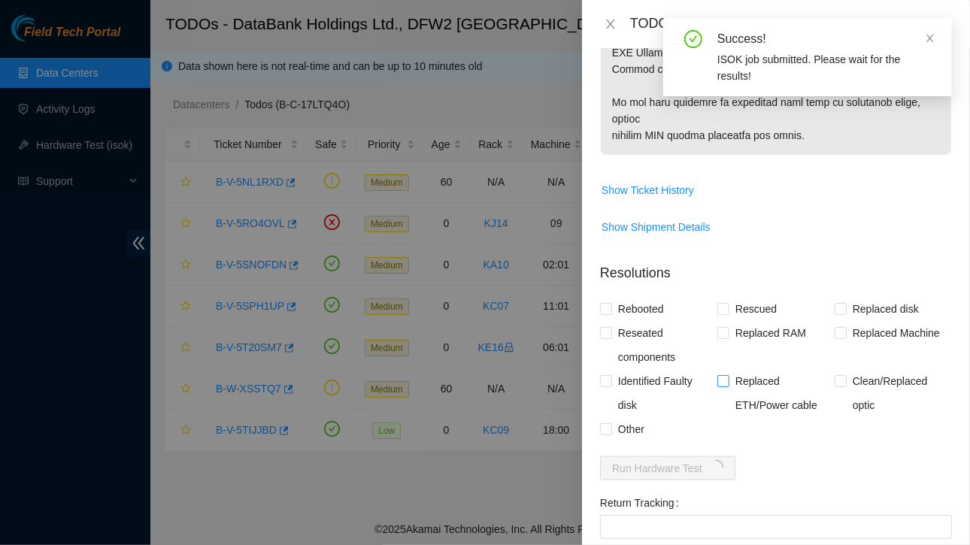
scroll to position [1144, 0]
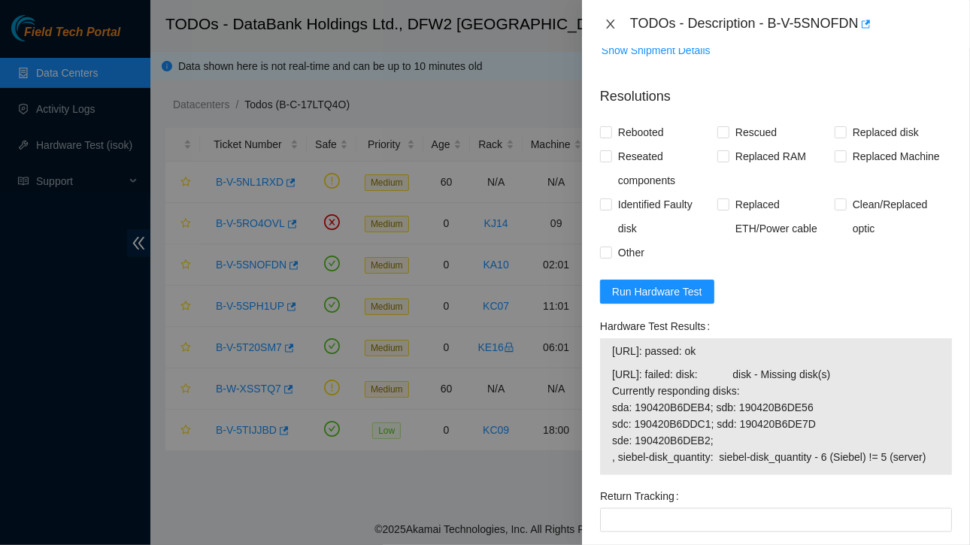
click at [612, 23] on icon "close" at bounding box center [610, 24] width 8 height 9
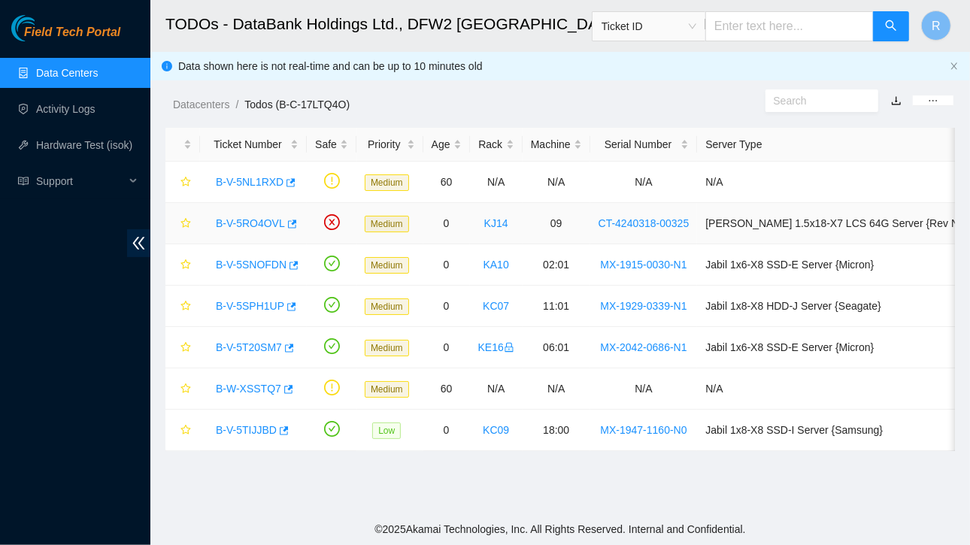
scroll to position [372, 0]
click at [268, 180] on link "B-V-5NL1RXD" at bounding box center [250, 182] width 68 height 12
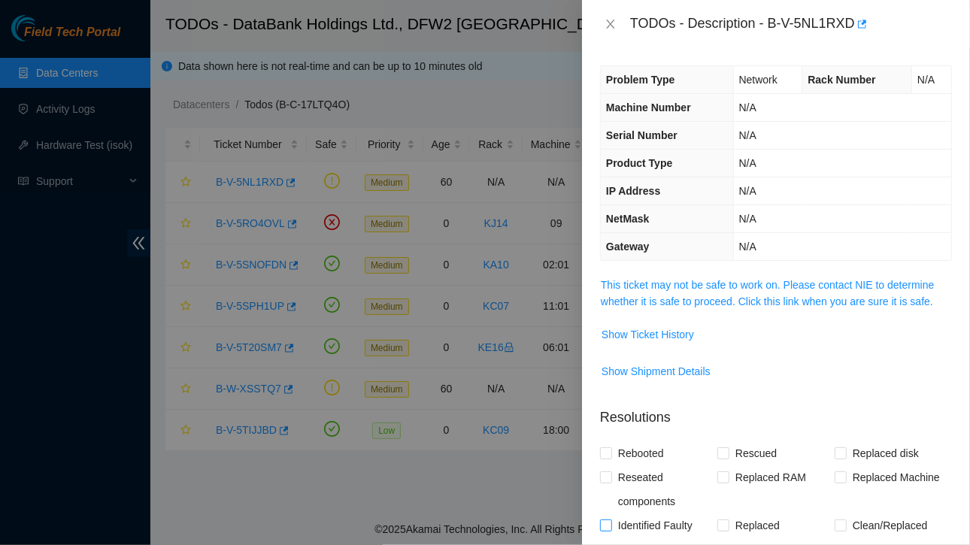
scroll to position [2, 0]
click at [651, 333] on span "Show Ticket History" at bounding box center [648, 334] width 93 height 17
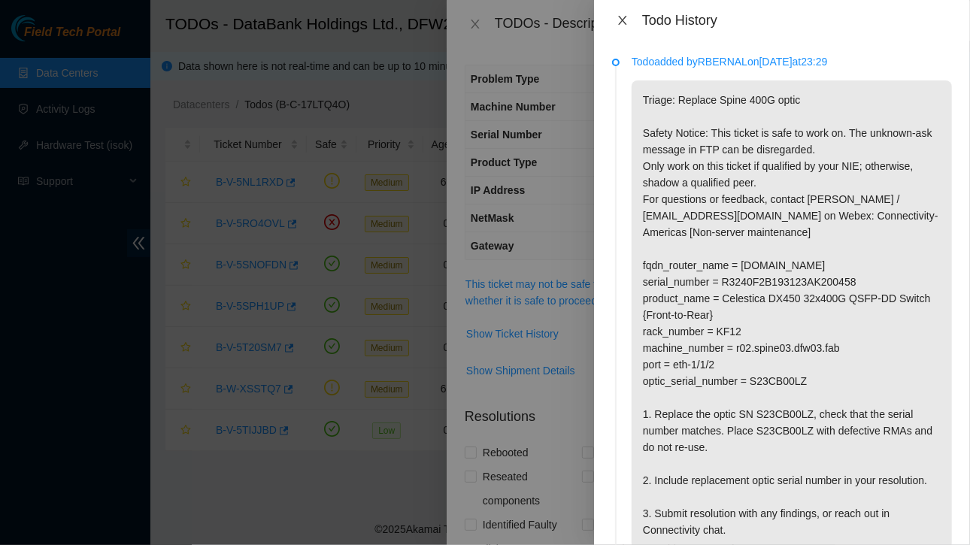
click at [628, 24] on icon "close" at bounding box center [623, 20] width 12 height 12
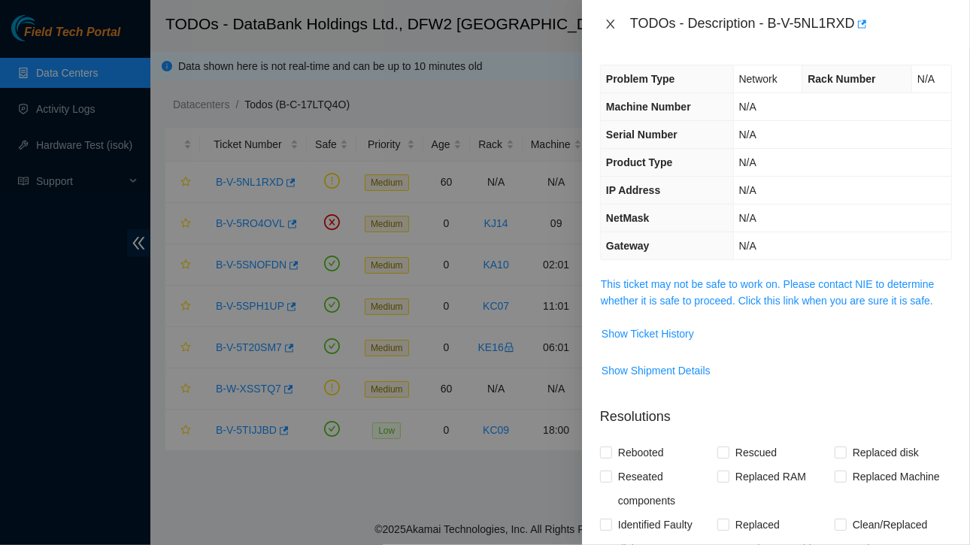
click at [608, 21] on icon "close" at bounding box center [610, 24] width 8 height 9
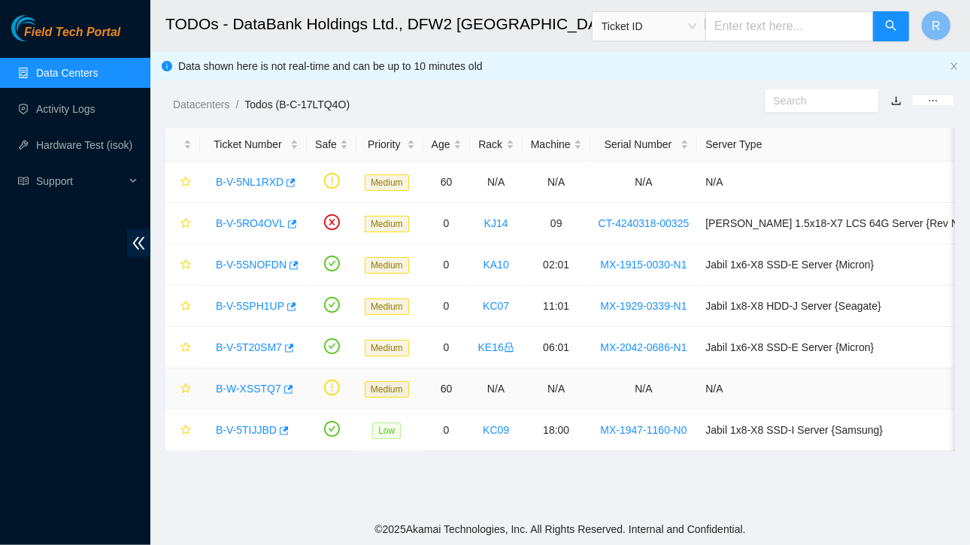
click at [256, 384] on link "B-W-XSSTQ7" at bounding box center [248, 389] width 65 height 12
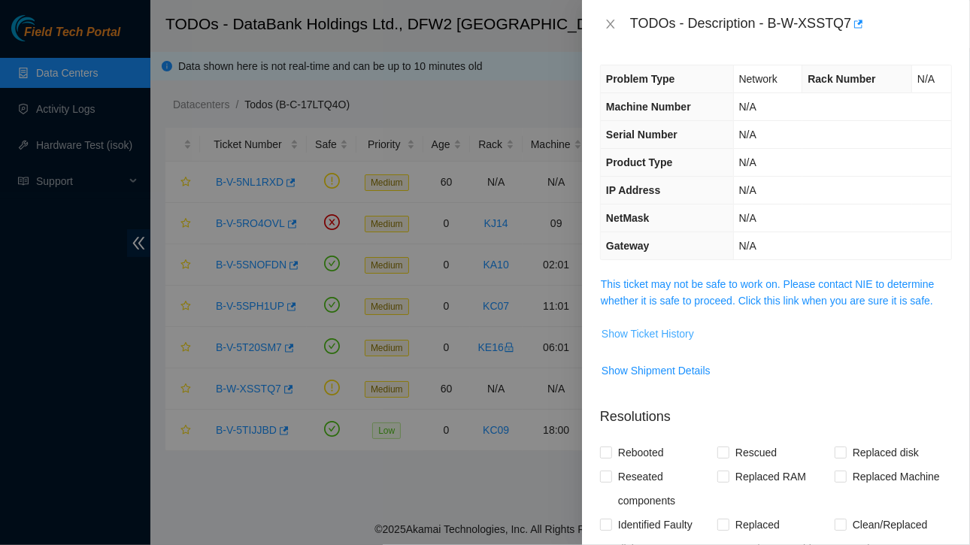
click at [653, 326] on span "Show Ticket History" at bounding box center [648, 334] width 93 height 17
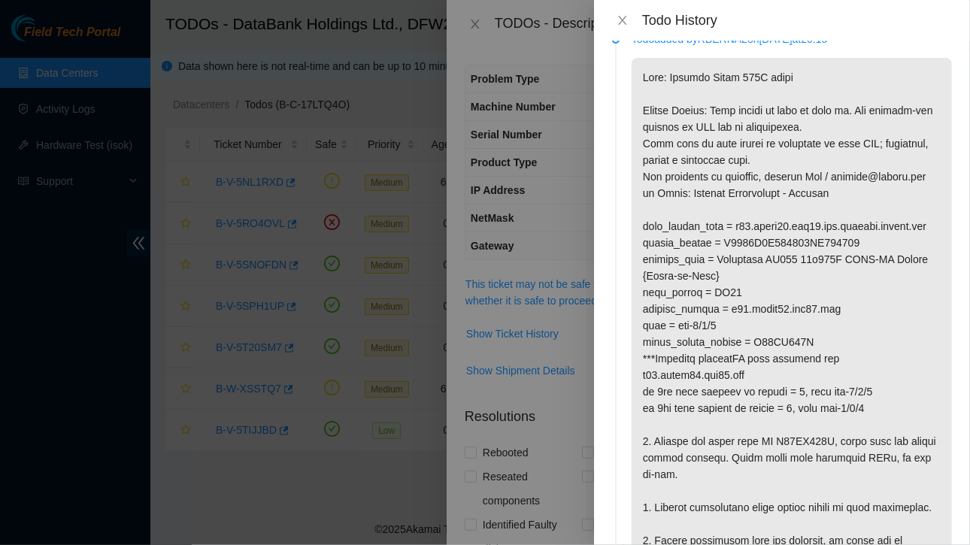
scroll to position [24, 0]
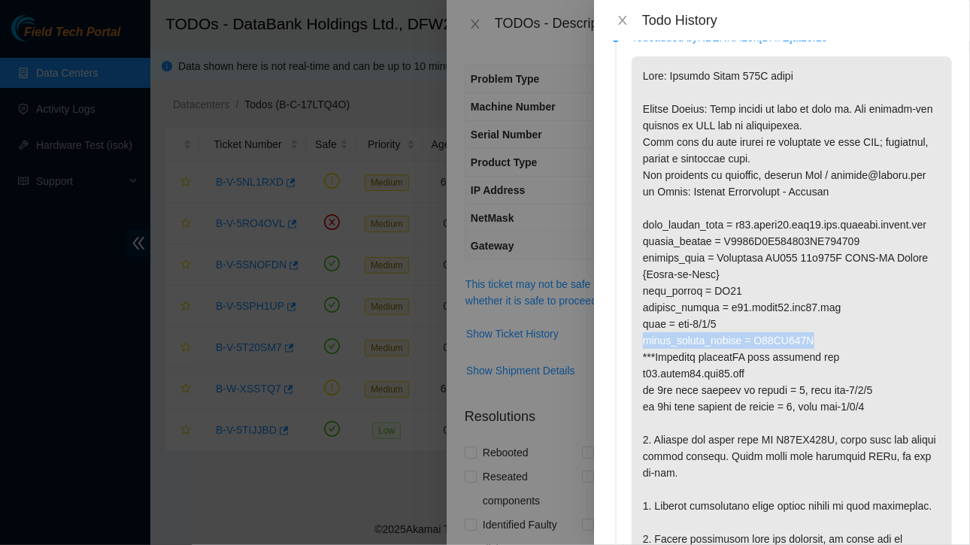
drag, startPoint x: 645, startPoint y: 374, endPoint x: 814, endPoint y: 375, distance: 169.2
click at [814, 375] on p at bounding box center [792, 315] width 320 height 519
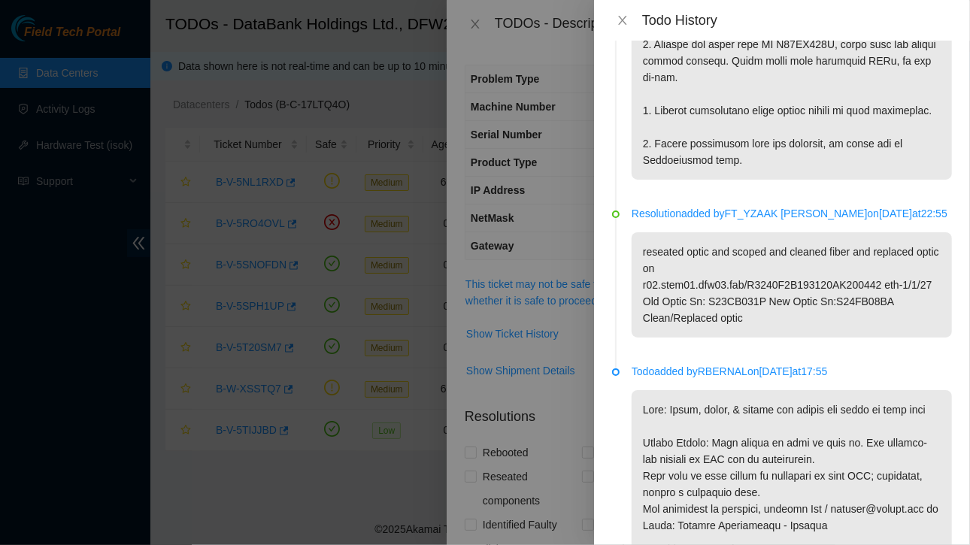
scroll to position [0, 0]
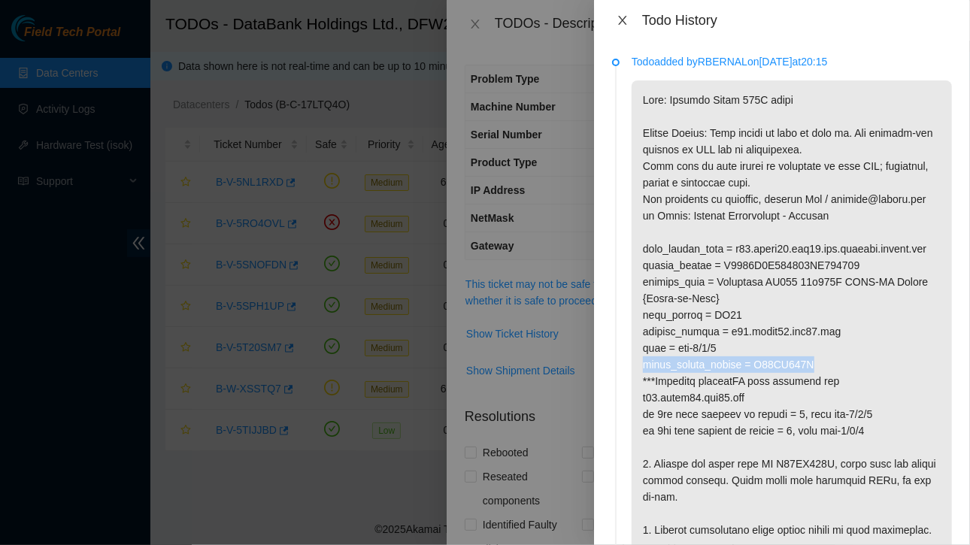
click at [627, 21] on icon "close" at bounding box center [623, 20] width 12 height 12
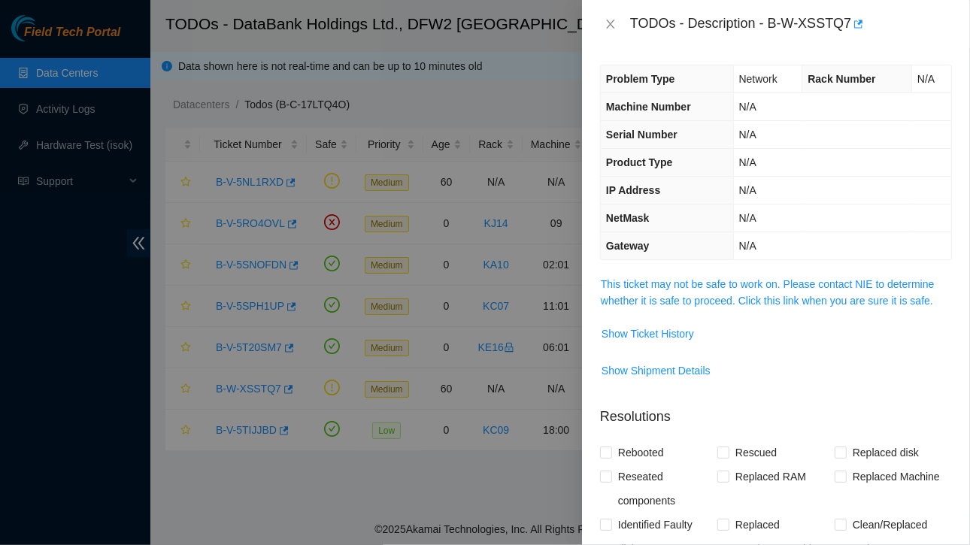
scroll to position [290, 0]
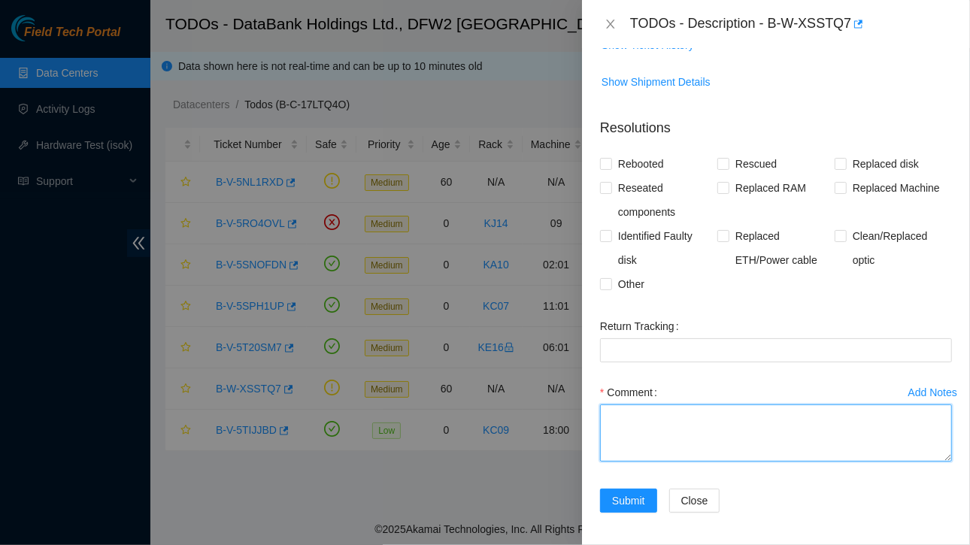
click at [666, 431] on textarea "Comment" at bounding box center [776, 433] width 352 height 57
type textarea "o"
paste textarea "optic_serial_number = S23CB031L"
click at [769, 432] on textarea "Optics replaced : OLD serial #optic_serial_number = S23CB031L" at bounding box center [776, 433] width 352 height 57
click at [738, 432] on textarea "Optics replaced : OLD serial #S23CB031L" at bounding box center [776, 433] width 352 height 57
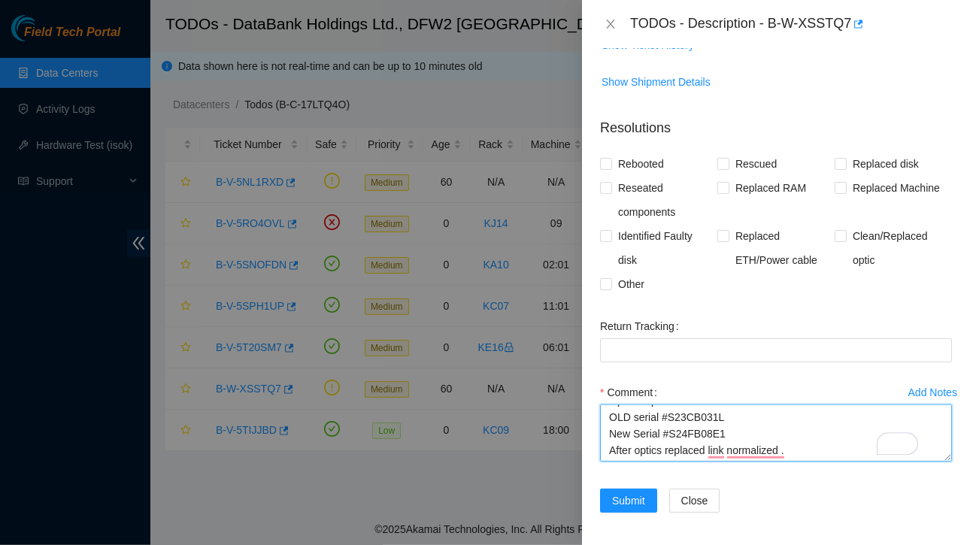
scroll to position [16, 0]
click at [837, 449] on textarea "Optics replaced : OLD serial #S23CB031L New Serial #S24FB08E1 After optics repl…" at bounding box center [776, 433] width 352 height 57
click at [864, 447] on textarea "Optics replaced : OLD serial #S23CB031L New Serial #S24FB08E1 After the optics …" at bounding box center [776, 433] width 352 height 57
type textarea "Optics replaced : OLD serial #S23CB031L New Serial #S24FB08E1 After the optics …"
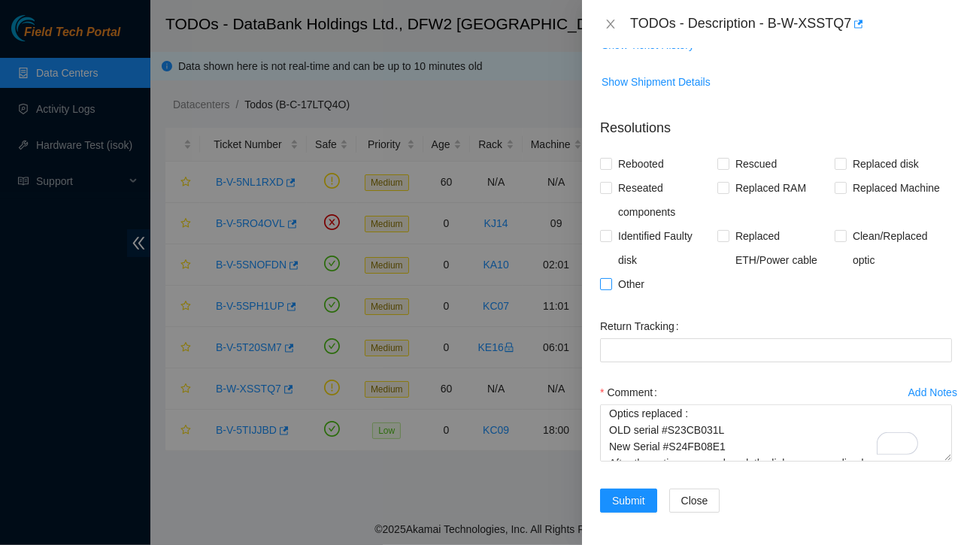
click at [605, 282] on input "Other" at bounding box center [605, 283] width 11 height 11
checkbox input "true"
click at [623, 499] on span "Submit" at bounding box center [628, 501] width 33 height 17
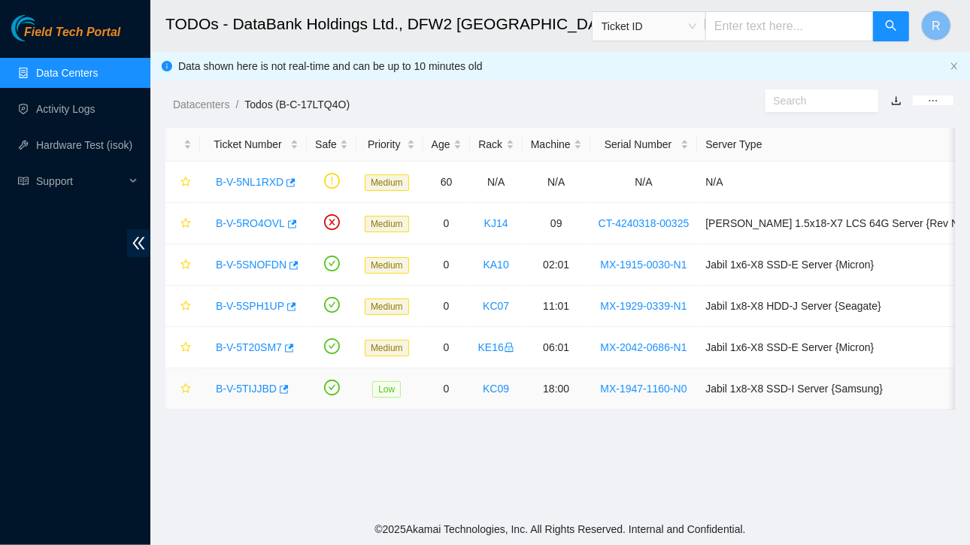
click at [250, 387] on link "B-V-5TIJJBD" at bounding box center [246, 389] width 61 height 12
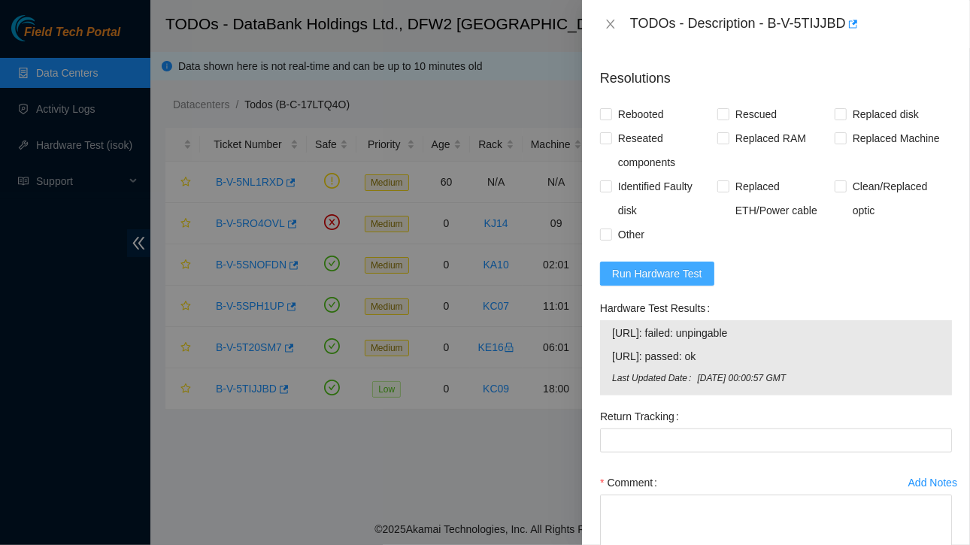
click at [629, 282] on span "Run Hardware Test" at bounding box center [657, 273] width 90 height 17
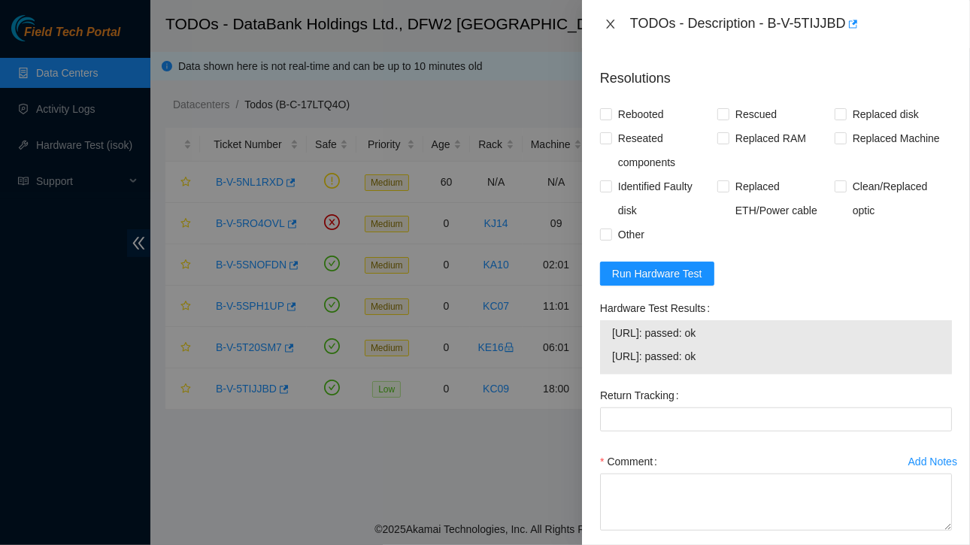
click at [611, 24] on icon "close" at bounding box center [610, 24] width 8 height 9
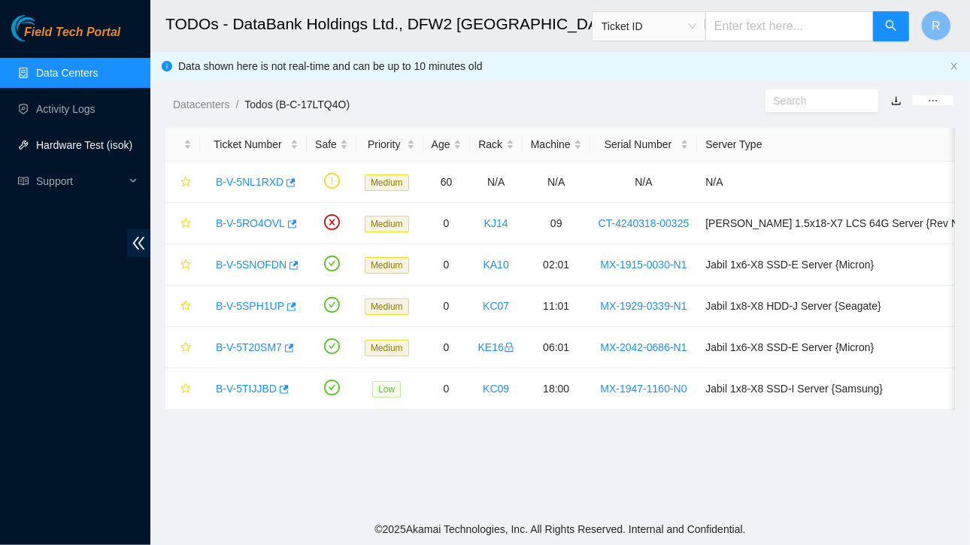
scroll to position [341, 0]
click at [71, 108] on link "Activity Logs" at bounding box center [65, 109] width 59 height 12
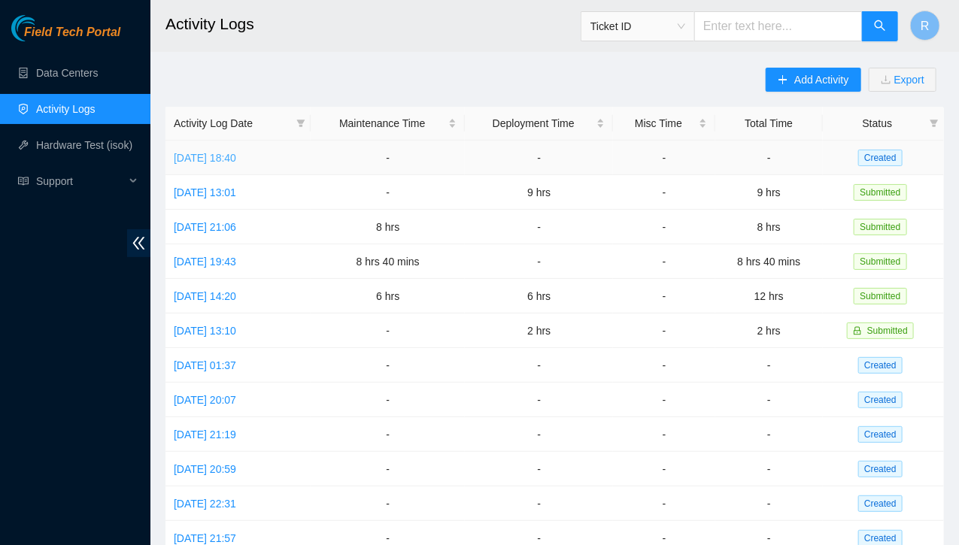
click at [236, 156] on link "[DATE] 18:40" at bounding box center [205, 158] width 62 height 12
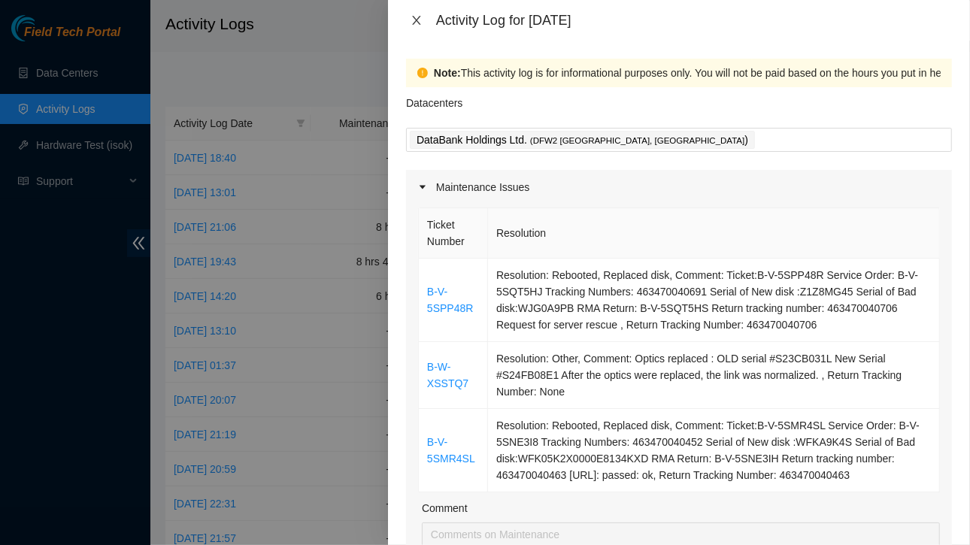
click at [416, 14] on icon "close" at bounding box center [417, 20] width 12 height 12
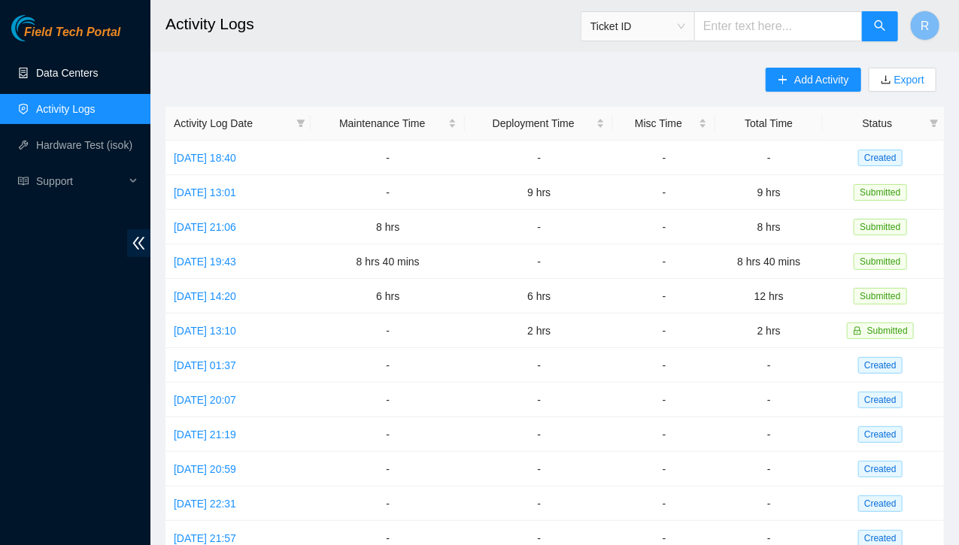
click at [77, 71] on link "Data Centers" at bounding box center [67, 73] width 62 height 12
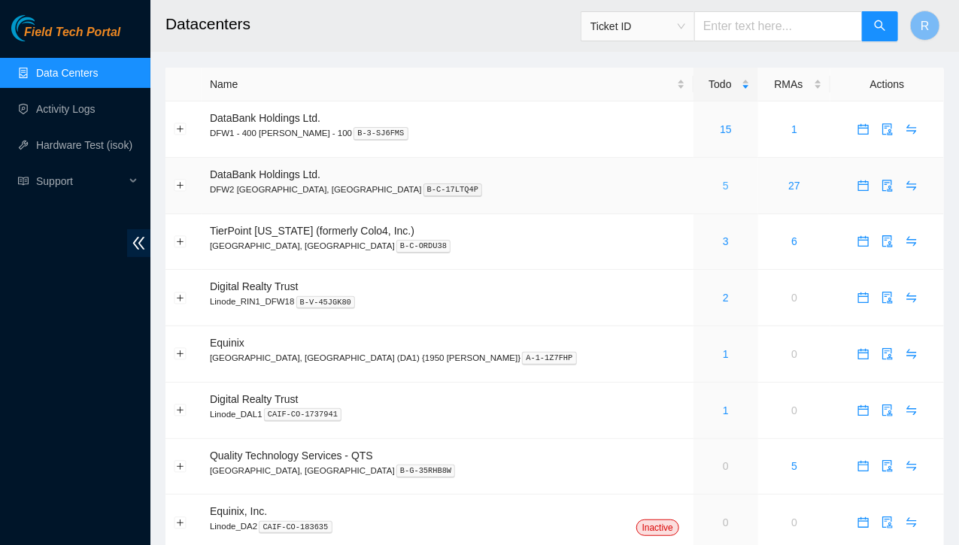
click at [723, 189] on link "5" at bounding box center [726, 186] width 6 height 12
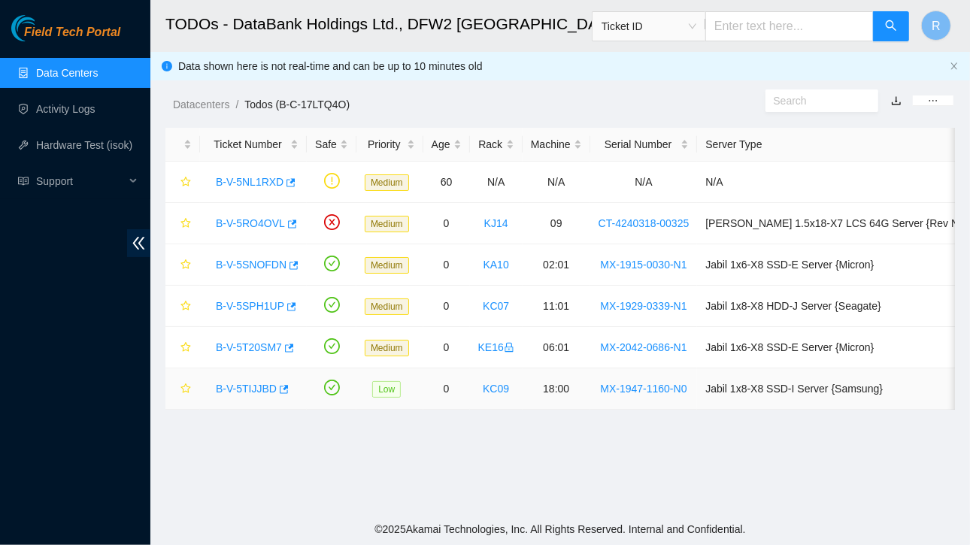
click at [257, 386] on link "B-V-5TIJJBD" at bounding box center [246, 389] width 61 height 12
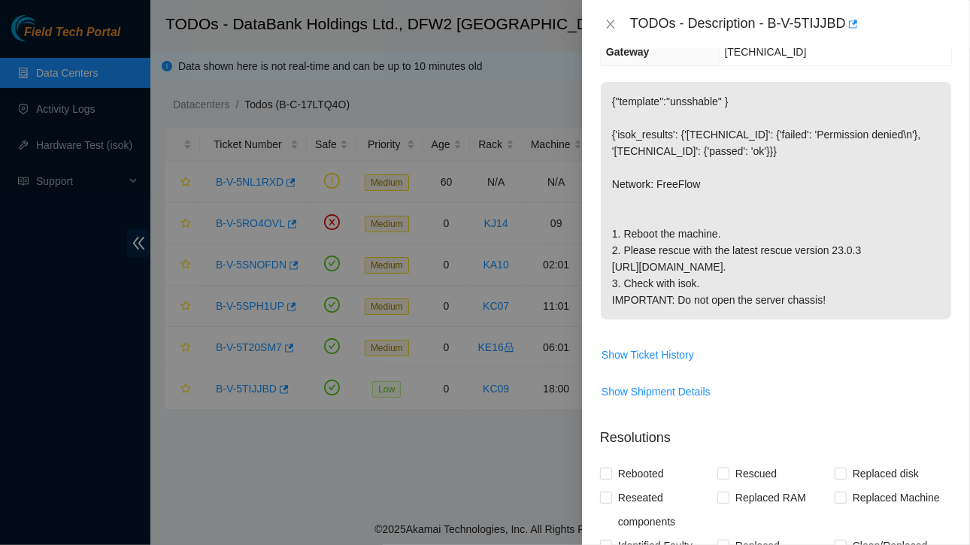
scroll to position [71, 0]
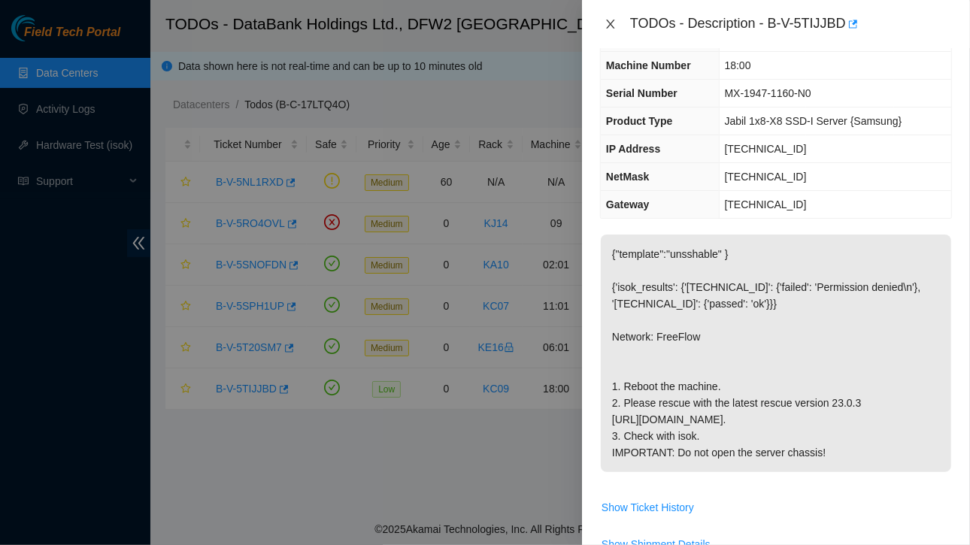
click at [608, 19] on icon "close" at bounding box center [611, 24] width 12 height 12
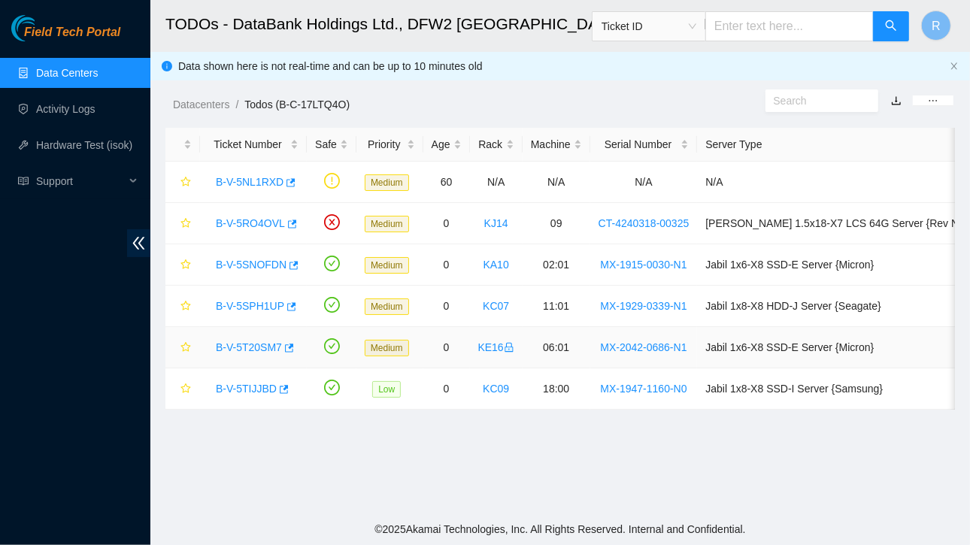
scroll to position [87, 0]
click at [249, 262] on link "B-V-5SNOFDN" at bounding box center [251, 265] width 71 height 12
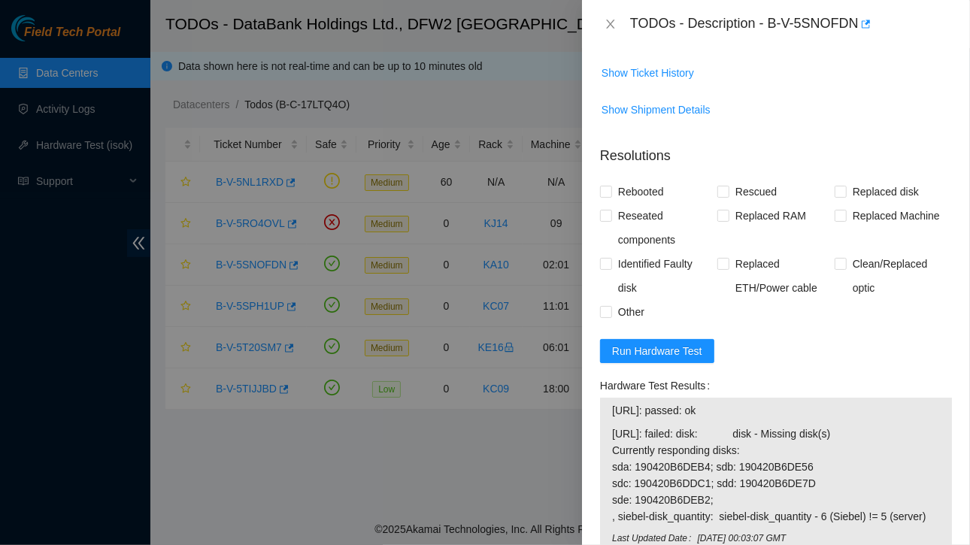
scroll to position [1335, 0]
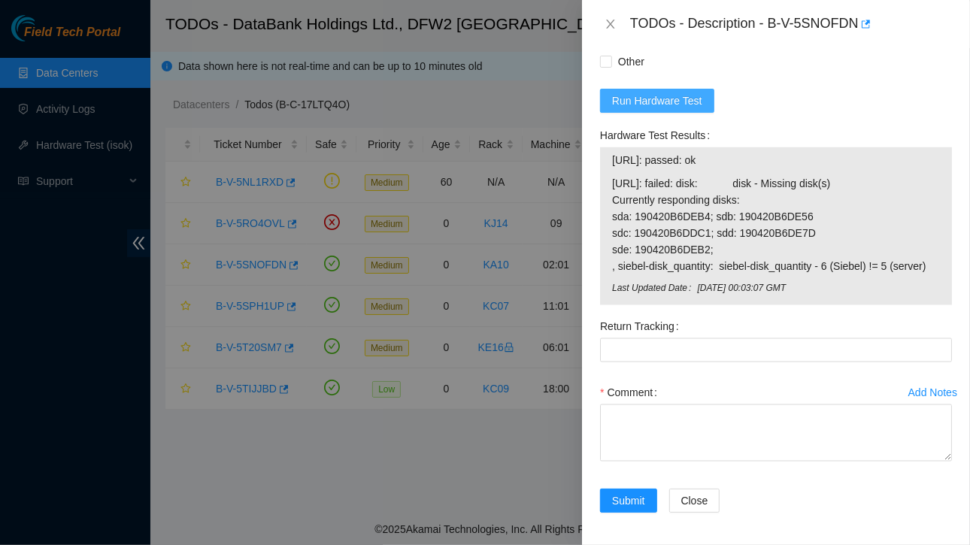
click at [654, 93] on span "Run Hardware Test" at bounding box center [657, 101] width 90 height 17
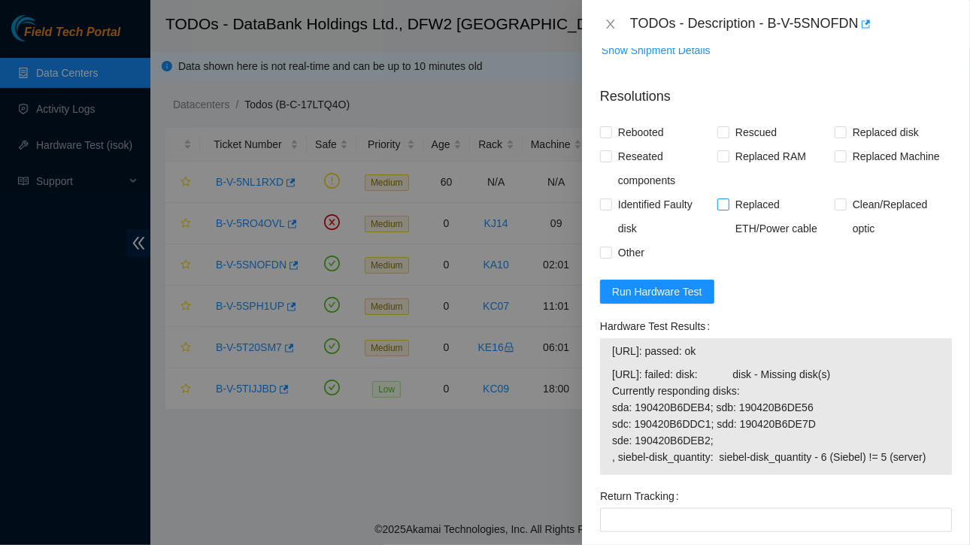
scroll to position [1314, 0]
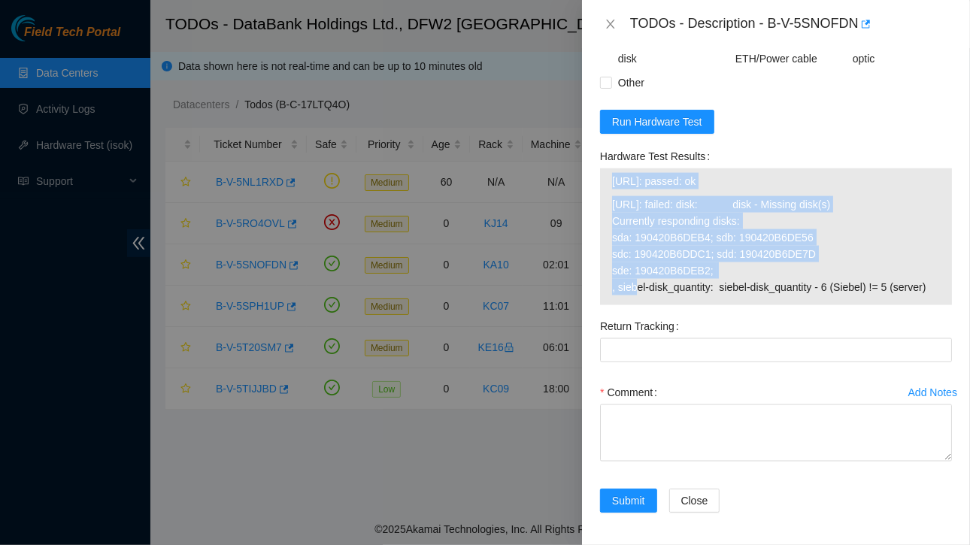
drag, startPoint x: 610, startPoint y: 234, endPoint x: 723, endPoint y: 272, distance: 119.2
click at [723, 272] on div "[URL]: passed: ok [URL]: failed: disk: disk - Missing disk(s) Currently respond…" at bounding box center [776, 236] width 352 height 137
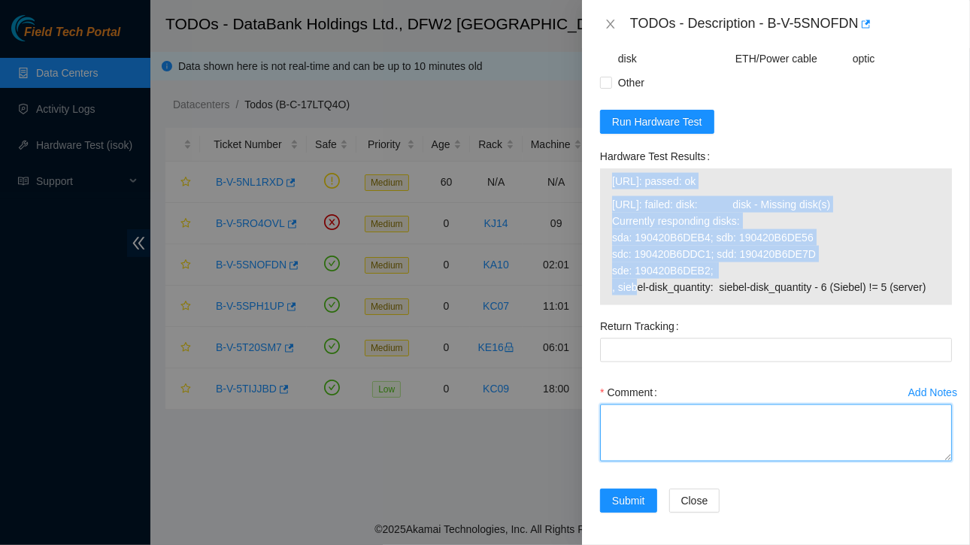
click at [663, 425] on textarea "Comment" at bounding box center [776, 433] width 352 height 57
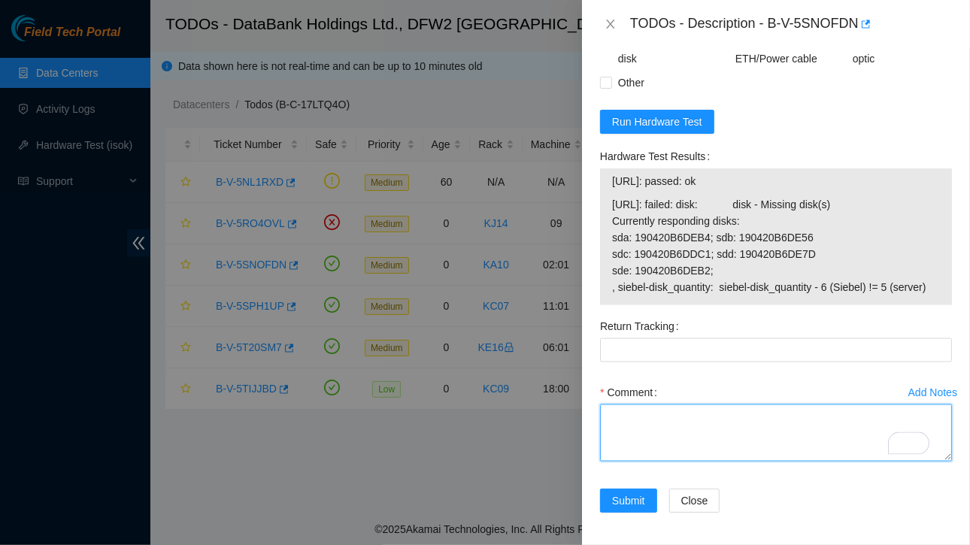
paste textarea "[URL]: passed: ok [URL]: failed: disk: disk - Missing disk(s) Currently respond…"
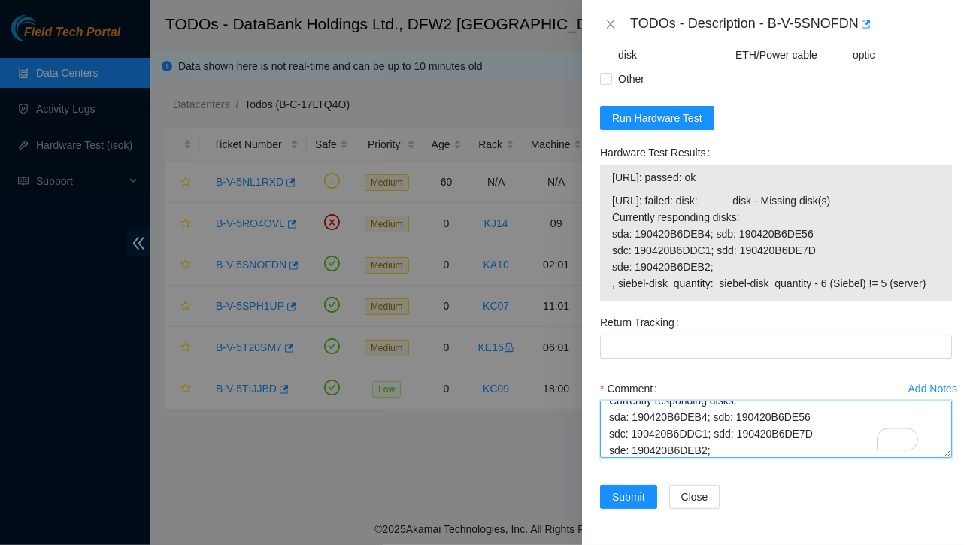
scroll to position [5, 0]
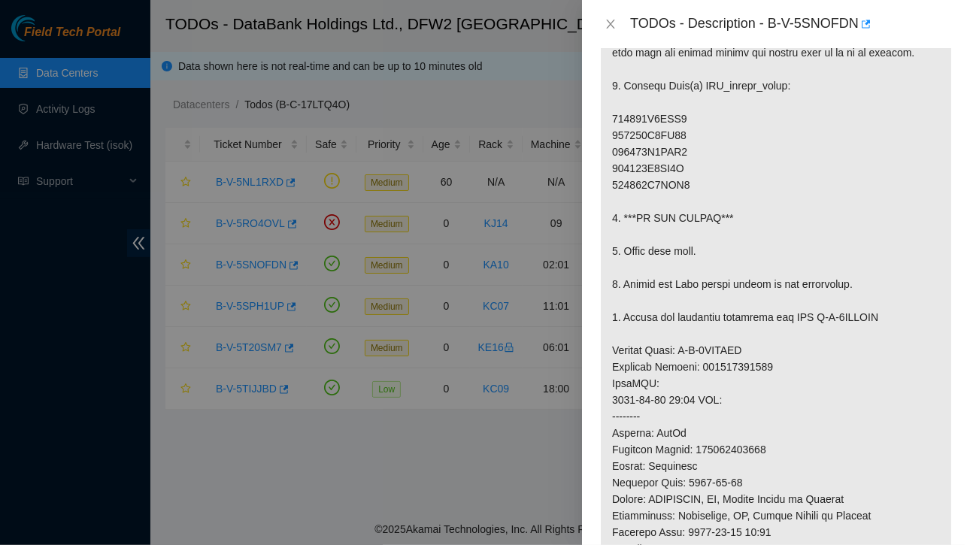
type textarea "[URL]: passed: ok [URL]: failed: disk: disk - Missing disk(s) Currently respond…"
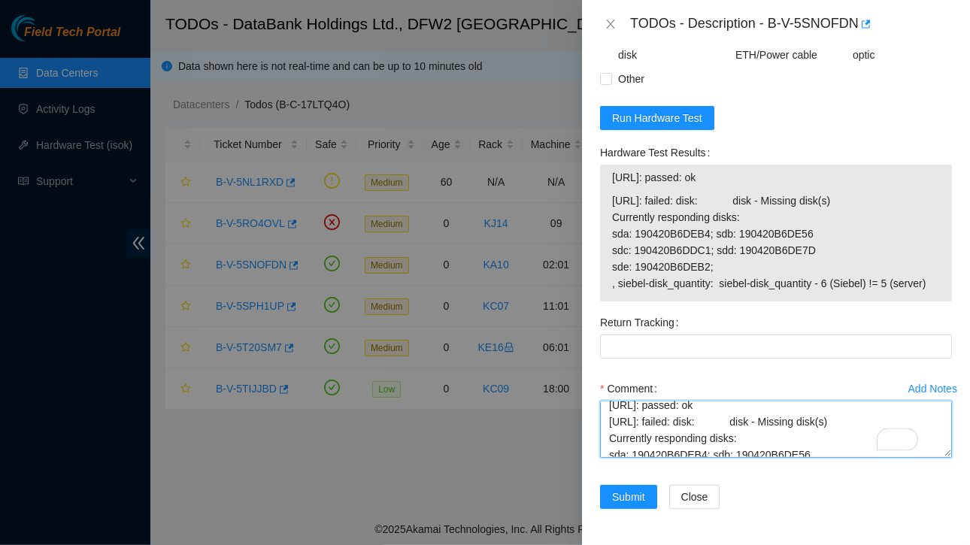
click at [770, 437] on textarea "[URL]: passed: ok [URL]: failed: disk: disk - Missing disk(s) Currently respond…" at bounding box center [776, 429] width 352 height 57
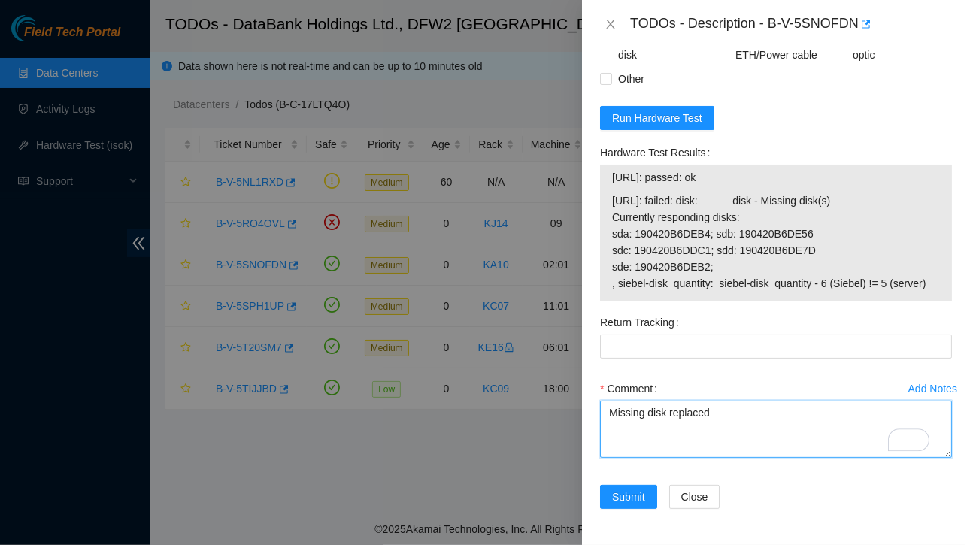
click at [605, 404] on textarea "Missing disk replaced" at bounding box center [776, 429] width 352 height 57
click at [731, 418] on textarea "Contacted NOCC Missing disk replaced" at bounding box center [776, 429] width 352 height 57
paste textarea "Ticket:B-V-5SNOFDN Service Order: B-V-5SRYPSF Tracking Numbers: 463470041014 Se…"
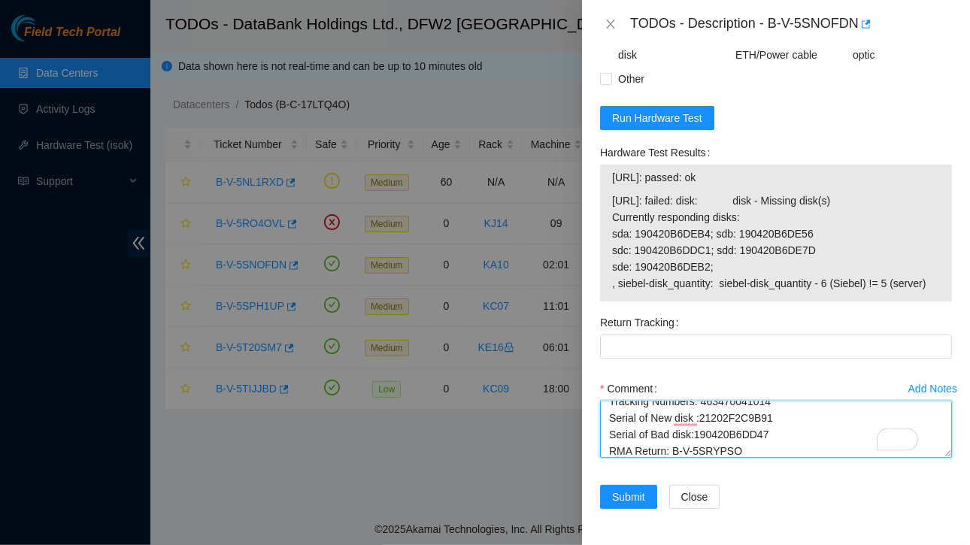
click at [776, 425] on textarea "Contacted NOCC Missing disk replaced Ticket:B-V-5SNOFDN Service Order: B-V-5SRY…" at bounding box center [776, 429] width 352 height 57
click at [687, 426] on textarea "Contacted NOCC Missing disk replaced Ticket:B-V-5SNOFDN Service Order: B-V-5SRY…" at bounding box center [776, 429] width 352 height 57
click at [691, 426] on textarea "Contacted NOCC Missing disk replaced Ticket:B-V-5SNOFDN Service Order: B-V-5SRY…" at bounding box center [776, 429] width 352 height 57
click at [705, 423] on textarea "Contacted NOCC Missing disk replaced Ticket:B-V-5SNOFDN Service Order: B-V-5SRY…" at bounding box center [776, 429] width 352 height 57
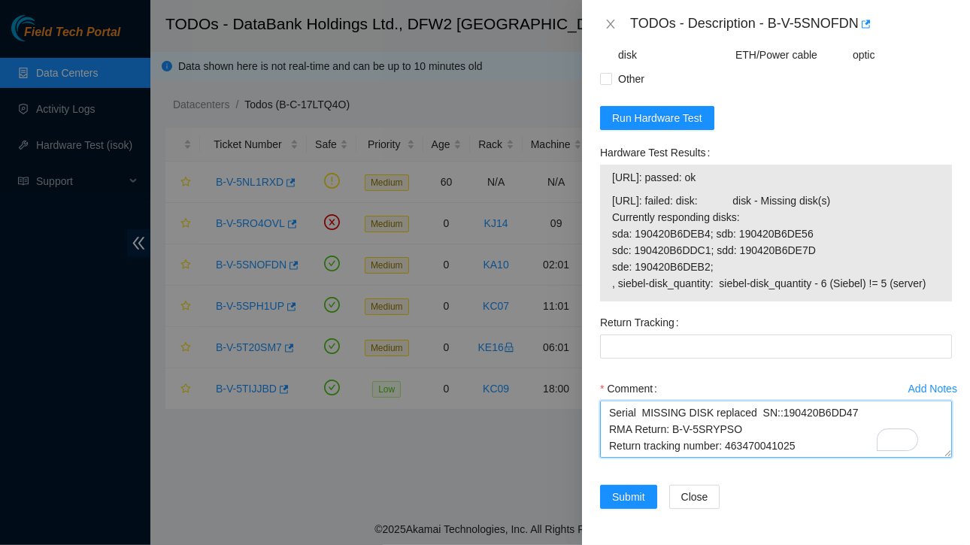
click at [672, 426] on textarea "Contacted NOCC Missing disk replaced Ticket:B-V-5SNOFDN Service Order: B-V-5SRY…" at bounding box center [776, 429] width 352 height 57
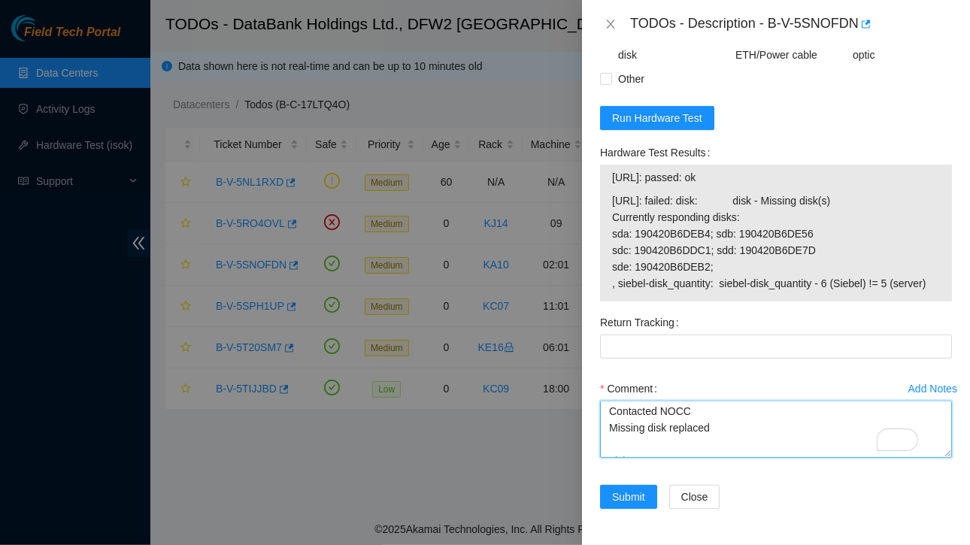
scroll to position [0, 0]
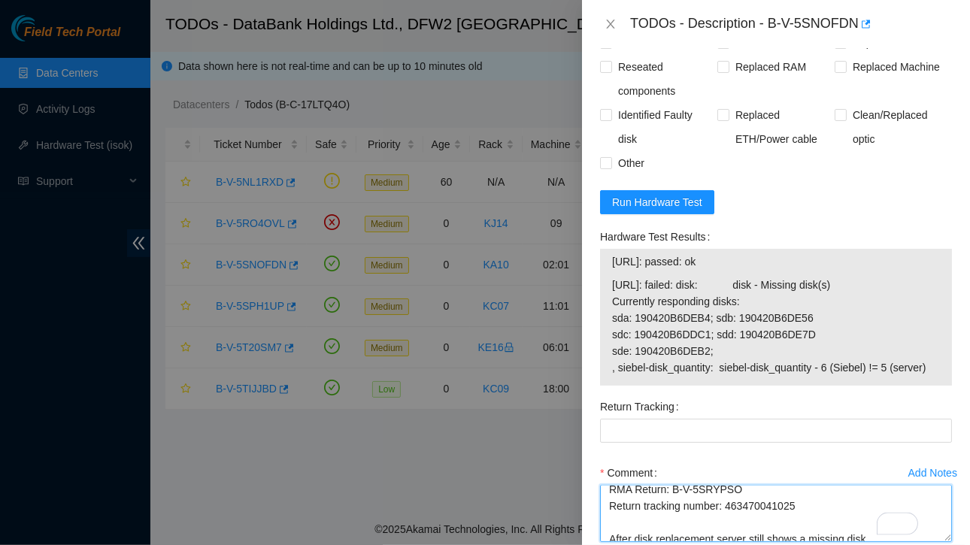
drag, startPoint x: 724, startPoint y: 505, endPoint x: 793, endPoint y: 506, distance: 68.4
click at [793, 506] on textarea "Contacted NOCC Missing disk replaced Ticket:B-V-5SNOFDN Service Order: B-V-5SRY…" at bounding box center [776, 513] width 352 height 57
type textarea "Contacted NOCC Missing disk replaced Ticket:B-V-5SNOFDN Service Order: B-V-5SRY…"
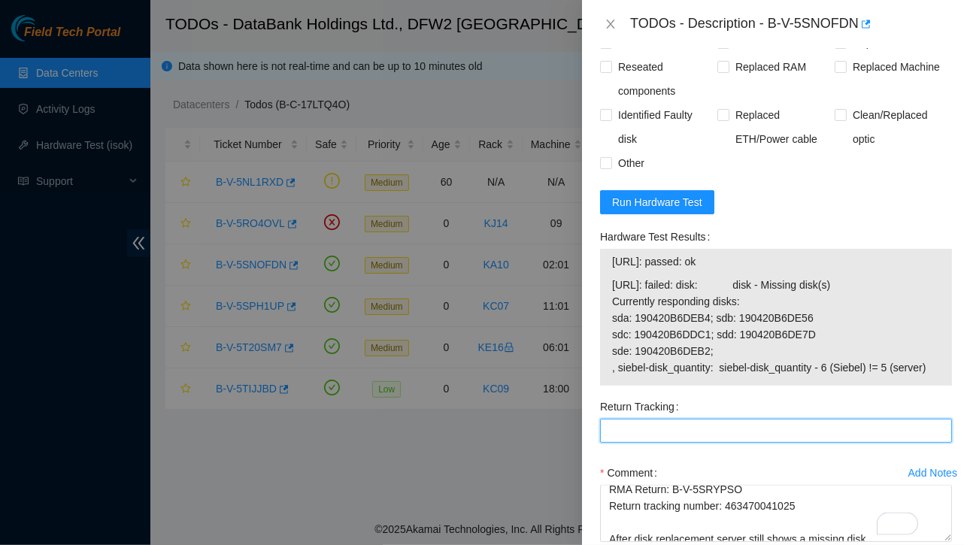
click at [617, 434] on Tracking "Return Tracking" at bounding box center [776, 431] width 352 height 24
paste Tracking "463470041025"
type Tracking "463470041025"
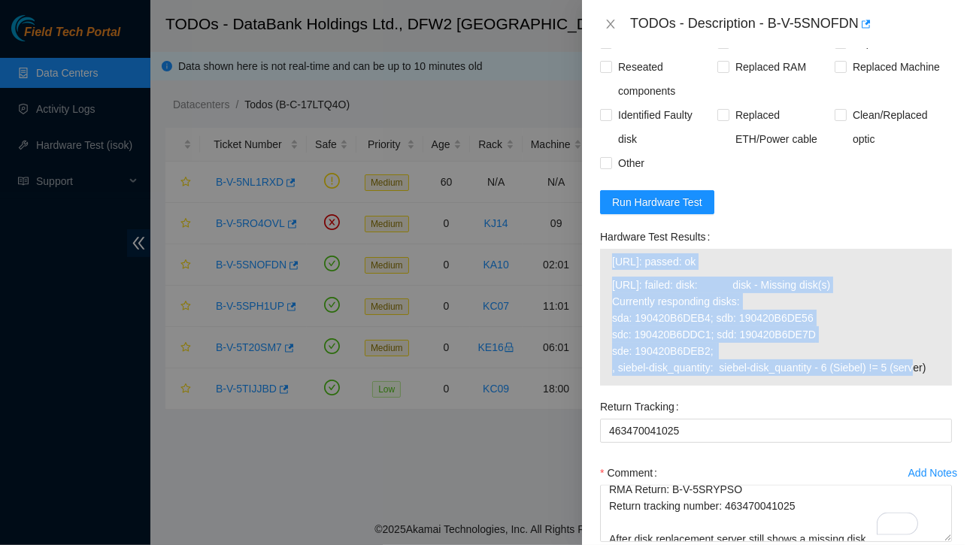
drag, startPoint x: 614, startPoint y: 255, endPoint x: 878, endPoint y: 366, distance: 285.8
click at [878, 366] on tbody "[URL]: passed: ok [URL]: failed: disk: disk - Missing disk(s) Currently respond…" at bounding box center [775, 317] width 329 height 129
click at [838, 333] on span "[URL]: failed: disk: disk - Missing disk(s) Currently responding disks: sda: 19…" at bounding box center [776, 326] width 328 height 99
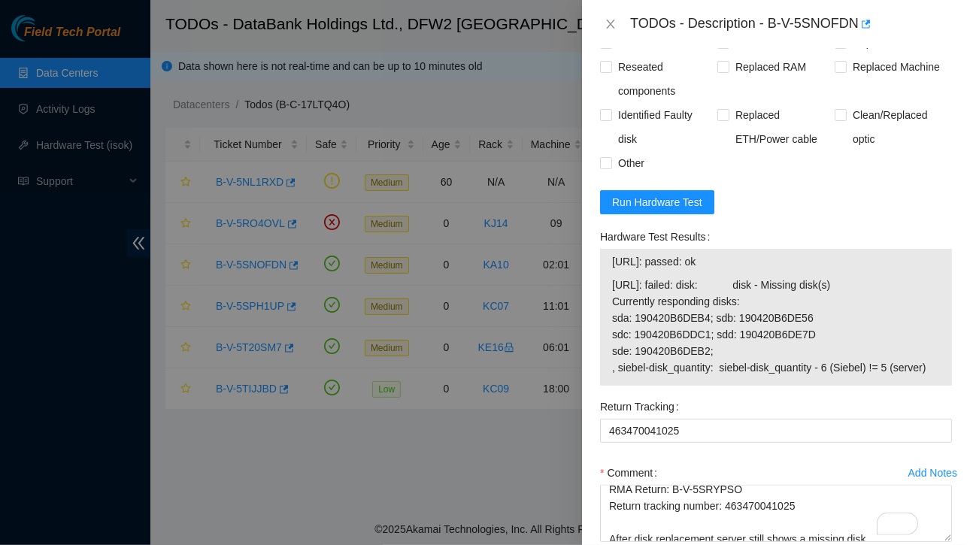
drag, startPoint x: 614, startPoint y: 254, endPoint x: 952, endPoint y: 375, distance: 359.2
click at [952, 375] on div "Problem Type Hardware Sub Type Disk Rack Number KA10 Machine Number 02:01 Seria…" at bounding box center [776, 296] width 388 height 497
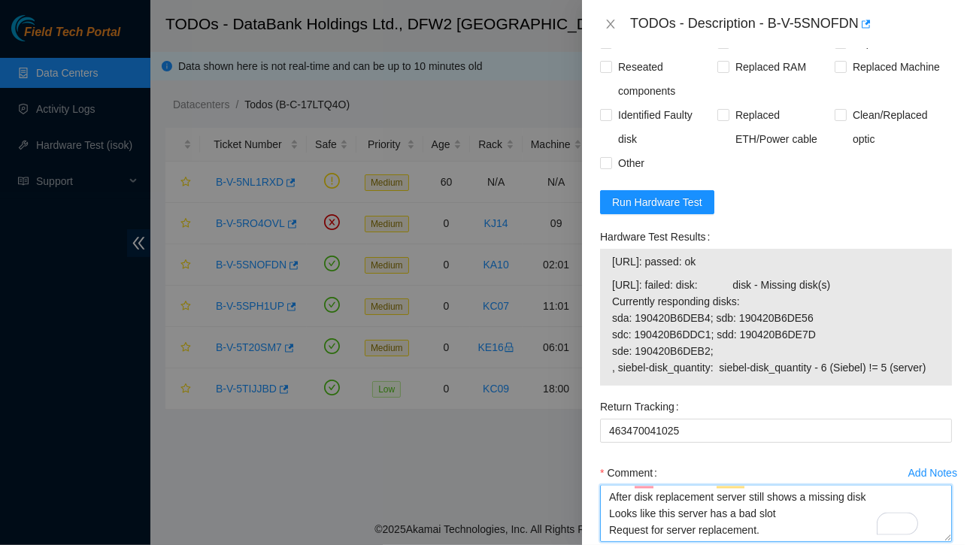
click at [629, 527] on textarea "Contacted NOCC Missing disk replaced Ticket:B-V-5SNOFDN Service Order: B-V-5SRY…" at bounding box center [776, 513] width 352 height 57
paste textarea "[URL]: passed: ok [URL]: failed: disk: disk - Missing disk(s) Currently respond…"
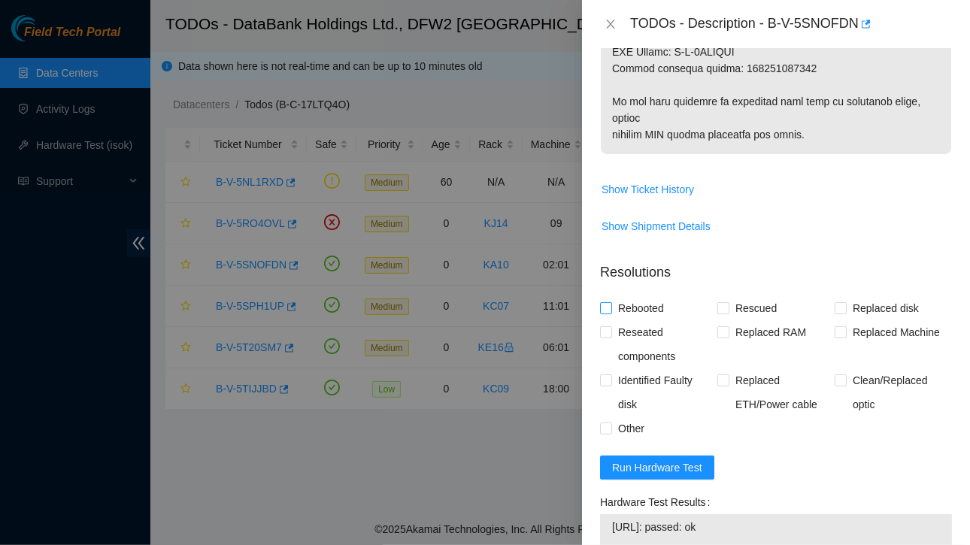
type textarea "Contacted NOCC Missing disk replaced Ticket:B-V-5SNOFDN Service Order: B-V-5SRY…"
click at [609, 308] on input "Rebooted" at bounding box center [605, 307] width 11 height 11
checkbox input "true"
click at [835, 310] on input "Replaced disk" at bounding box center [840, 307] width 11 height 11
checkbox input "true"
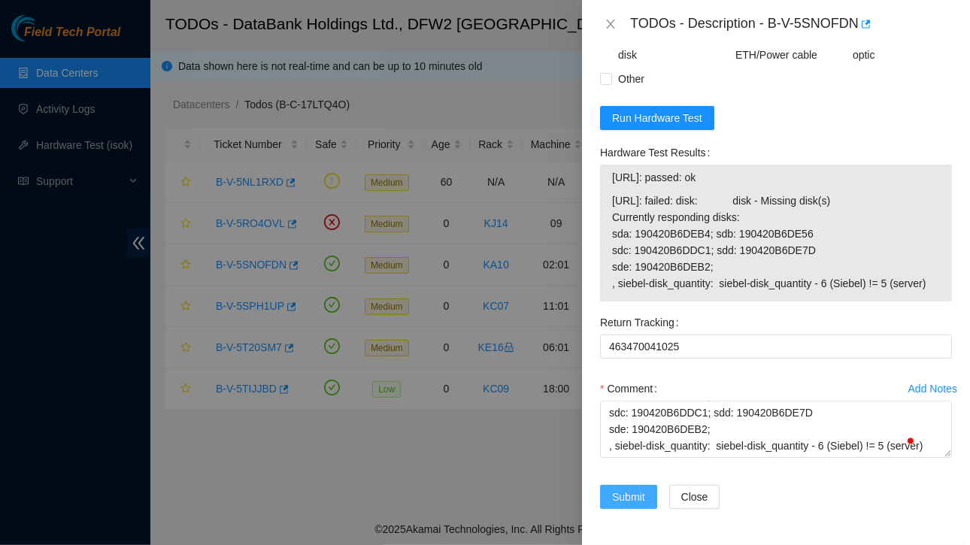
click at [620, 491] on span "Submit" at bounding box center [628, 497] width 33 height 17
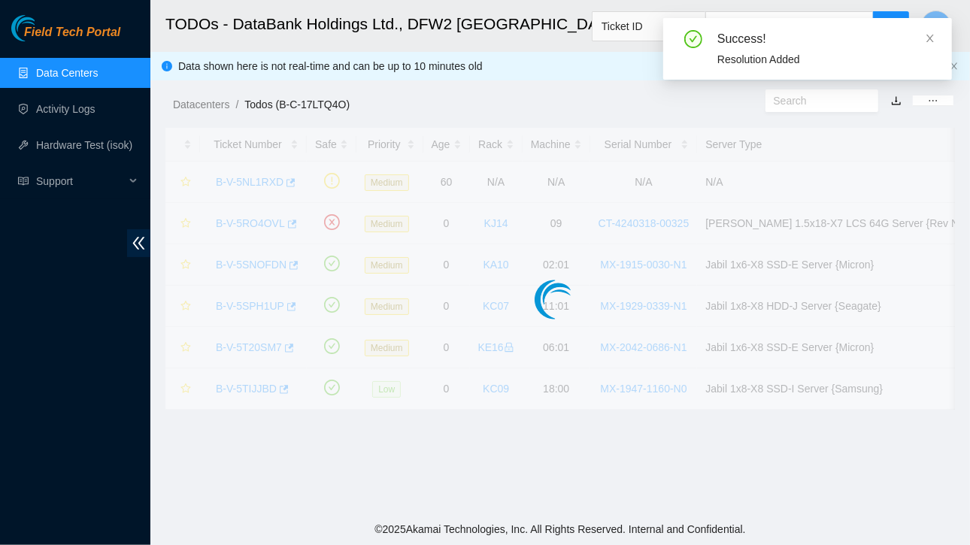
scroll to position [399, 0]
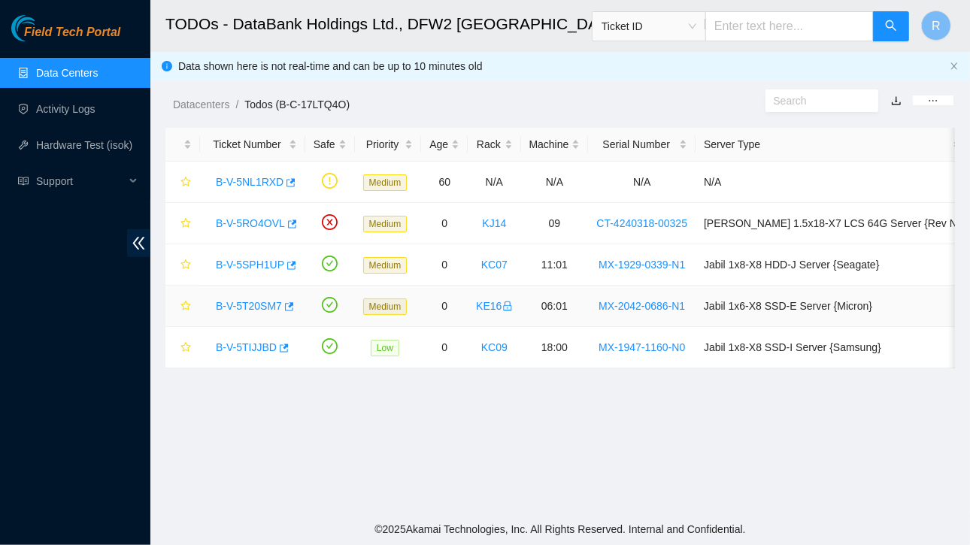
click at [255, 305] on link "B-V-5T20SM7" at bounding box center [249, 306] width 66 height 12
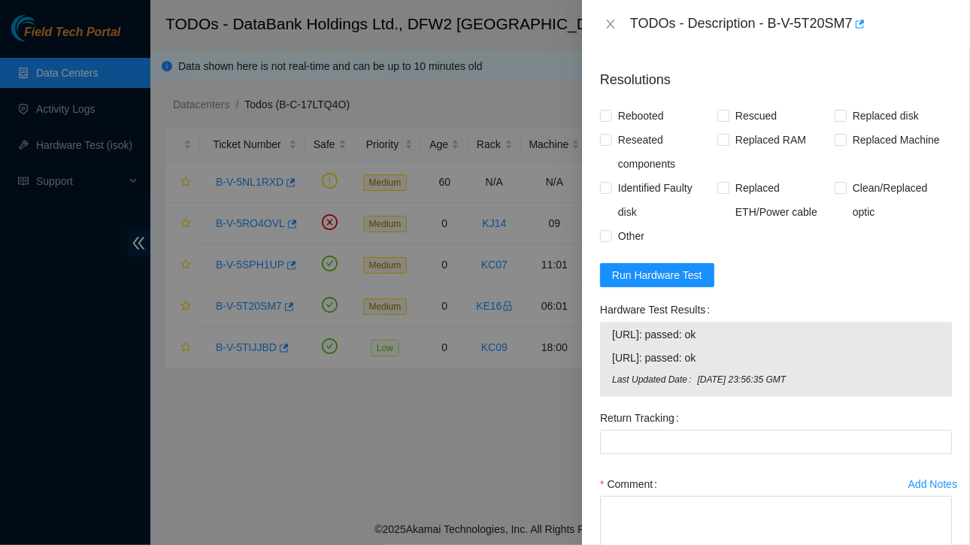
scroll to position [678, 0]
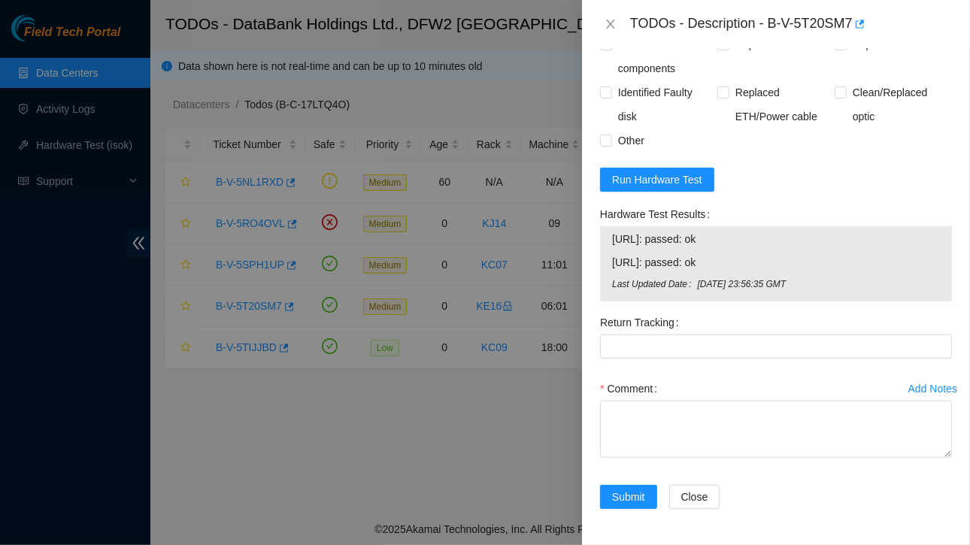
drag, startPoint x: 605, startPoint y: 235, endPoint x: 842, endPoint y: 297, distance: 244.8
click at [842, 297] on div "23.201.104.14: passed: ok 23.201.104.15: passed: ok Last Updated Date Mon, 11 A…" at bounding box center [776, 263] width 352 height 75
copy tbody "23.201.104.14: passed: ok 23.201.104.15: passed: ok Last Updated Date Mon, 11 A…"
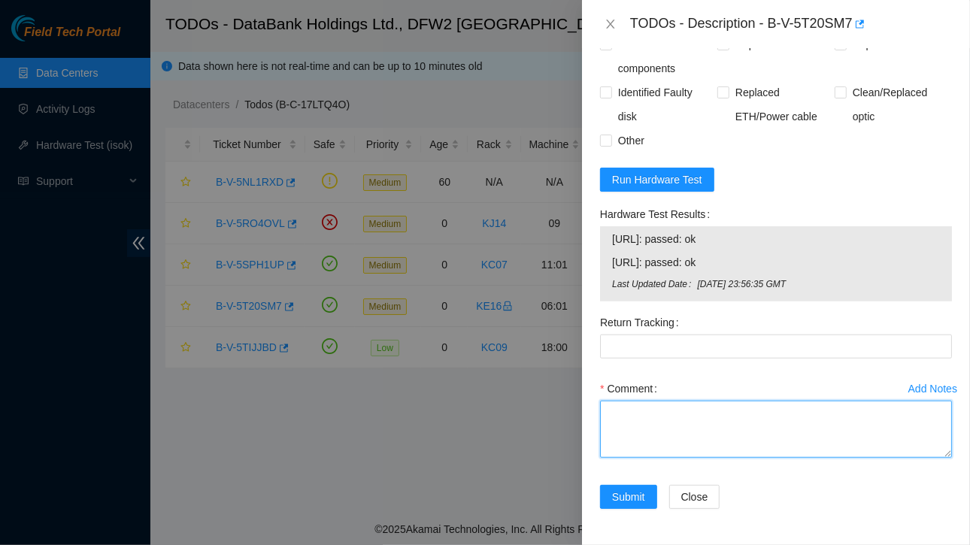
click at [618, 418] on textarea "Comment" at bounding box center [776, 429] width 352 height 57
paste textarea "23.201.104.14: passed: ok 23.201.104.15: passed: ok Last Updated Date Mon, 11 A…"
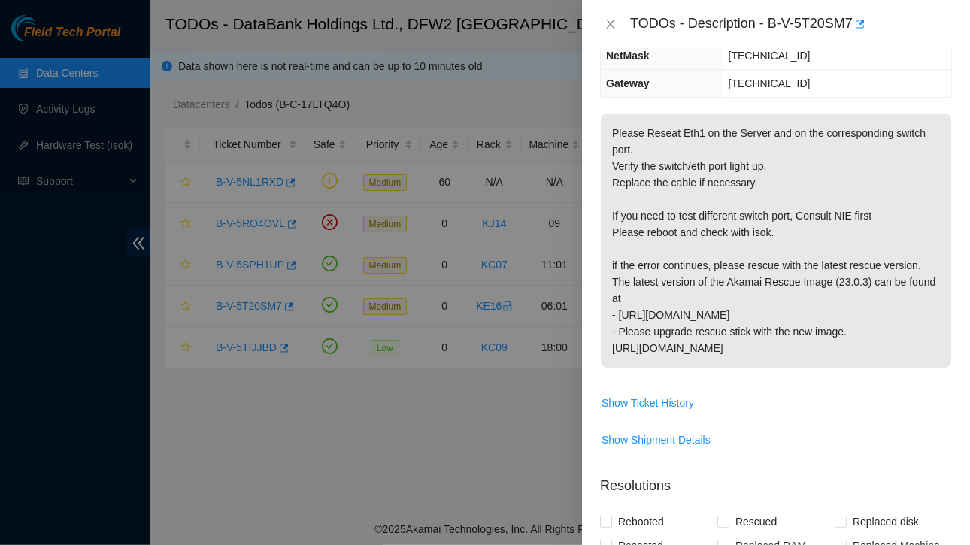
scroll to position [0, 0]
drag, startPoint x: 643, startPoint y: 131, endPoint x: 783, endPoint y: 127, distance: 139.9
click at [783, 127] on p "Please Reseat Eth1 on the Server and on the corresponding switch port. Verify t…" at bounding box center [776, 241] width 350 height 254
click at [752, 156] on p "Please Reseat Eth1 on the Server and on the corresponding switch port. Verify t…" at bounding box center [776, 241] width 350 height 254
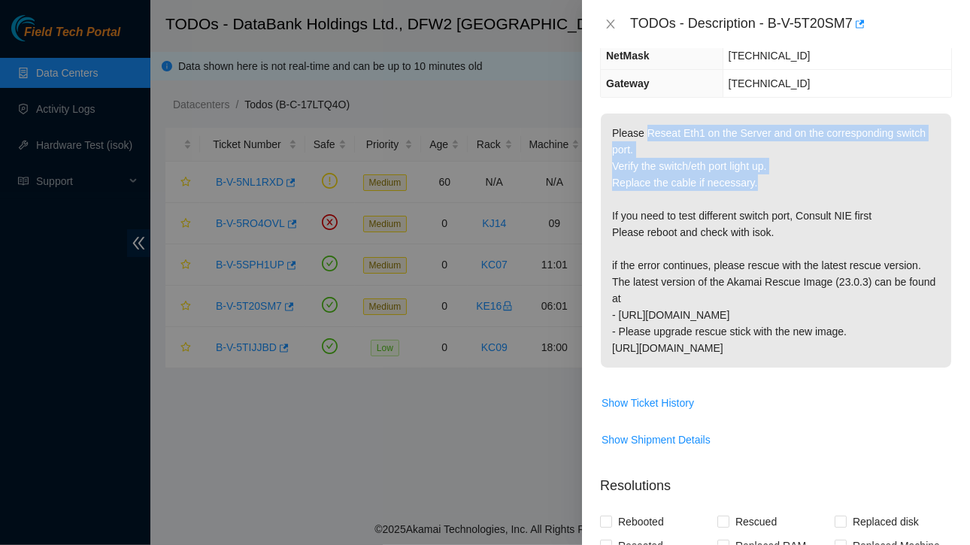
drag, startPoint x: 645, startPoint y: 128, endPoint x: 789, endPoint y: 172, distance: 151.1
click at [789, 172] on p "Please Reseat Eth1 on the Server and on the corresponding switch port. Verify t…" at bounding box center [776, 241] width 350 height 254
copy p "Reseat Eth1 on the Server and on the corresponding switch port. Verify the swit…"
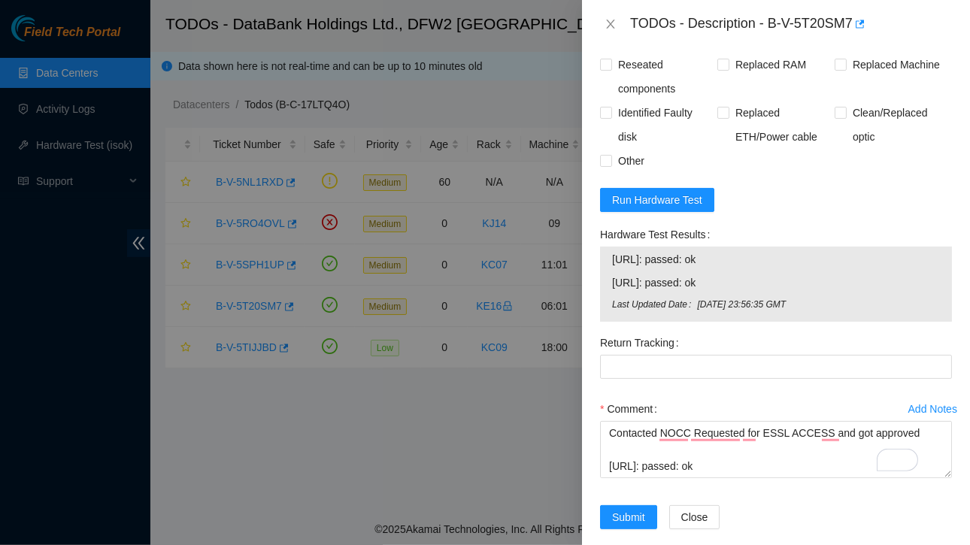
scroll to position [645, 0]
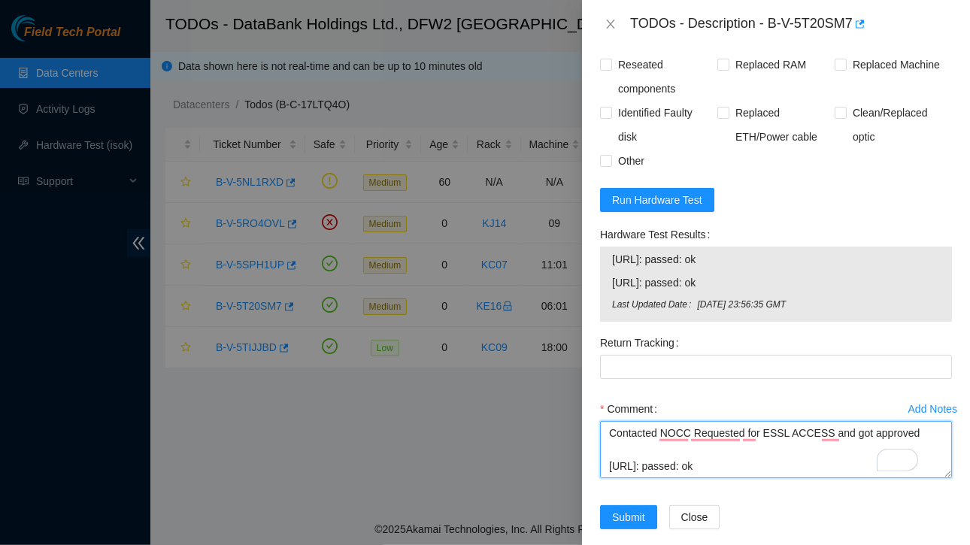
click at [632, 466] on textarea "Contacted NOCC Requested for ESSL ACCESS and got approved 23.201.104.14: passed…" at bounding box center [776, 449] width 352 height 57
paste textarea "Reseat Eth1 on the Server and on the corresponding switch port. Verify the swit…"
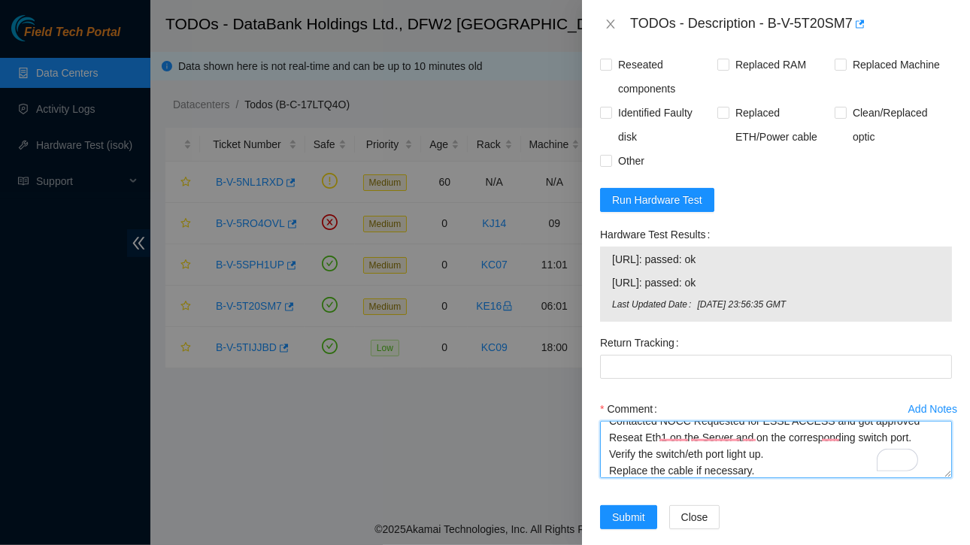
scroll to position [12, 0]
click at [639, 455] on textarea "Contacted NOCC Requested for ESSL ACCESS and got approved Reseat Eth1 on the Se…" at bounding box center [776, 449] width 352 height 57
click at [636, 470] on textarea "Contacted NOCC Requested for ESSL ACCESS and got approved Reseated Eth1 on the …" at bounding box center [776, 449] width 352 height 57
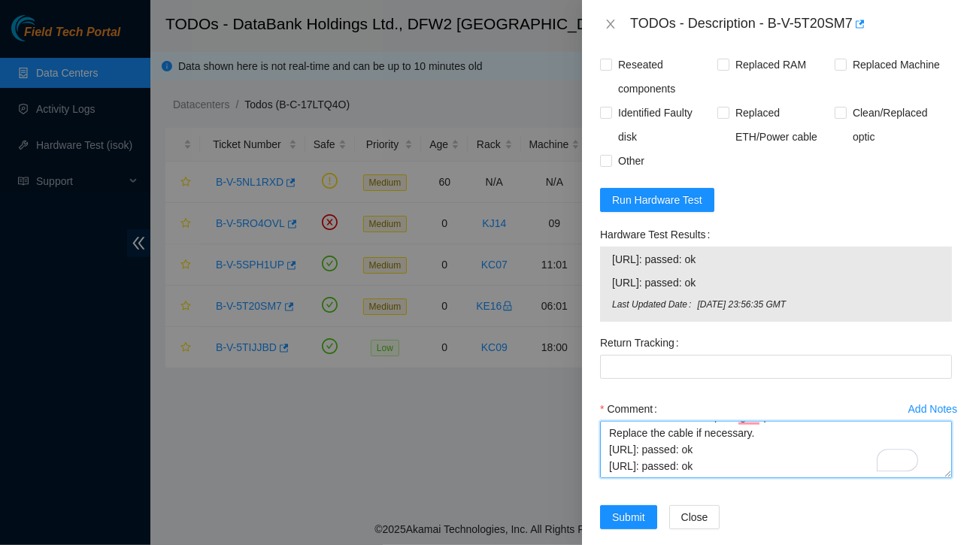
drag, startPoint x: 609, startPoint y: 447, endPoint x: 775, endPoint y: 453, distance: 165.5
click at [775, 453] on textarea "Contacted NOCC Requested for ESSL ACCESS and got approved Reseated Eth1 on the …" at bounding box center [776, 449] width 352 height 57
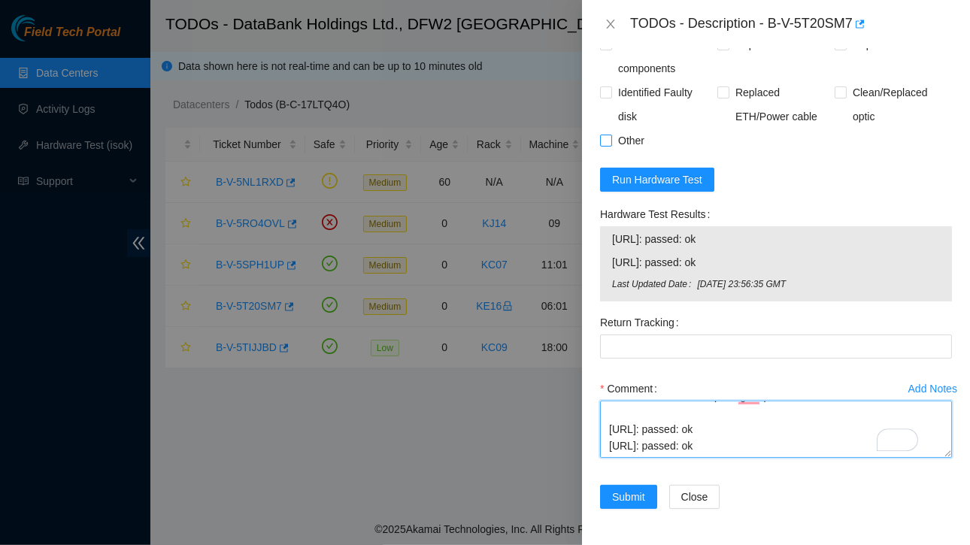
type textarea "Contacted NOCC Requested for ESSL ACCESS and got approved Reseated Eth1 on the …"
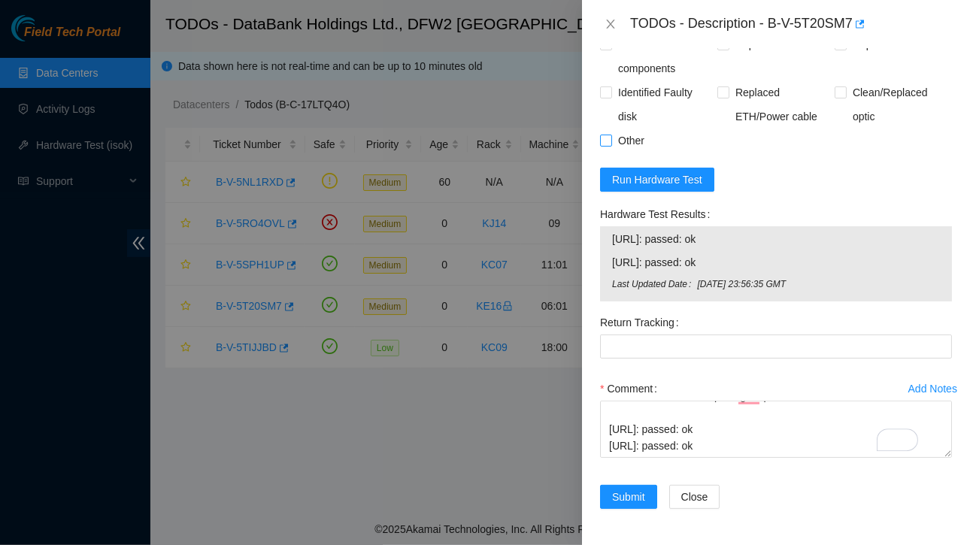
click at [603, 144] on input "Other" at bounding box center [605, 140] width 11 height 11
checkbox input "true"
click at [621, 499] on span "Submit" at bounding box center [628, 497] width 33 height 17
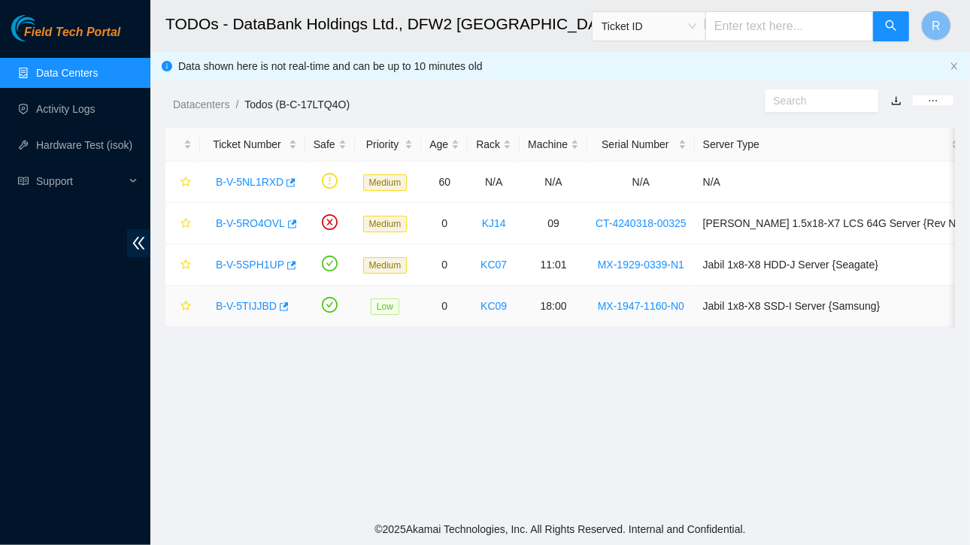
click at [259, 302] on link "B-V-5TIJJBD" at bounding box center [246, 306] width 61 height 12
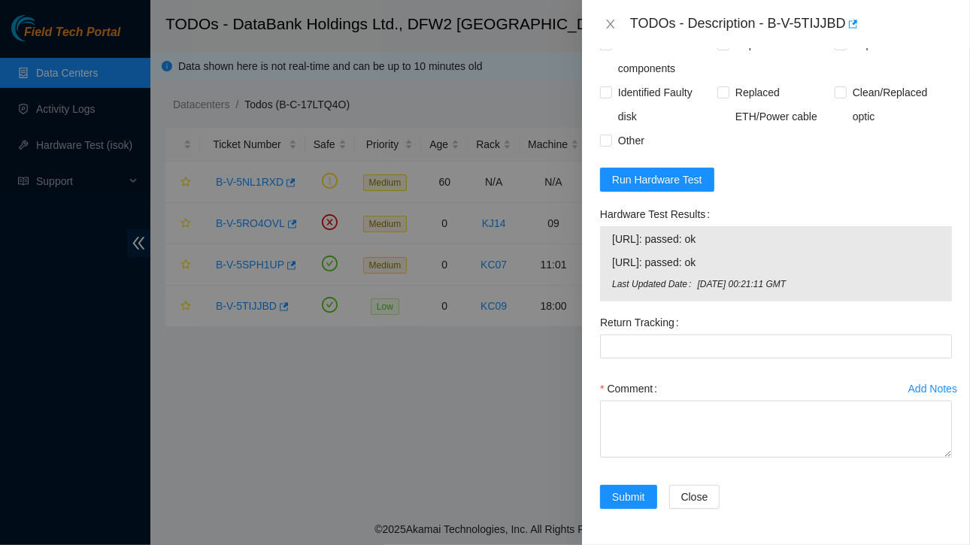
drag, startPoint x: 608, startPoint y: 237, endPoint x: 823, endPoint y: 300, distance: 224.2
click at [823, 300] on div "23.61.206.144: passed: ok 23.61.206.145: passed: ok Last Updated Date Tue, 12 A…" at bounding box center [776, 263] width 352 height 75
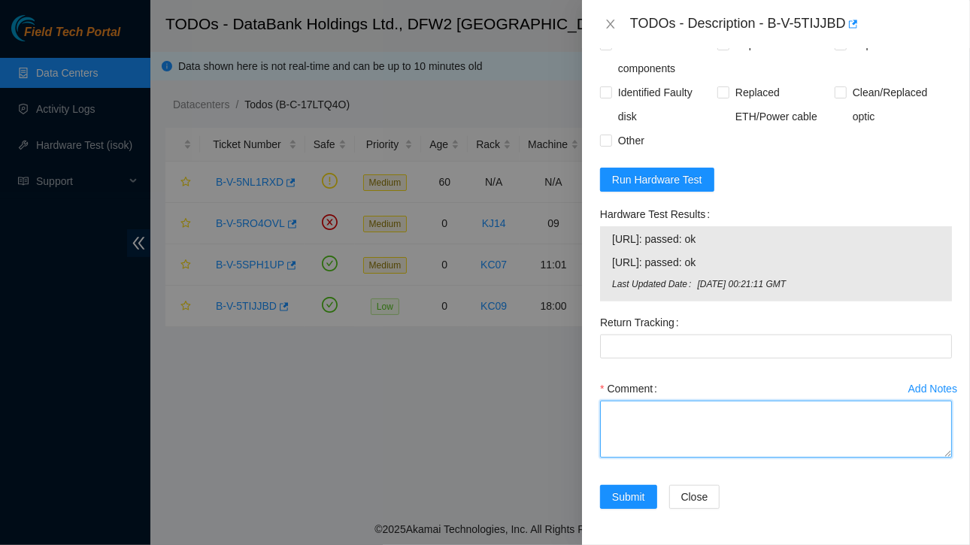
click at [662, 424] on textarea "Comment" at bounding box center [776, 429] width 352 height 57
paste textarea "23.61.206.144: passed: ok 23.61.206.145: passed: ok Last Updated Date Tue, 12 A…"
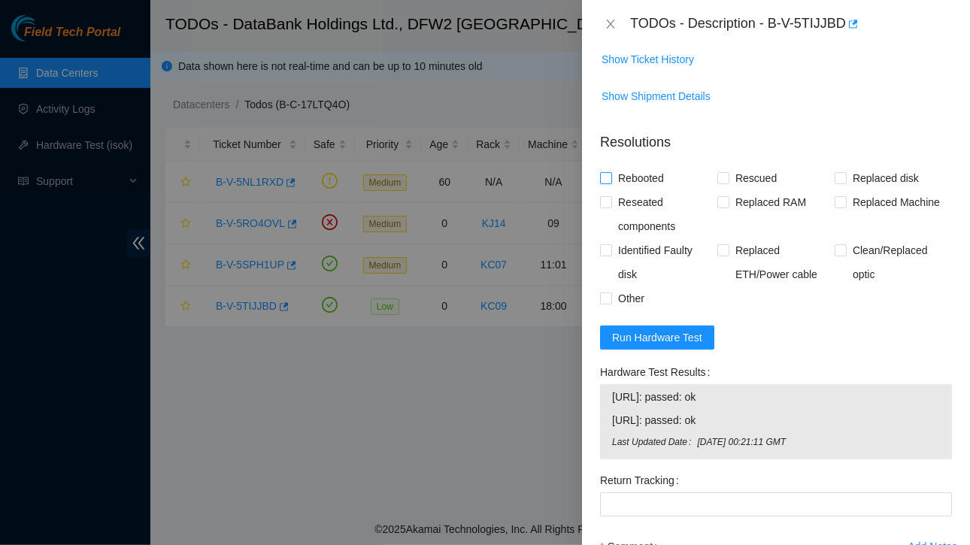
type textarea "server rescued 23.61.206.144: passed: ok 23.61.206.145: passed: ok Last Updated…"
click at [605, 183] on input "Rebooted" at bounding box center [605, 177] width 11 height 11
checkbox input "true"
click at [717, 183] on input "Rescued" at bounding box center [722, 177] width 11 height 11
checkbox input "true"
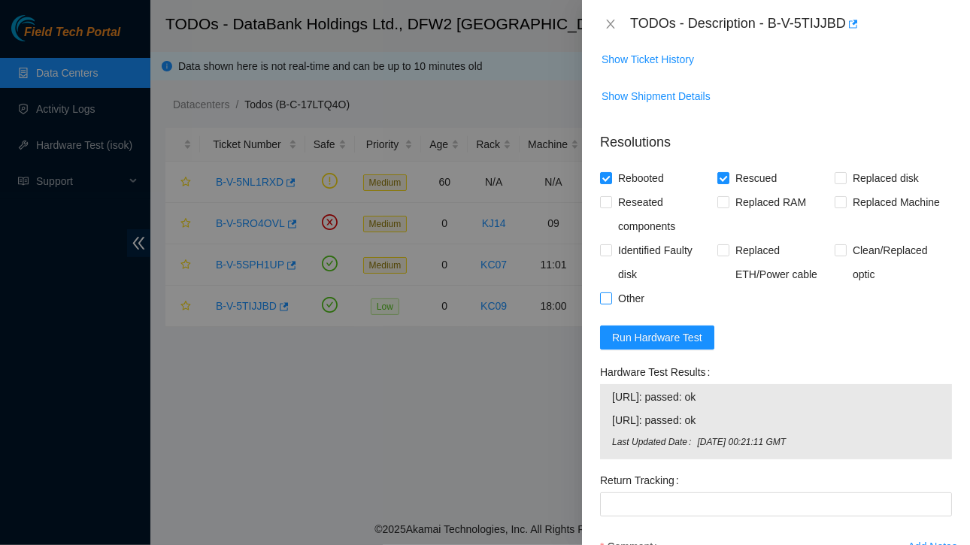
click at [608, 303] on input "Other" at bounding box center [605, 298] width 11 height 11
checkbox input "true"
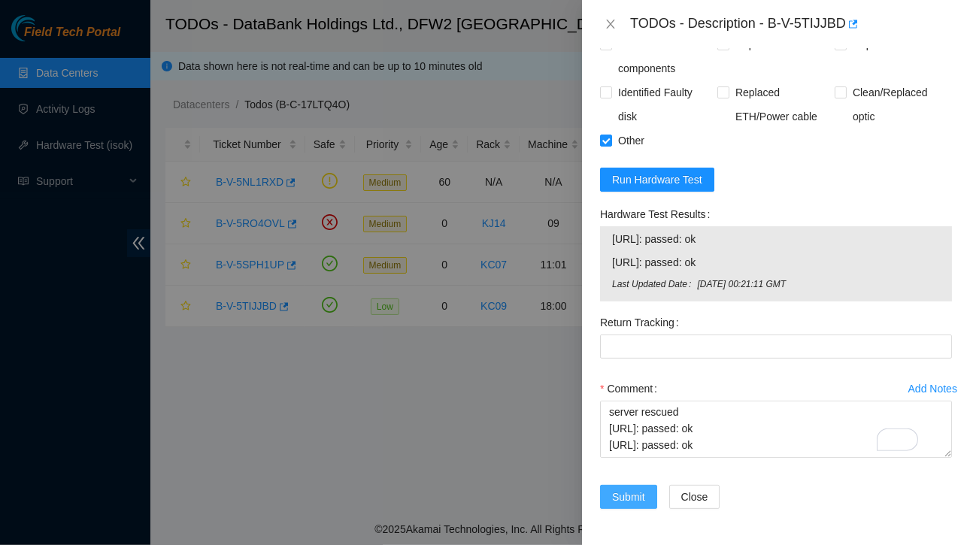
click at [636, 489] on span "Submit" at bounding box center [628, 497] width 33 height 17
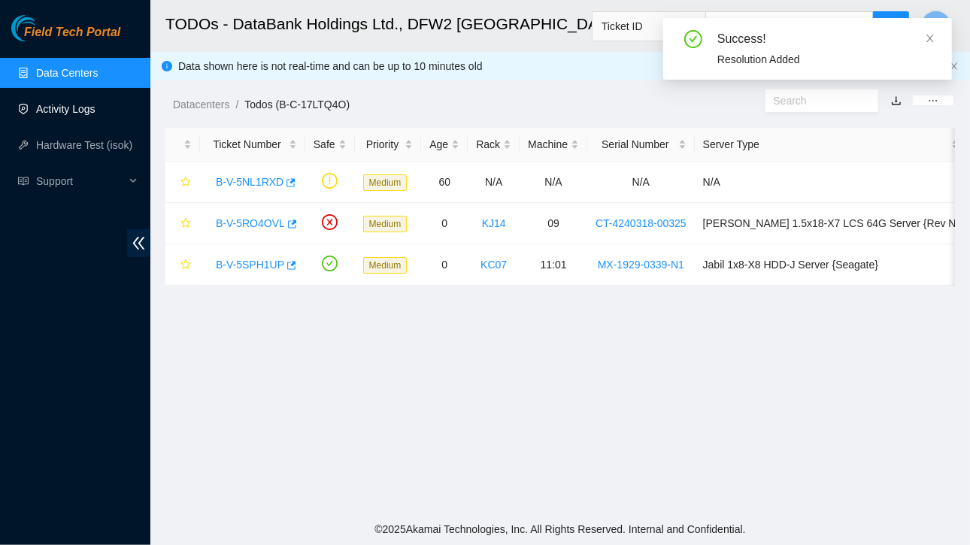
click at [70, 114] on link "Activity Logs" at bounding box center [65, 109] width 59 height 12
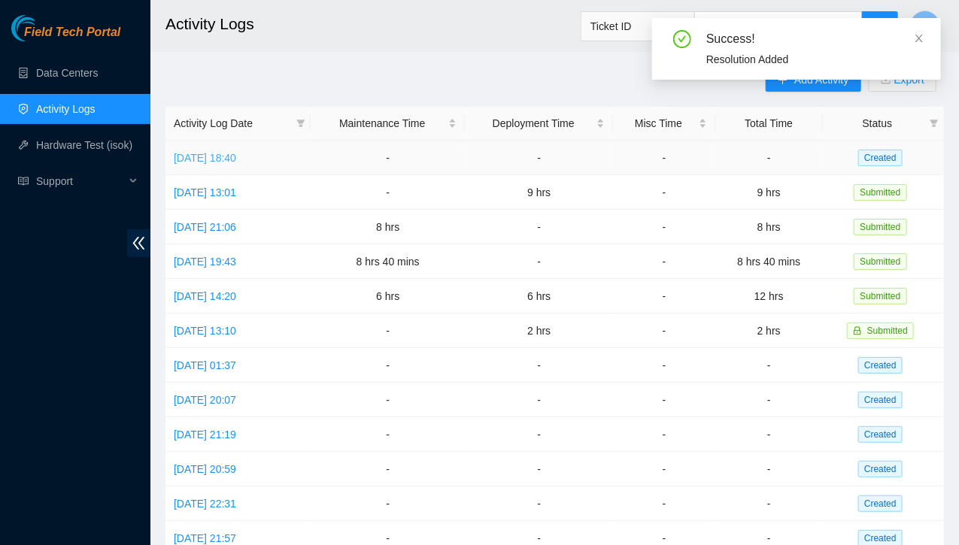
click at [236, 161] on link "[DATE] 18:40" at bounding box center [205, 158] width 62 height 12
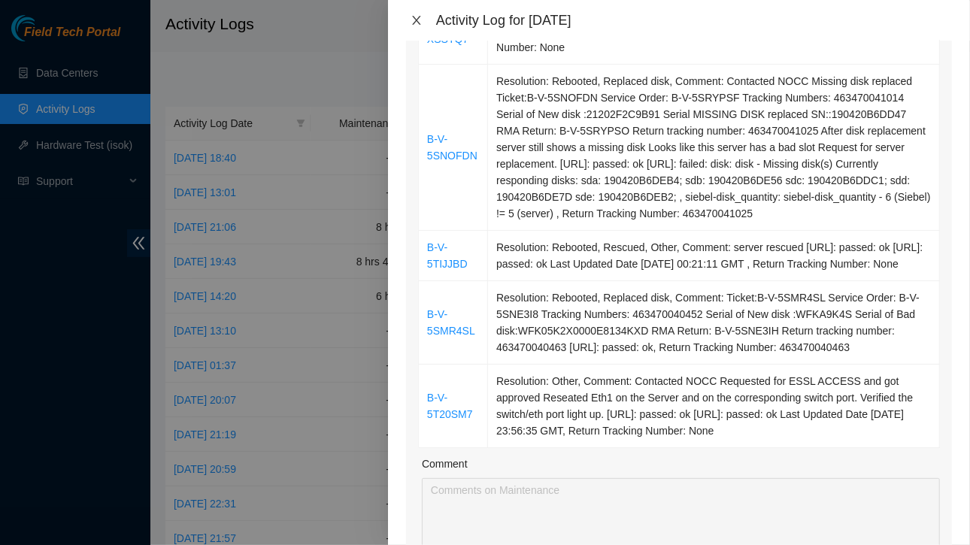
click at [418, 22] on icon "close" at bounding box center [416, 20] width 8 height 9
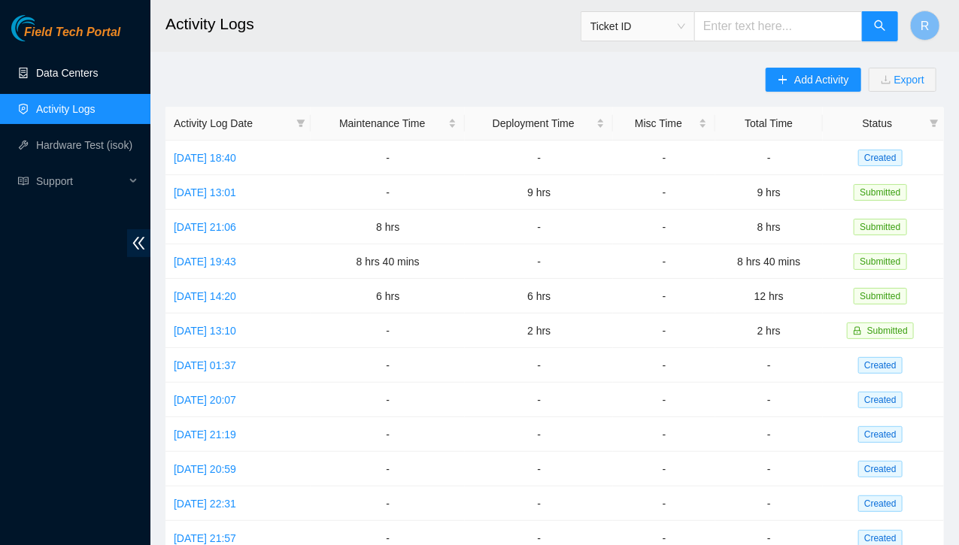
click at [68, 79] on link "Data Centers" at bounding box center [67, 73] width 62 height 12
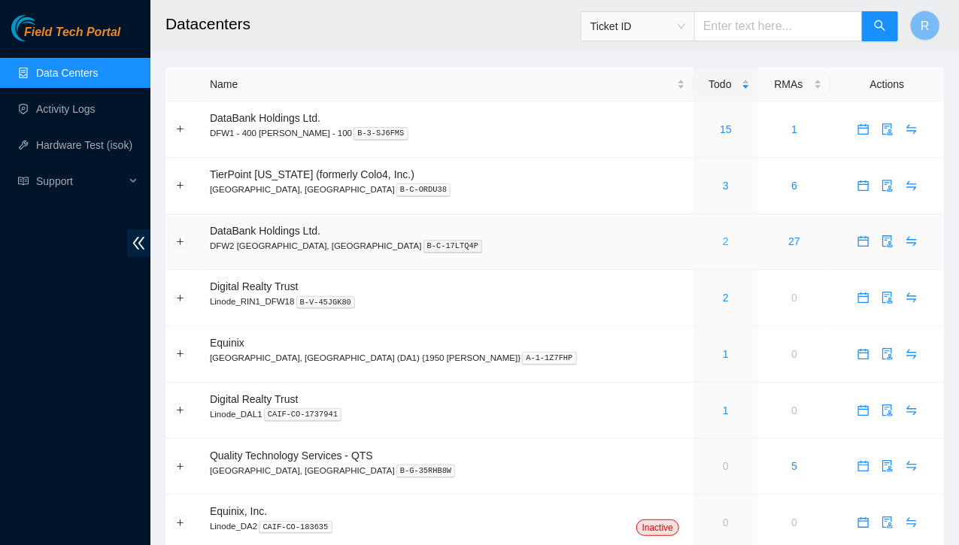
click at [723, 242] on link "2" at bounding box center [726, 241] width 6 height 12
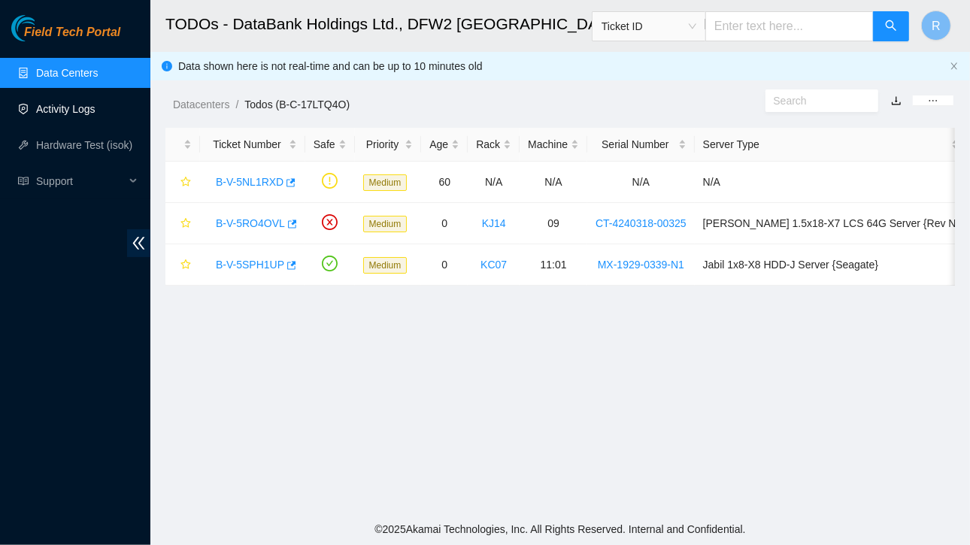
click at [75, 108] on link "Activity Logs" at bounding box center [65, 109] width 59 height 12
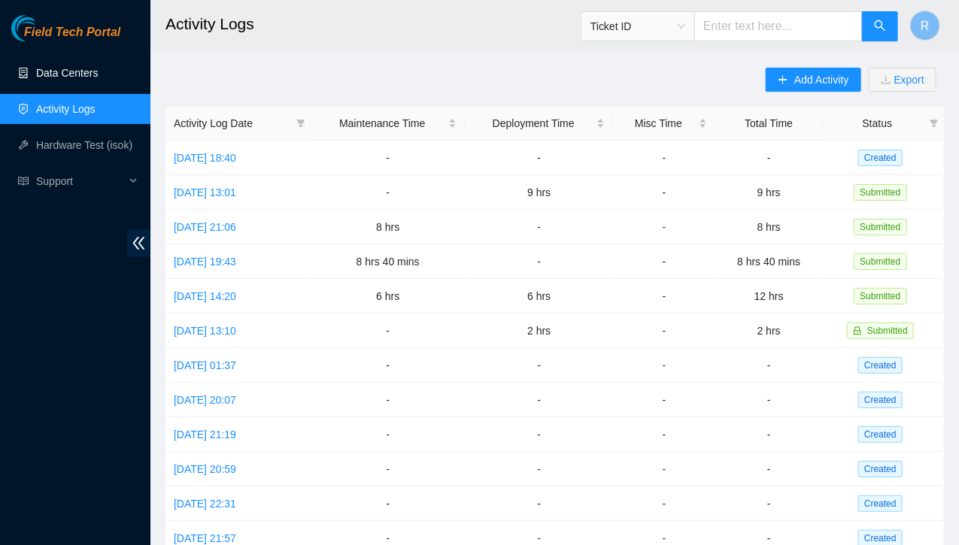
click at [68, 68] on link "Data Centers" at bounding box center [67, 73] width 62 height 12
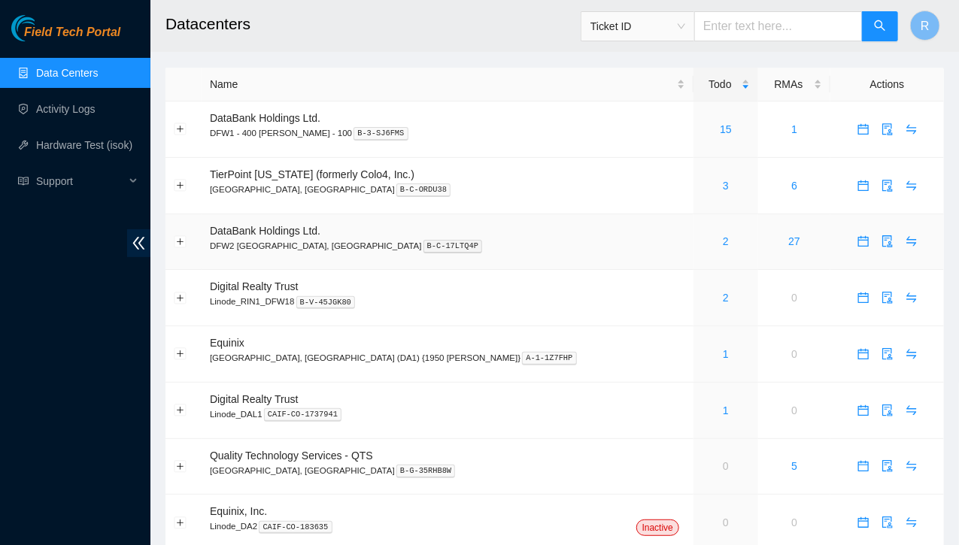
click at [723, 241] on link "2" at bounding box center [726, 241] width 6 height 12
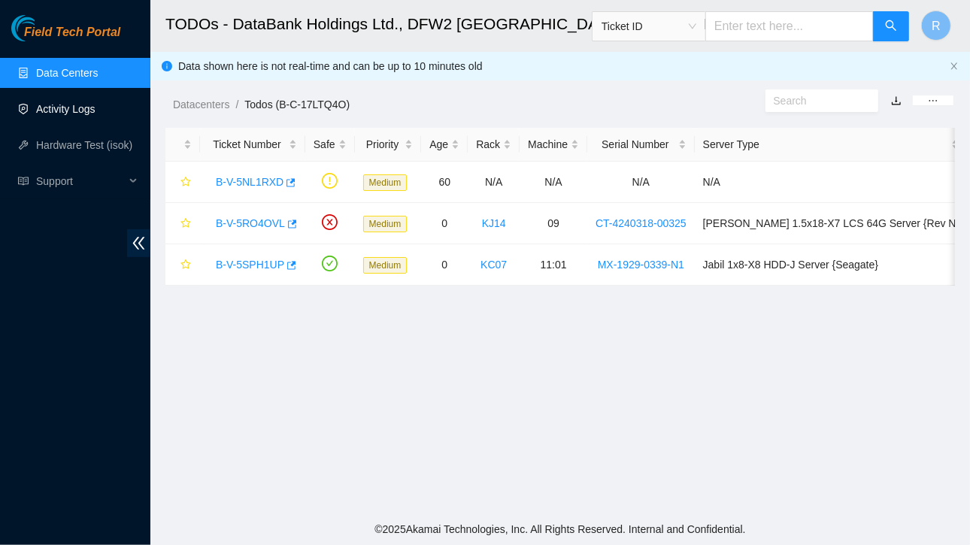
click at [80, 112] on link "Activity Logs" at bounding box center [65, 109] width 59 height 12
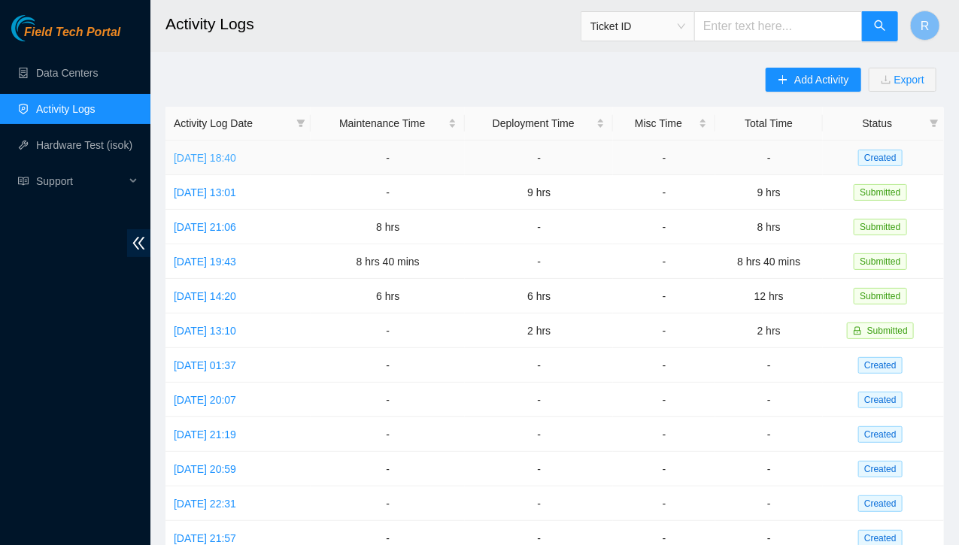
click at [236, 157] on link "[DATE] 18:40" at bounding box center [205, 158] width 62 height 12
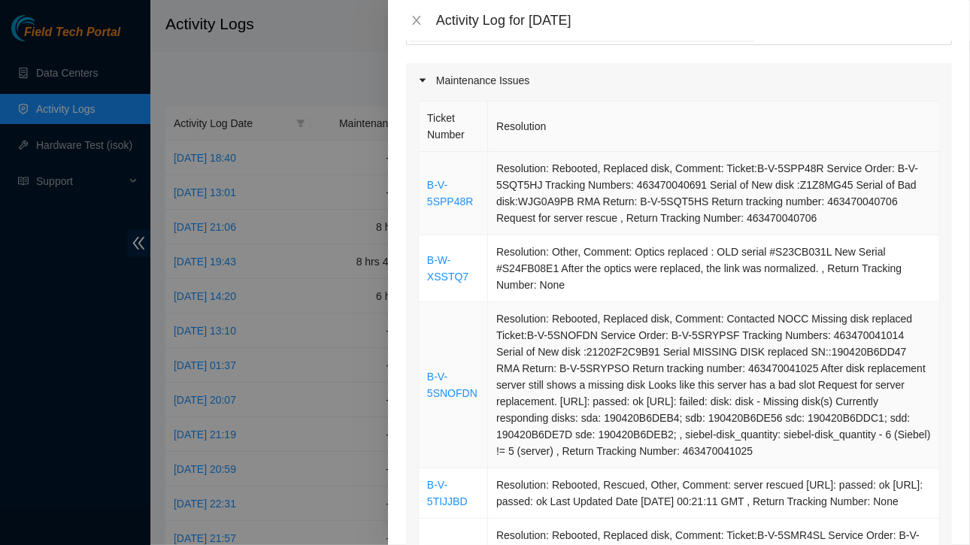
scroll to position [96, 0]
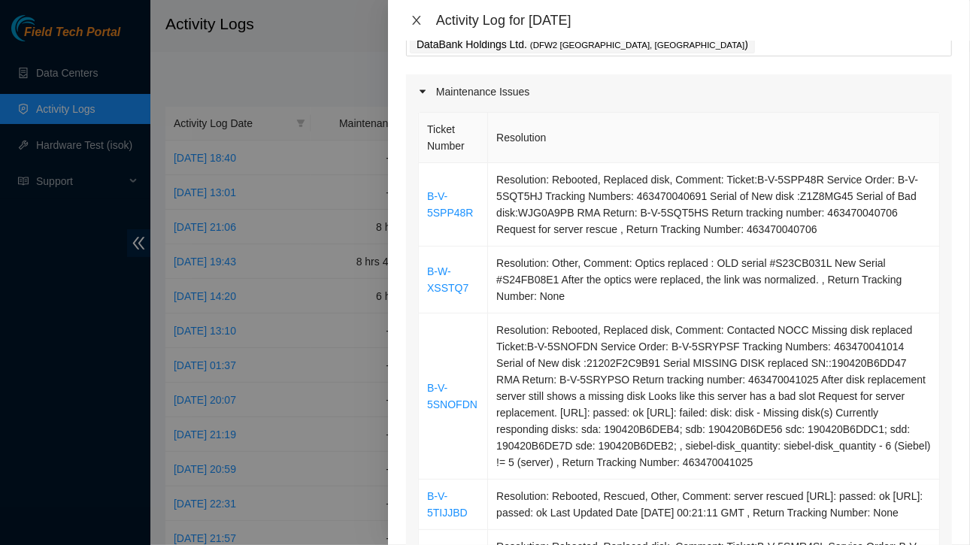
click at [414, 19] on icon "close" at bounding box center [417, 20] width 12 height 12
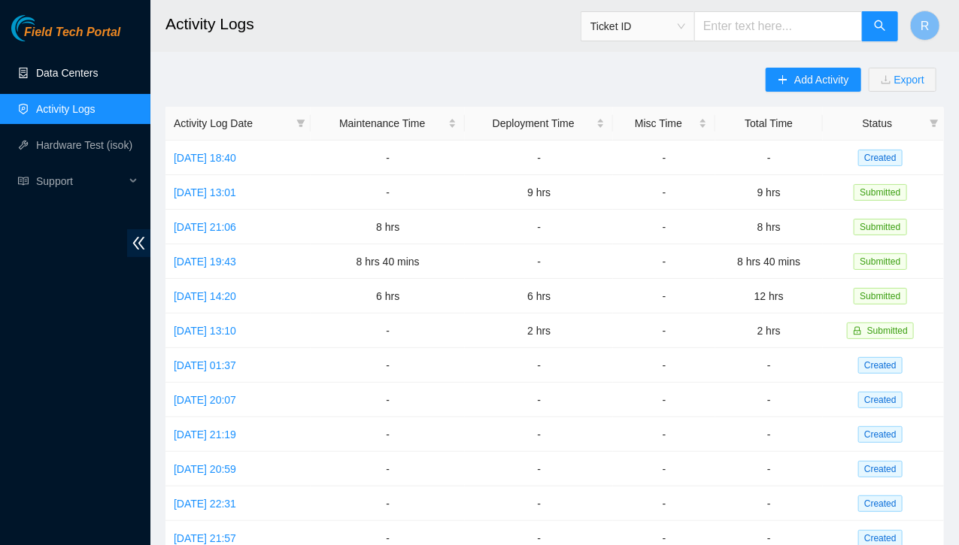
click at [78, 74] on link "Data Centers" at bounding box center [67, 73] width 62 height 12
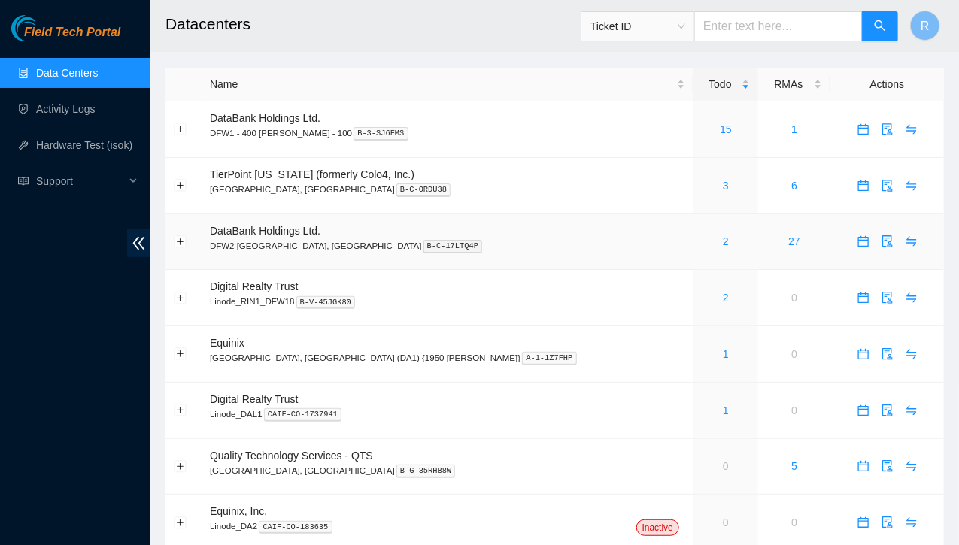
click at [723, 243] on link "2" at bounding box center [726, 241] width 6 height 12
